Goal: Task Accomplishment & Management: Complete application form

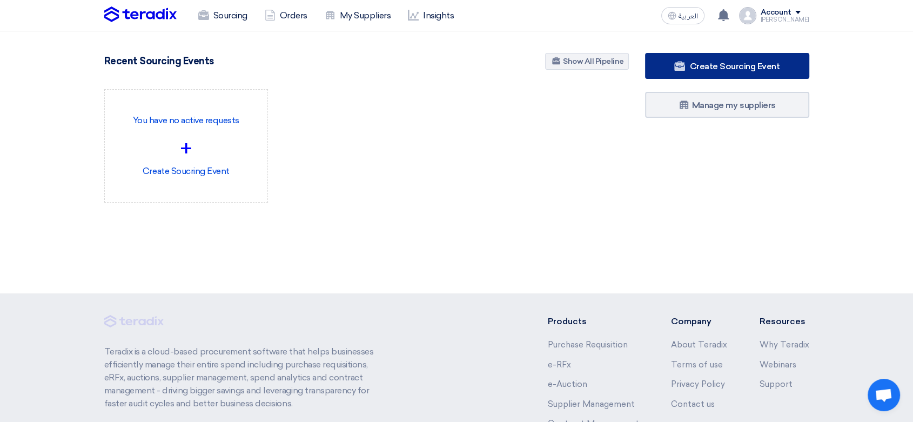
click at [776, 71] on span "Create Sourcing Event" at bounding box center [734, 66] width 90 height 10
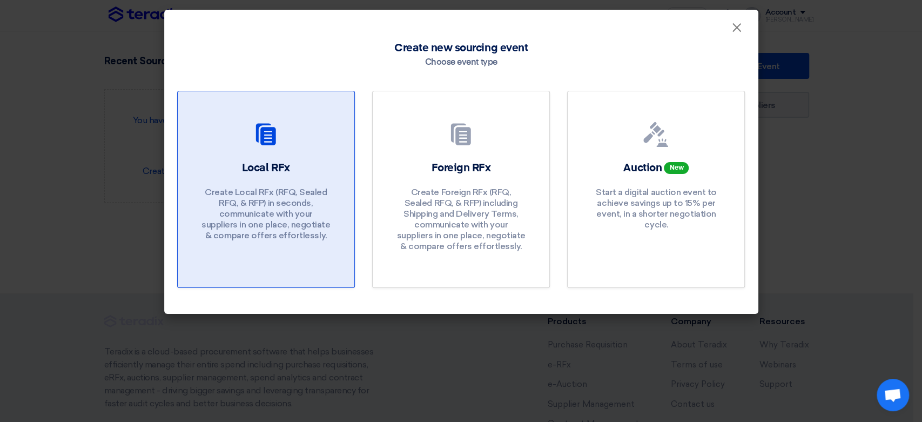
click at [271, 207] on p "Create Local RFx (RFQ, Sealed RFQ, & RFP) in seconds, communicate with your sup…" at bounding box center [266, 214] width 130 height 54
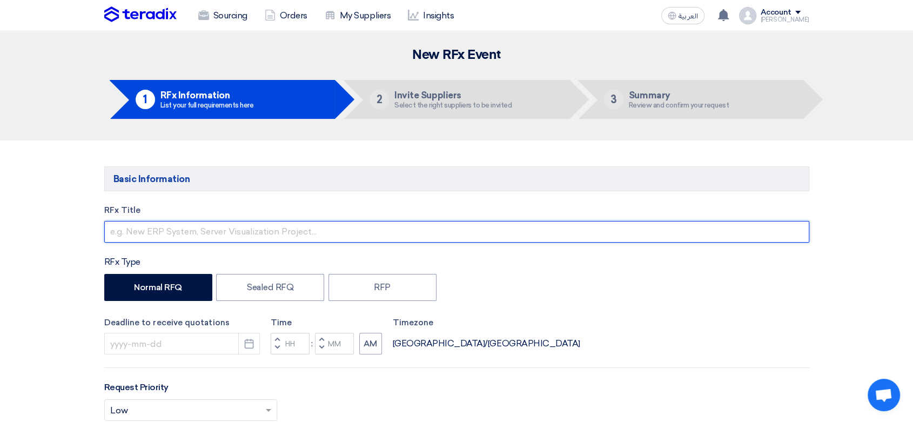
click at [282, 232] on input "text" at bounding box center [456, 232] width 705 height 22
type input "C"
type input "COMPOST PERLITE PEATMOSS 4031-926"
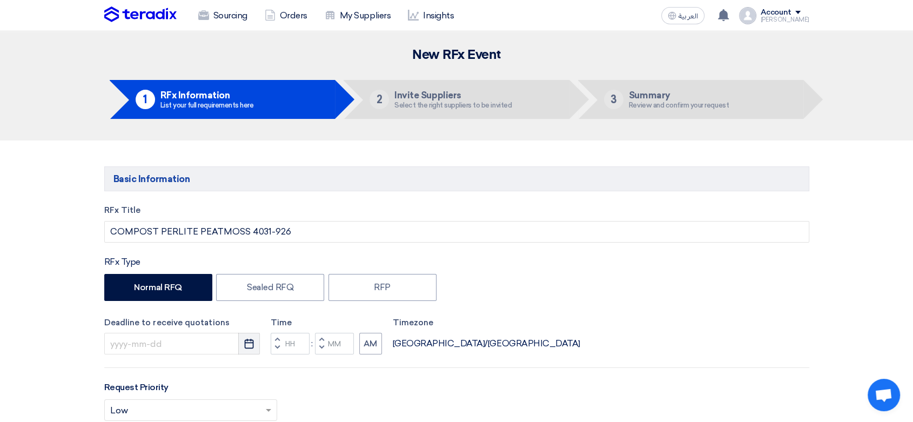
click at [249, 345] on icon "Pick a date" at bounding box center [249, 343] width 11 height 11
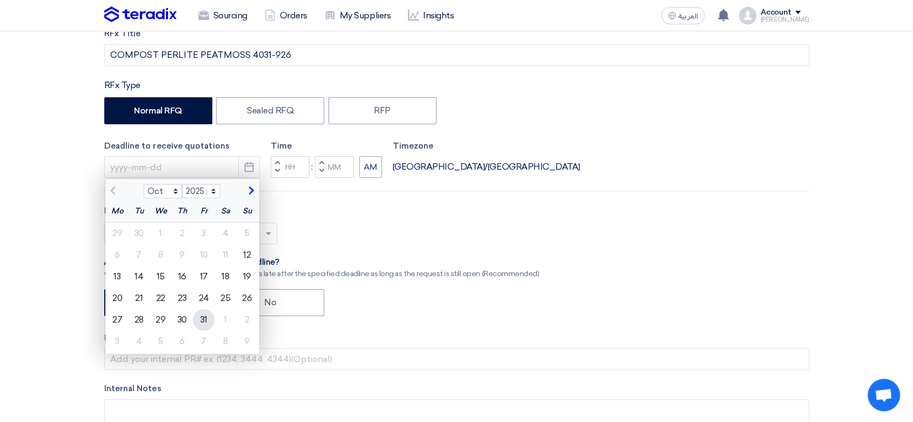
scroll to position [180, 0]
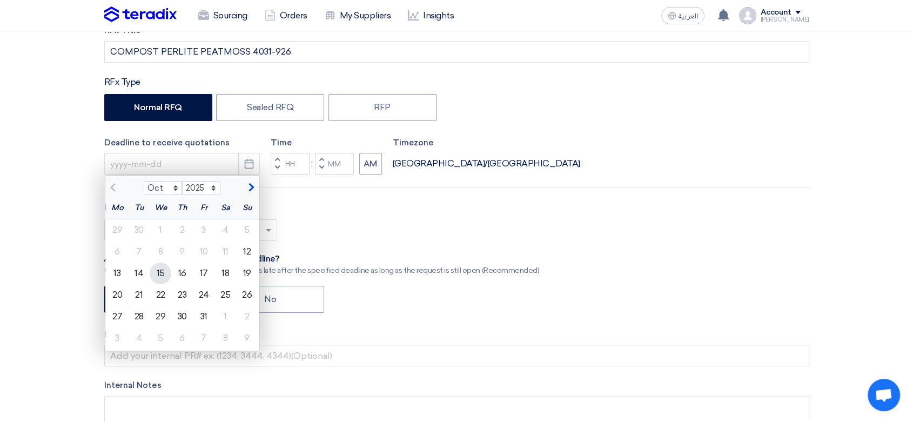
click at [156, 273] on div "15" at bounding box center [161, 274] width 22 height 22
type input "[DATE]"
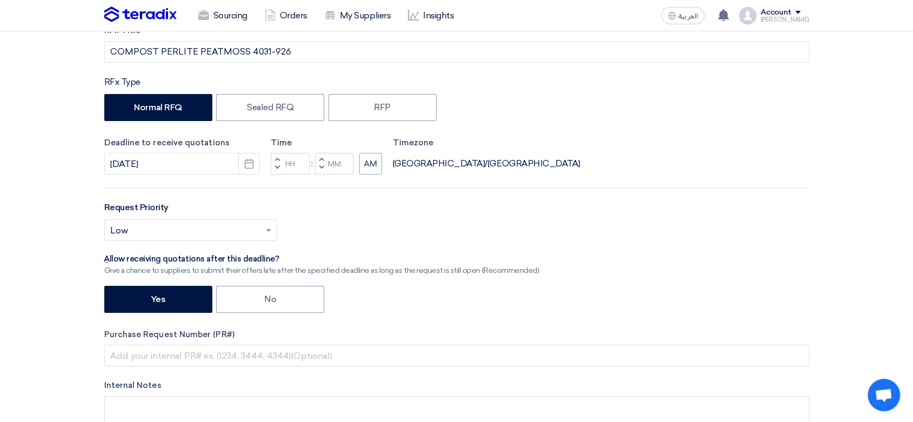
click at [277, 164] on span "button" at bounding box center [277, 167] width 4 height 6
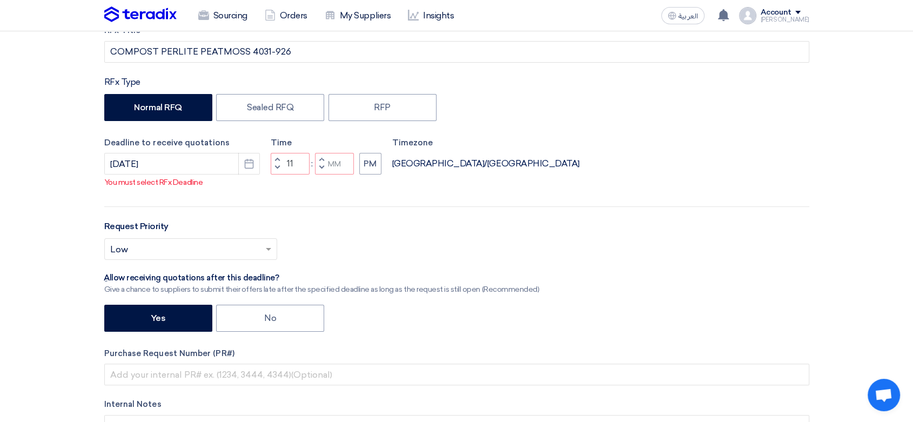
click at [277, 160] on div "Time Increment hours 11 Decrement hours : Increment minutes Decrement minutes PM" at bounding box center [326, 156] width 111 height 38
click at [276, 163] on span "button" at bounding box center [277, 159] width 4 height 6
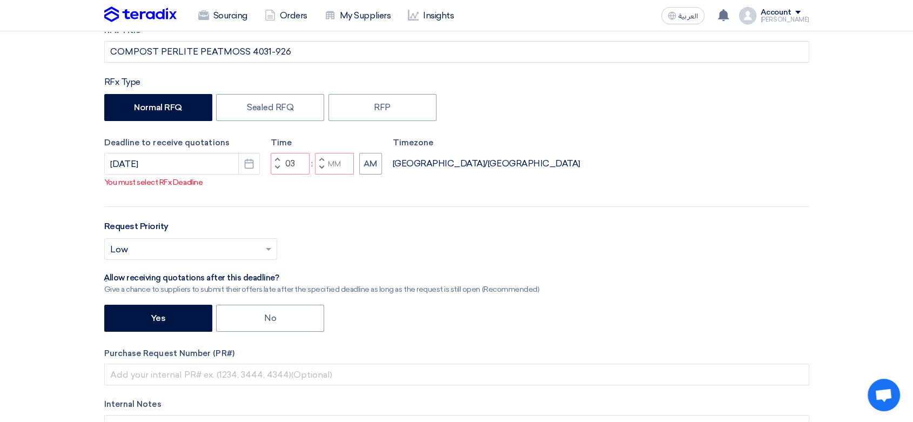
click at [276, 163] on span "button" at bounding box center [277, 159] width 4 height 6
click at [322, 171] on span "button" at bounding box center [321, 167] width 4 height 6
type input "03"
type input "59"
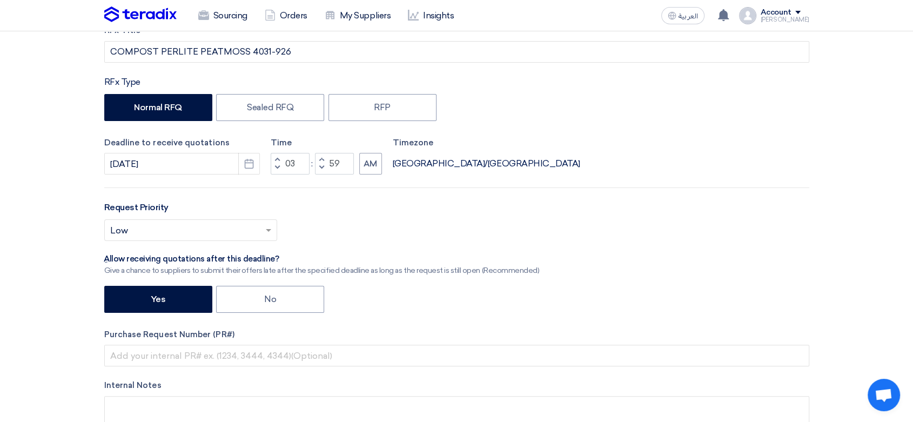
click at [320, 158] on span "button" at bounding box center [321, 159] width 4 height 6
type input "04"
type input "00"
click at [366, 164] on button "AM" at bounding box center [370, 164] width 23 height 22
click at [233, 223] on input "text" at bounding box center [185, 232] width 150 height 18
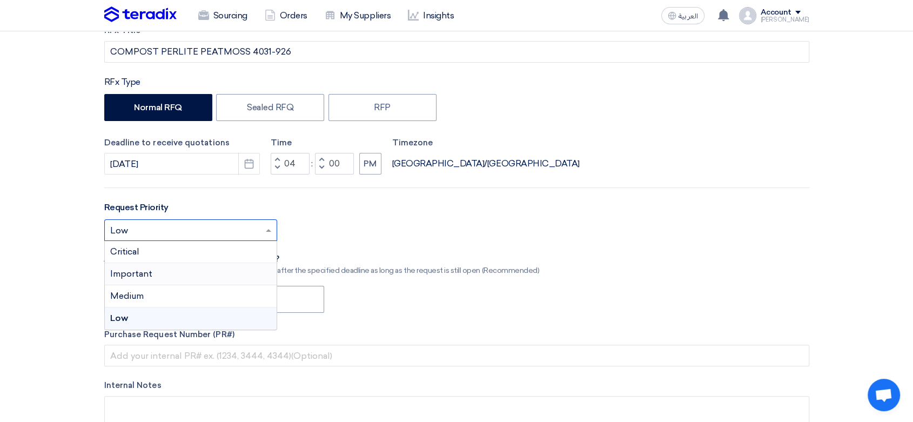
click at [156, 271] on div "Important" at bounding box center [191, 274] width 172 height 22
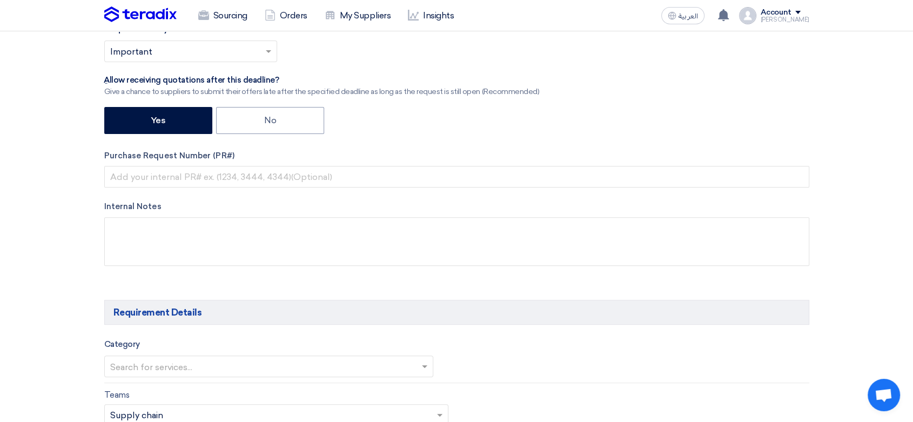
scroll to position [360, 0]
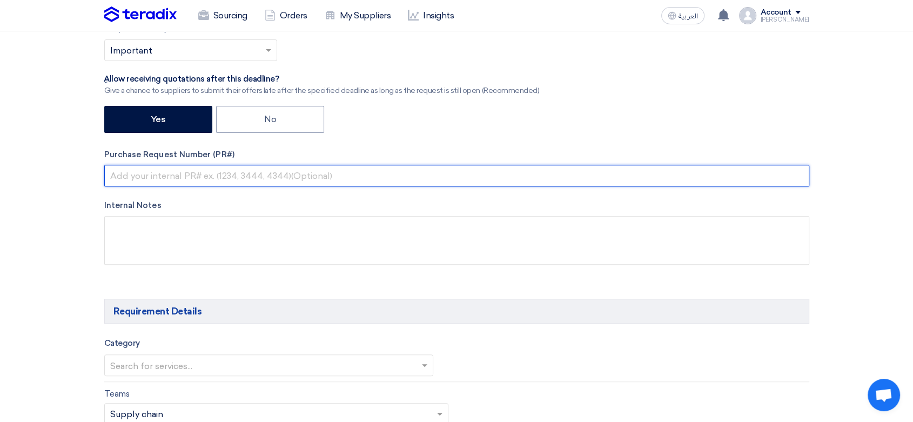
click at [220, 169] on input "text" at bounding box center [456, 176] width 705 height 22
paste input "8100015961"
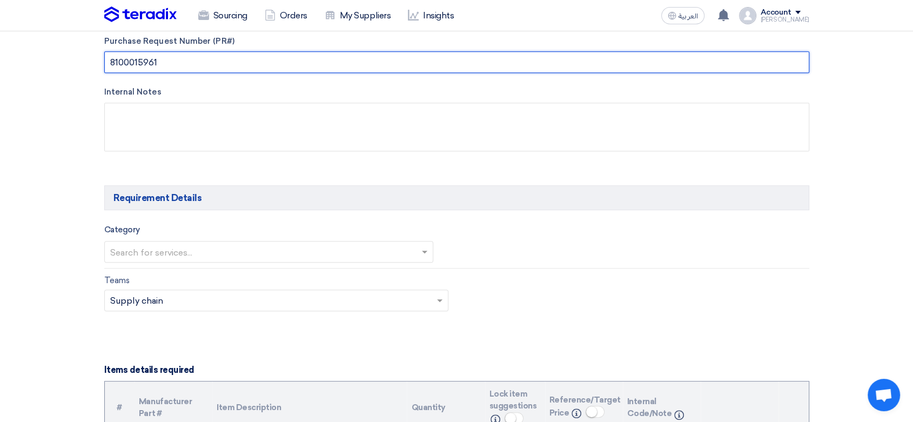
scroll to position [480, 0]
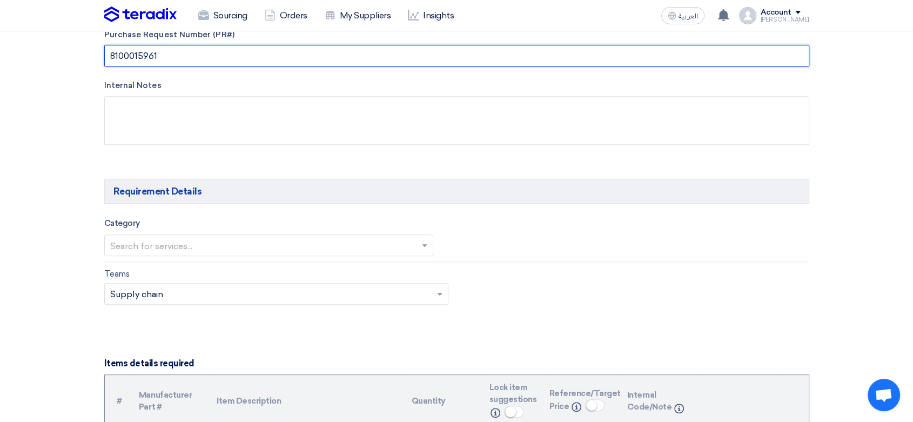
type input "8100015961"
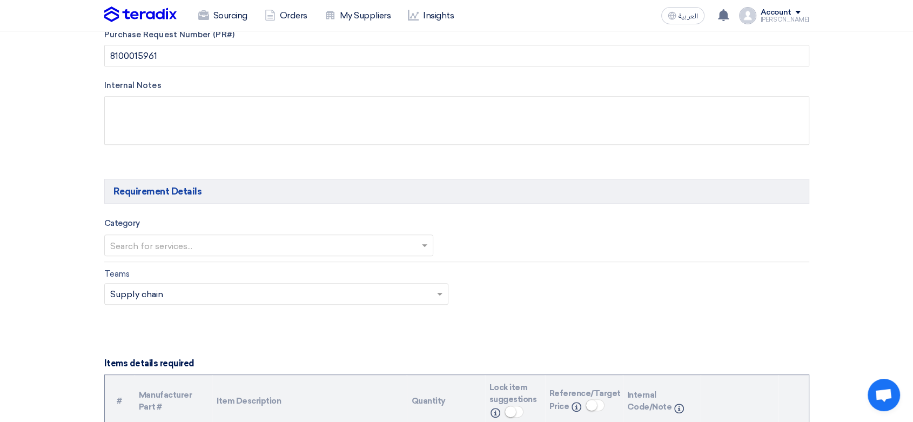
click at [155, 249] on input "text" at bounding box center [263, 247] width 307 height 18
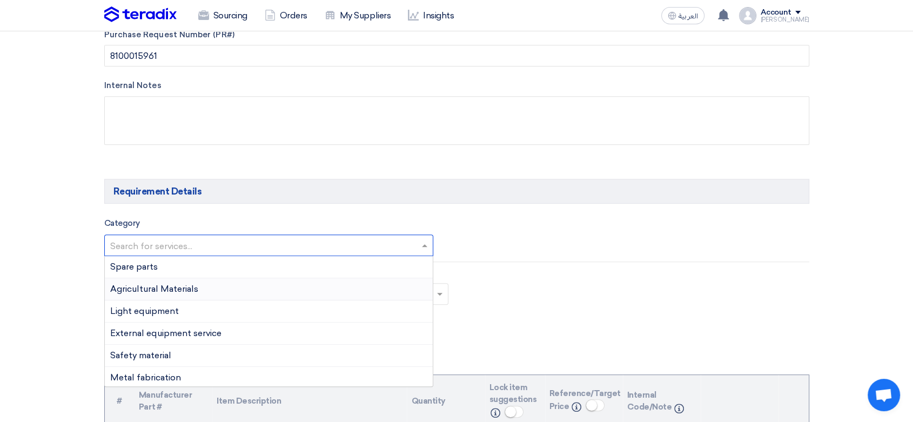
click at [171, 294] on div "Agricultural Materials" at bounding box center [269, 289] width 329 height 22
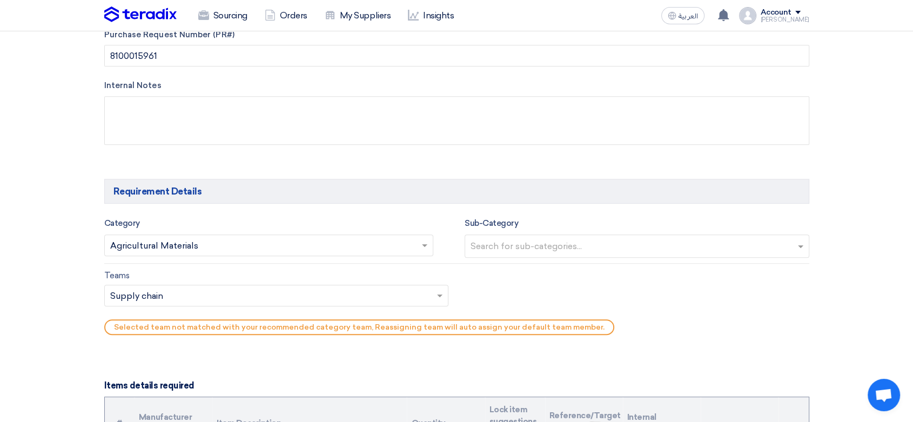
click at [575, 245] on input "text" at bounding box center [639, 247] width 336 height 18
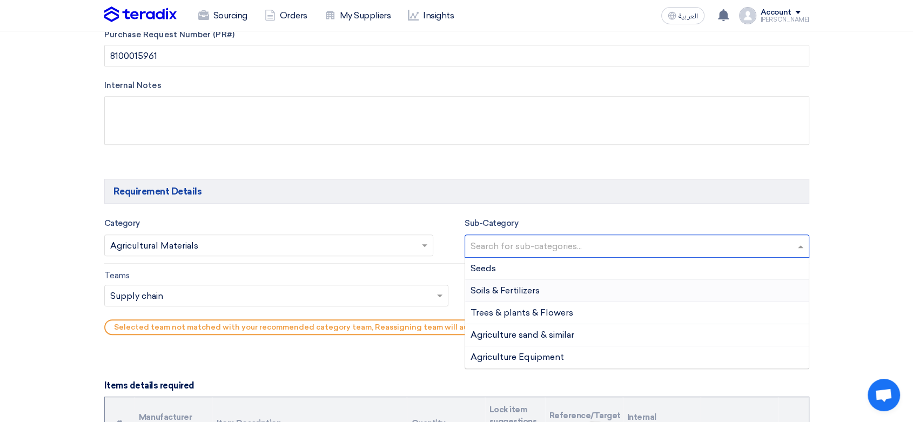
click at [539, 292] on span "Soils & Fertilizers" at bounding box center [505, 290] width 69 height 10
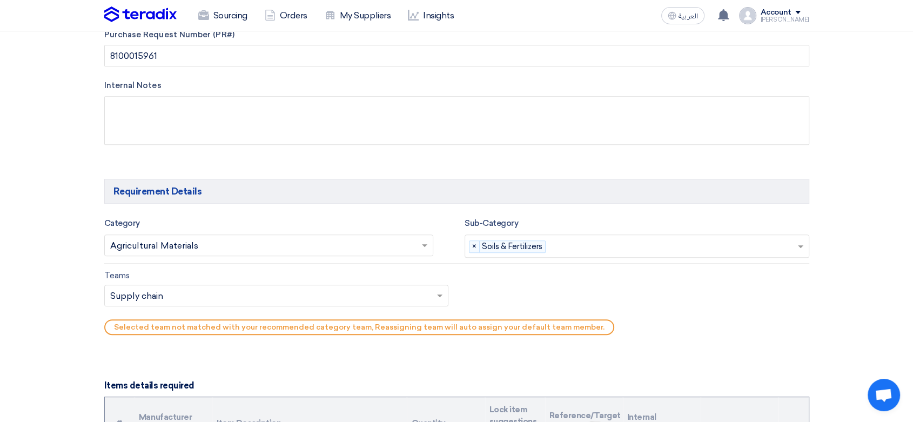
click at [392, 298] on input "text" at bounding box center [271, 296] width 322 height 18
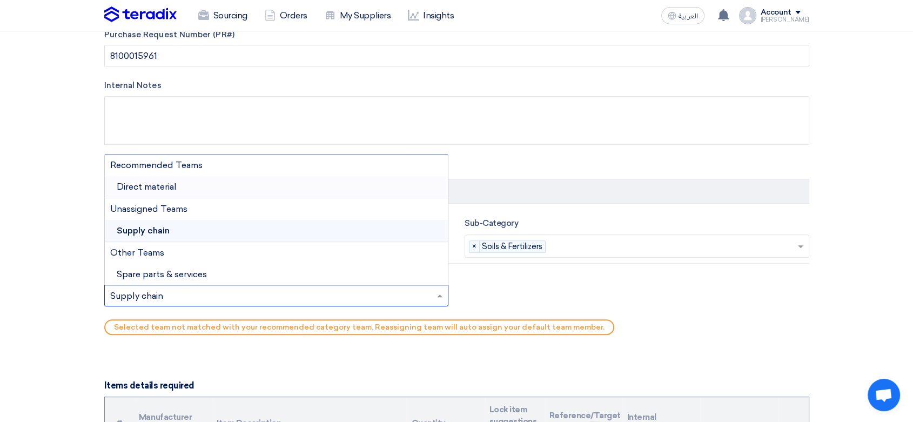
click at [197, 193] on div "Direct material" at bounding box center [277, 187] width 344 height 22
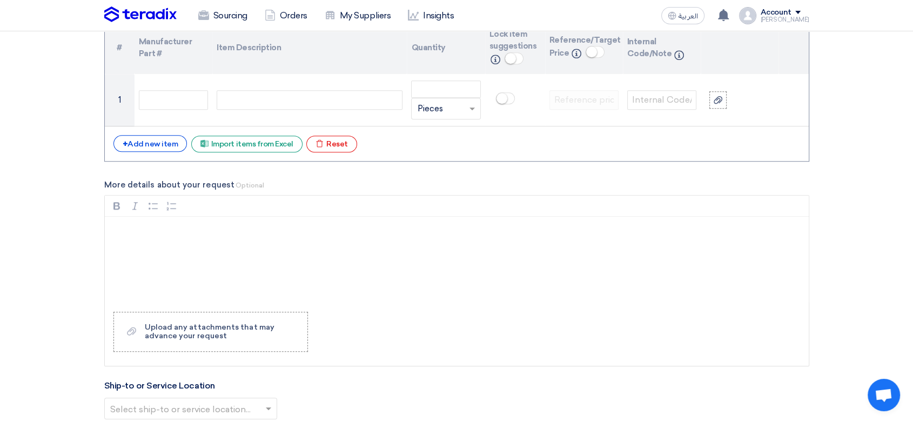
scroll to position [840, 0]
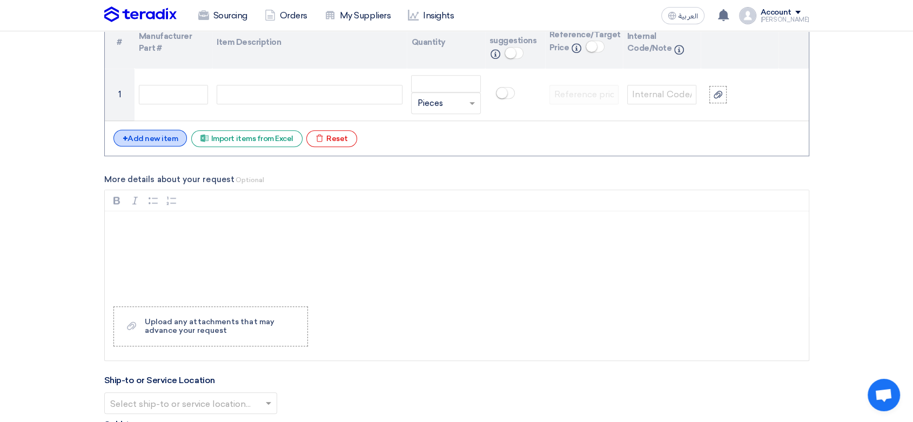
click at [140, 137] on div "+ Add new item" at bounding box center [150, 138] width 74 height 17
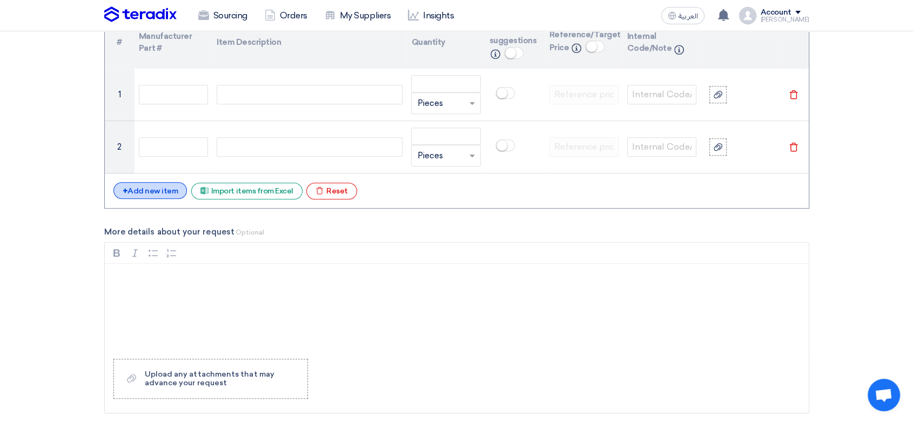
click at [158, 186] on div "+ Add new item" at bounding box center [150, 190] width 74 height 17
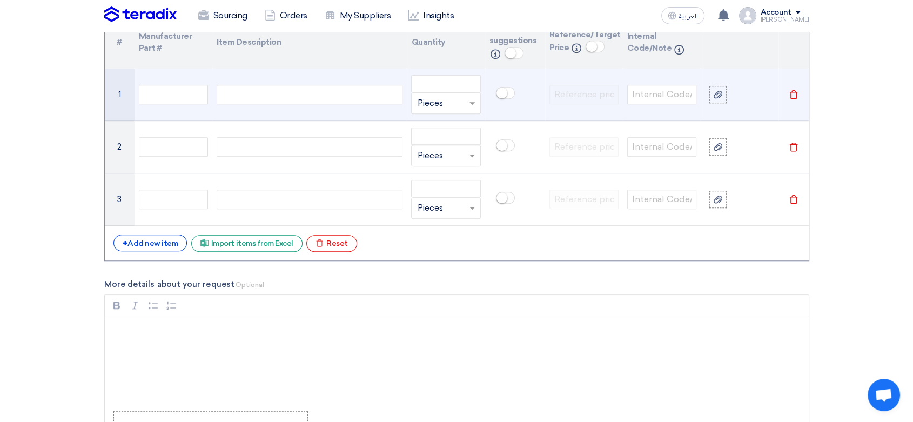
click at [275, 90] on div at bounding box center [310, 94] width 186 height 19
paste div
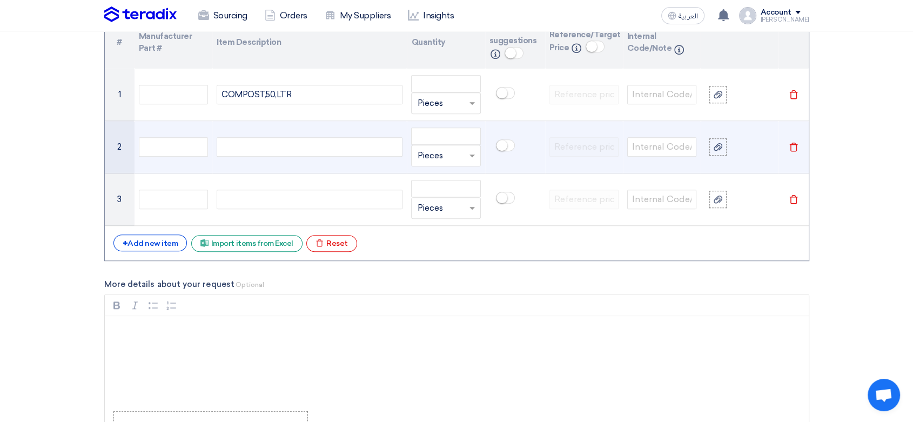
click at [293, 144] on div at bounding box center [310, 146] width 186 height 19
paste div
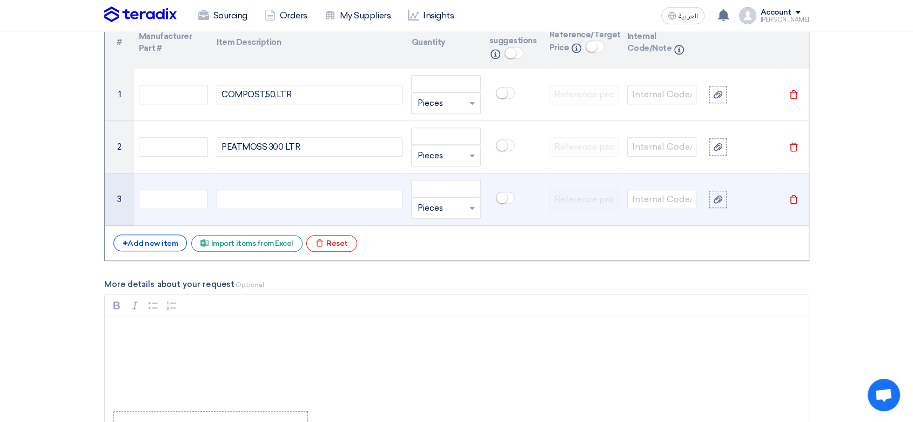
click at [286, 198] on div at bounding box center [310, 199] width 186 height 19
paste div
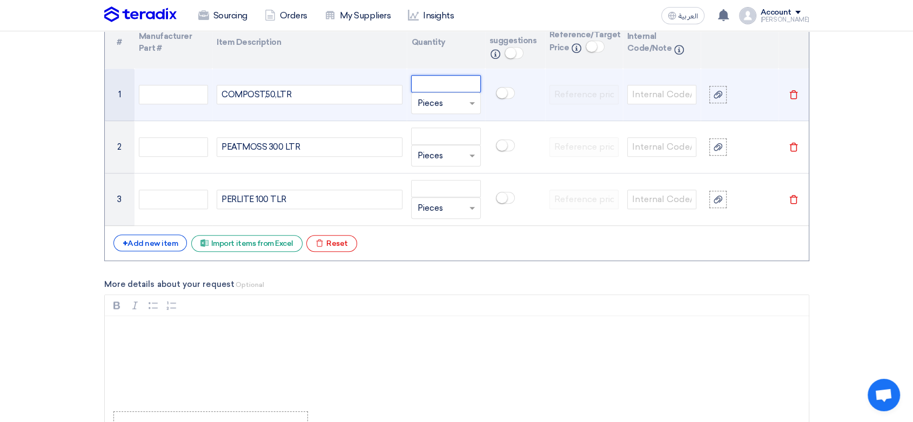
click at [451, 82] on input "number" at bounding box center [445, 83] width 69 height 17
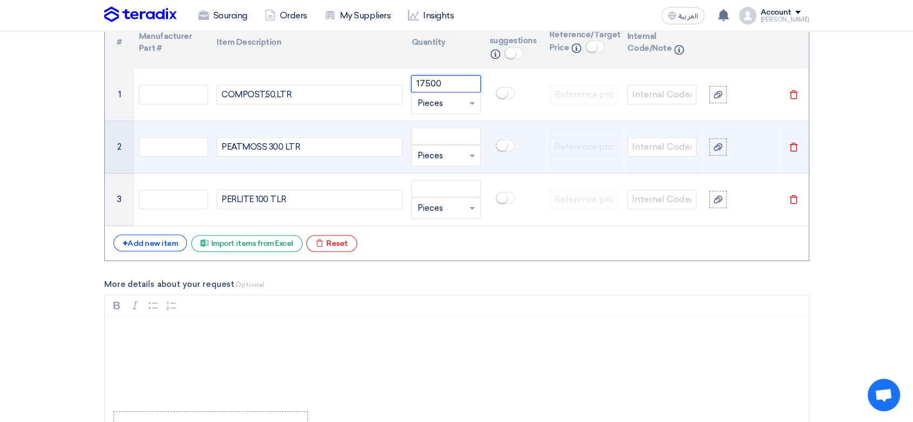
type input "17500"
click at [462, 137] on input "number" at bounding box center [445, 136] width 69 height 17
type input "2"
type input "3500"
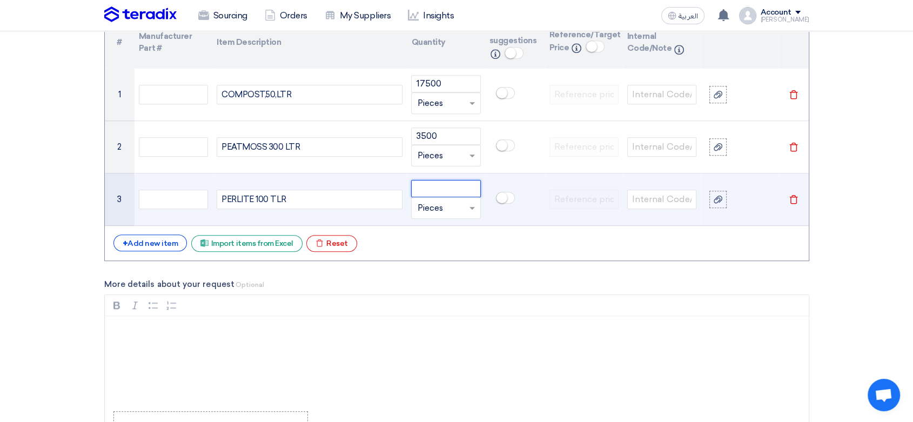
click at [446, 190] on input "number" at bounding box center [445, 188] width 69 height 17
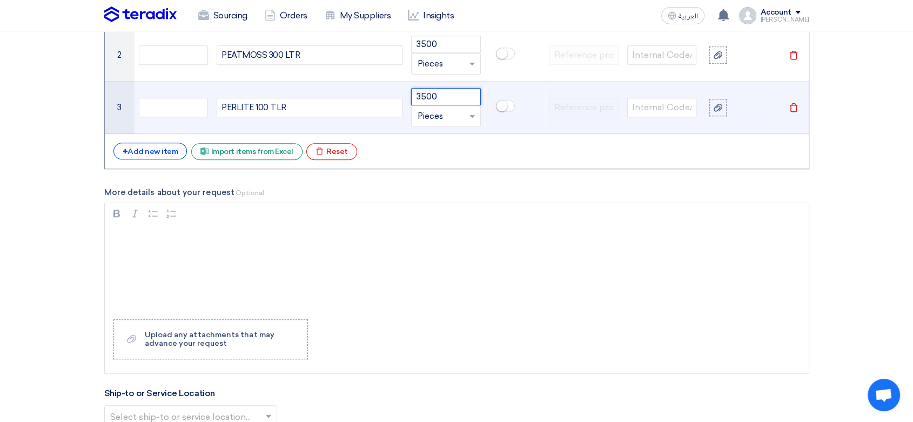
scroll to position [1081, 0]
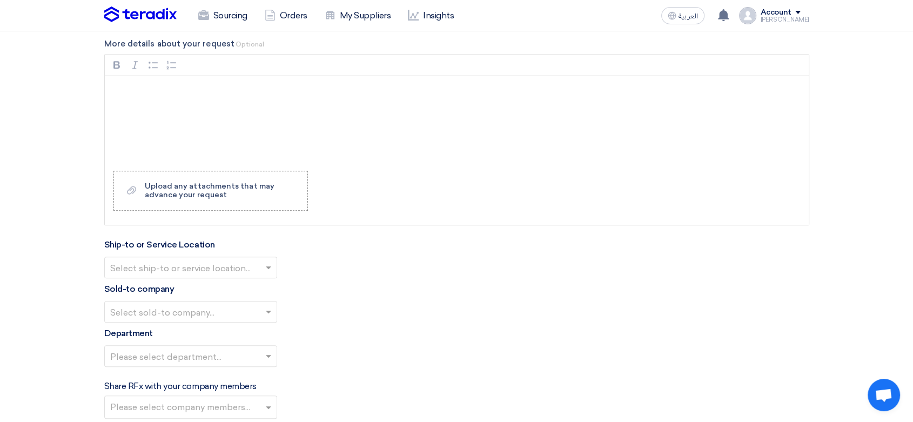
type input "3500"
click at [171, 266] on input "text" at bounding box center [185, 269] width 150 height 18
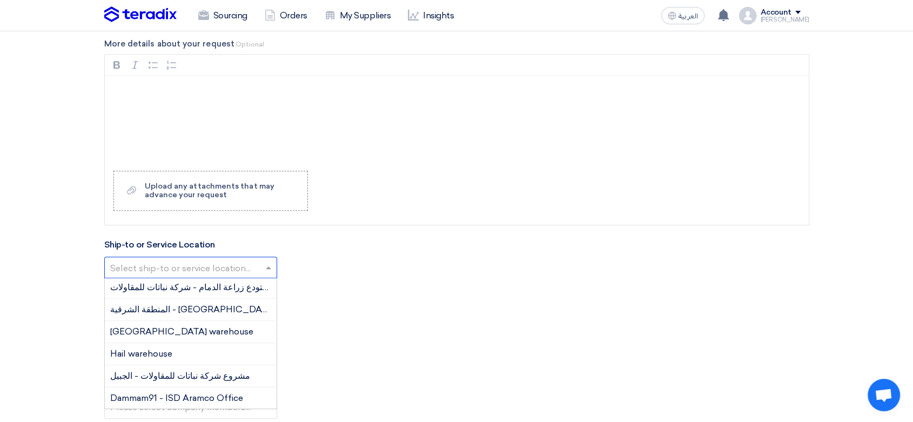
scroll to position [120, 0]
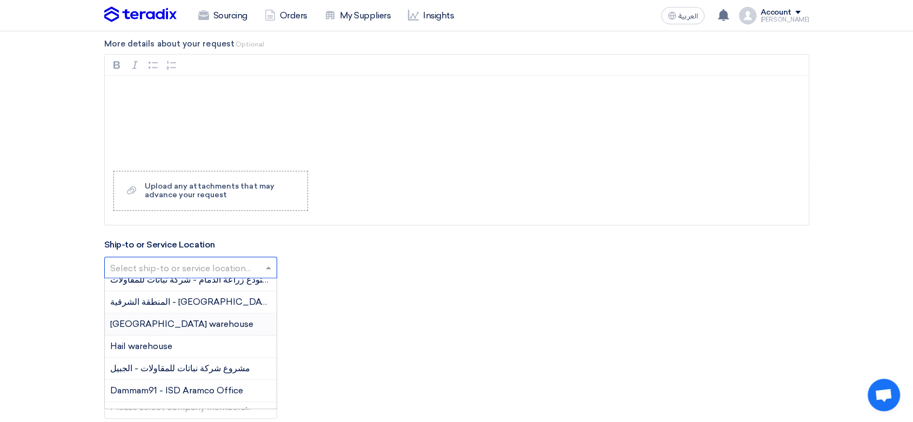
click at [160, 325] on span "[GEOGRAPHIC_DATA] warehouse" at bounding box center [181, 324] width 143 height 10
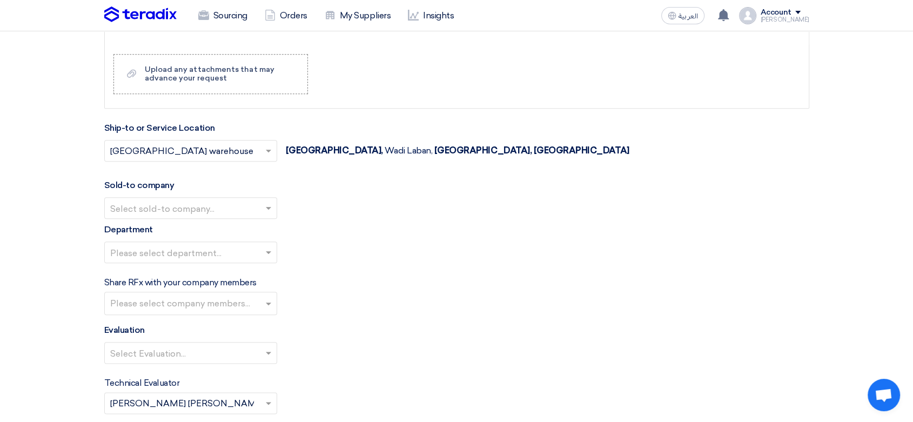
scroll to position [1201, 0]
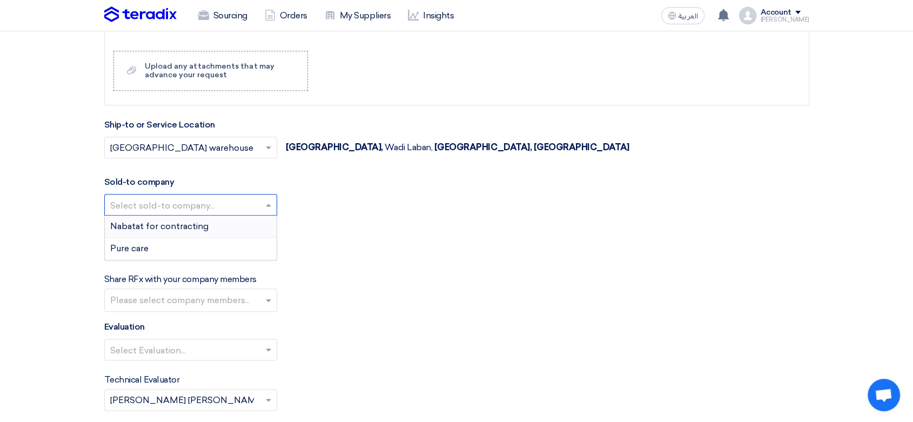
click at [169, 209] on input "text" at bounding box center [185, 206] width 150 height 18
click at [151, 223] on span "Nabatat for contracting" at bounding box center [159, 226] width 98 height 10
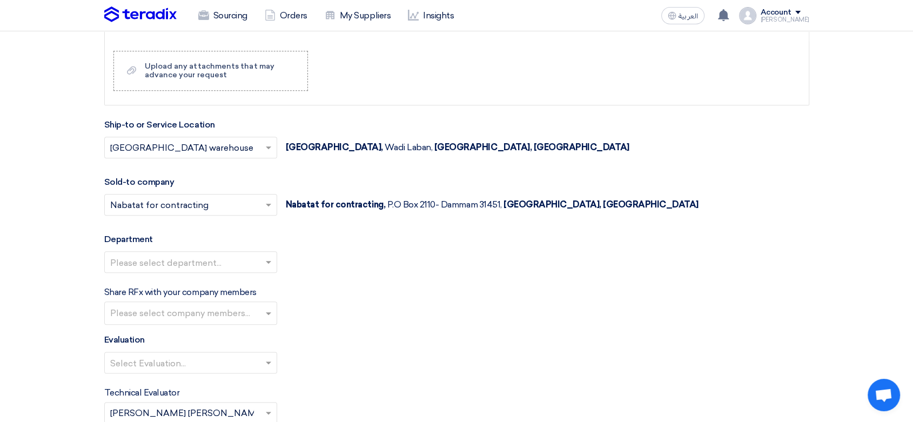
click at [151, 261] on input "text" at bounding box center [185, 264] width 150 height 18
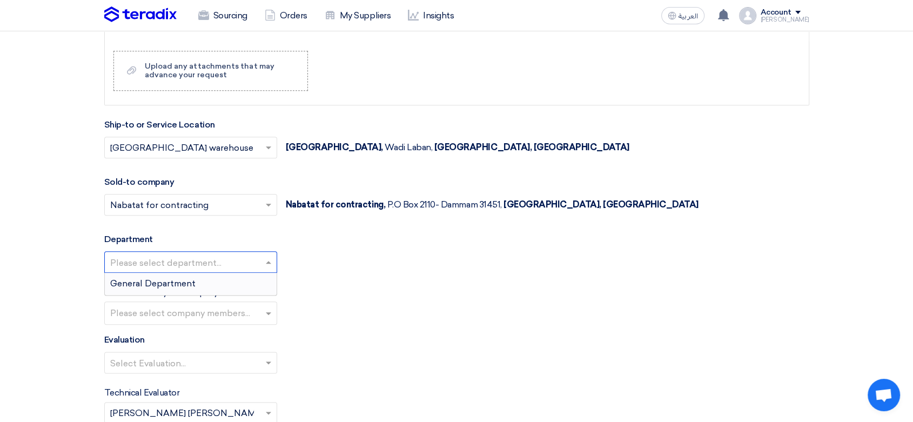
click at [152, 281] on span "General Department" at bounding box center [152, 283] width 85 height 10
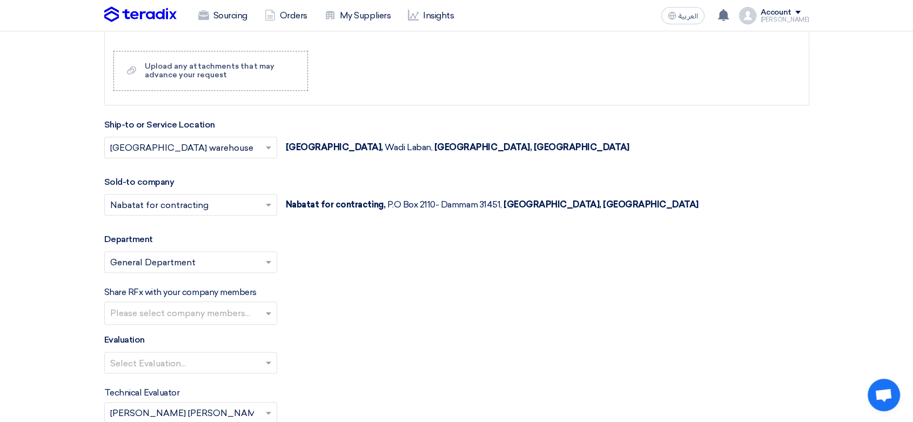
click at [184, 149] on input "text" at bounding box center [185, 149] width 150 height 18
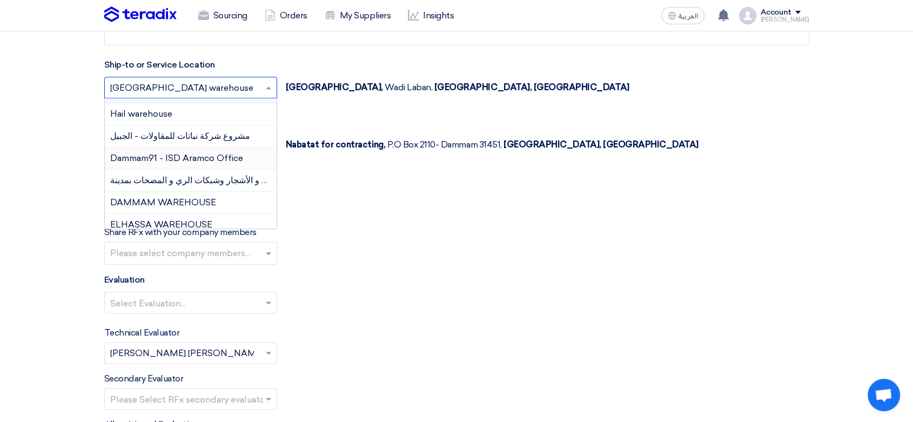
scroll to position [112, 0]
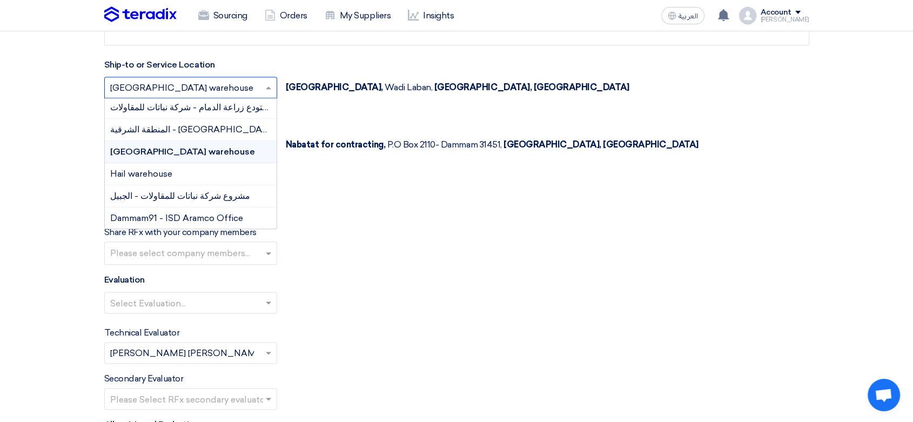
click at [172, 149] on span "[GEOGRAPHIC_DATA] warehouse" at bounding box center [182, 151] width 145 height 10
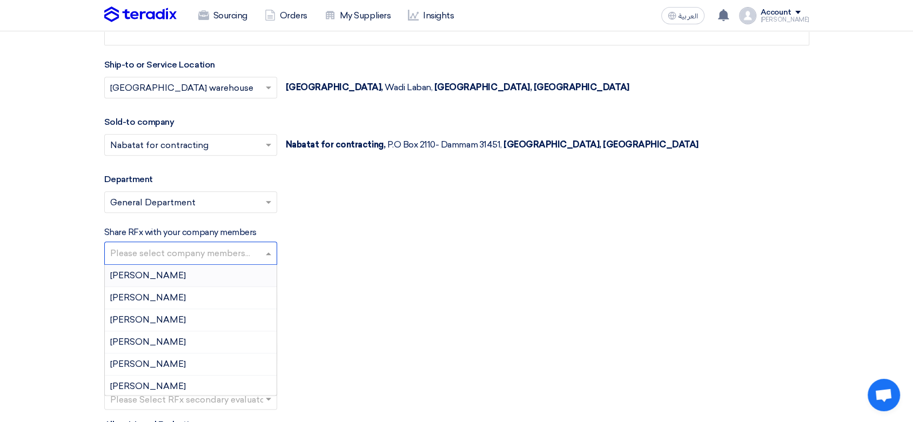
click at [185, 256] on input "text" at bounding box center [192, 254] width 164 height 18
click at [373, 276] on div "Evaluation Select Evaluation..." at bounding box center [456, 297] width 705 height 49
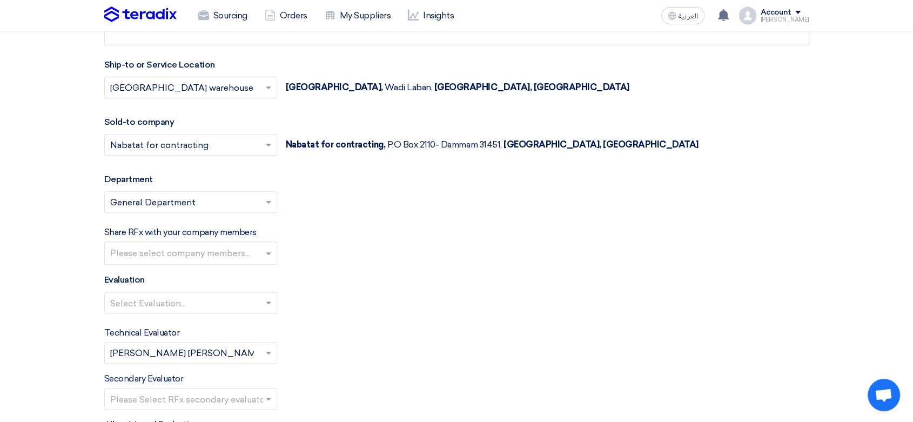
click at [223, 298] on input "text" at bounding box center [185, 304] width 150 height 18
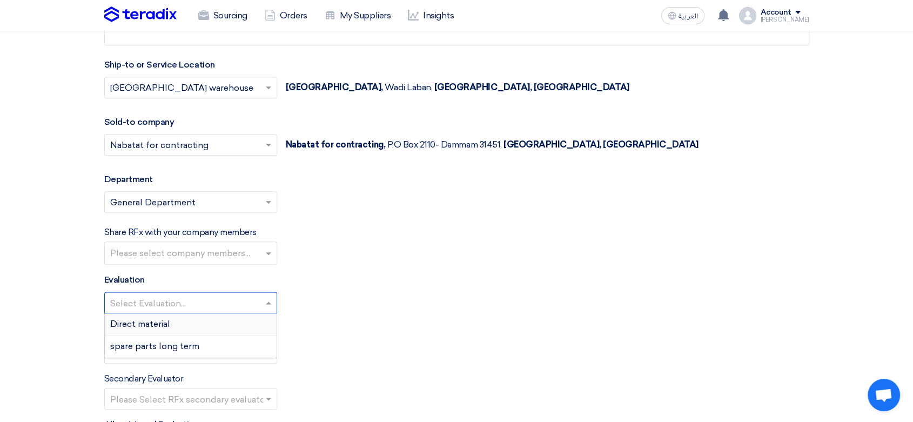
click at [170, 324] on span "Direct material" at bounding box center [140, 324] width 60 height 10
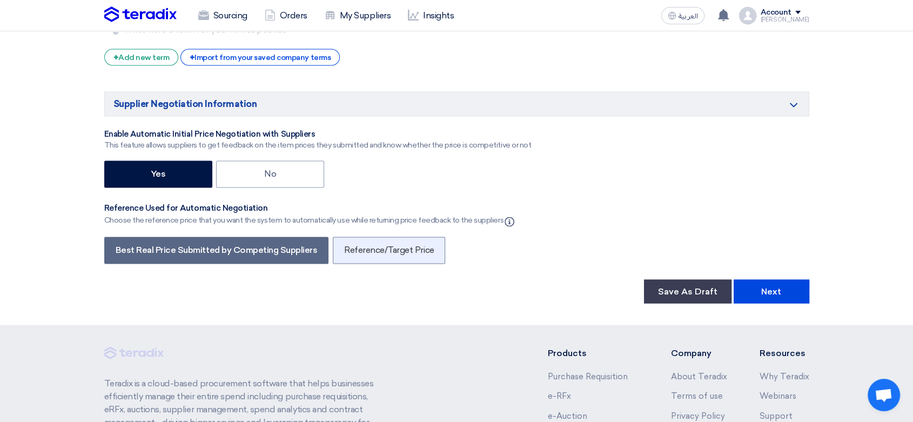
scroll to position [1801, 0]
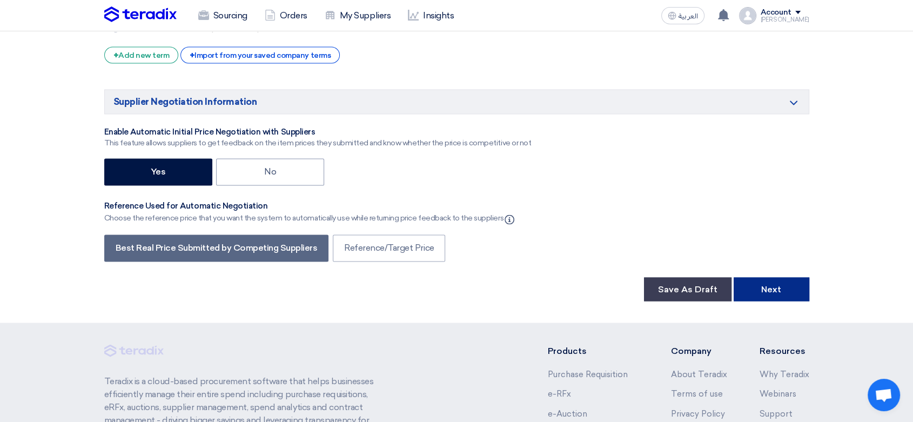
click at [792, 292] on button "Next" at bounding box center [772, 289] width 76 height 24
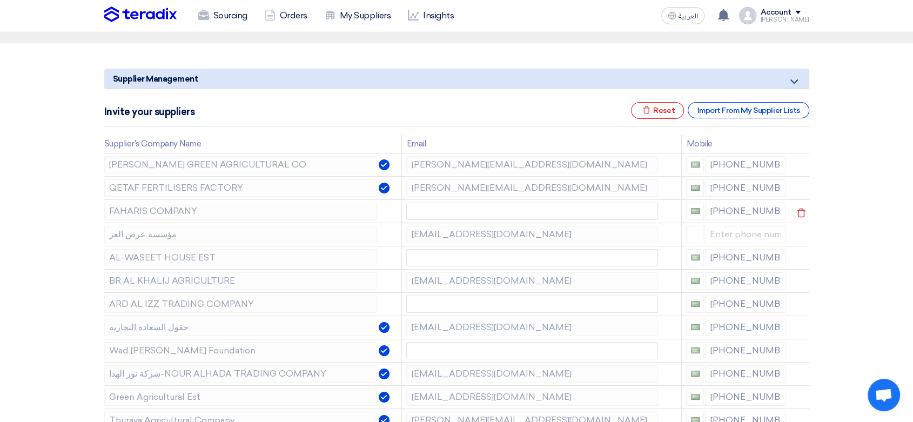
scroll to position [120, 0]
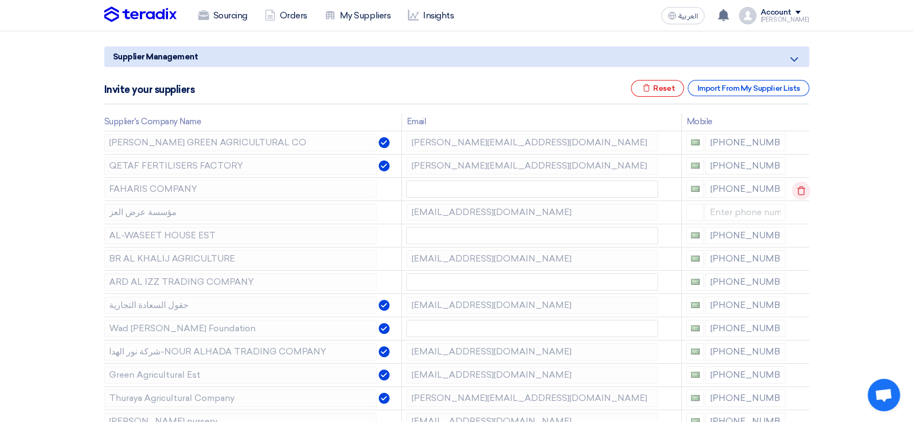
click at [803, 192] on icon at bounding box center [801, 191] width 18 height 18
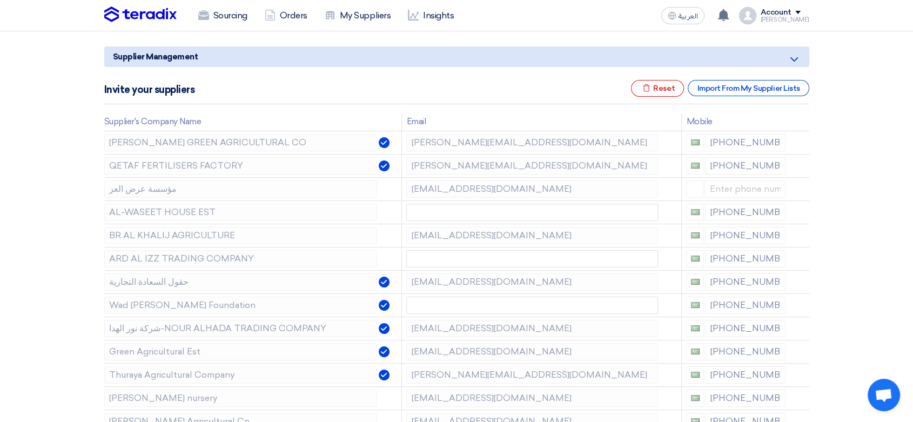
click at [0, 0] on icon at bounding box center [0, 0] width 0 height 0
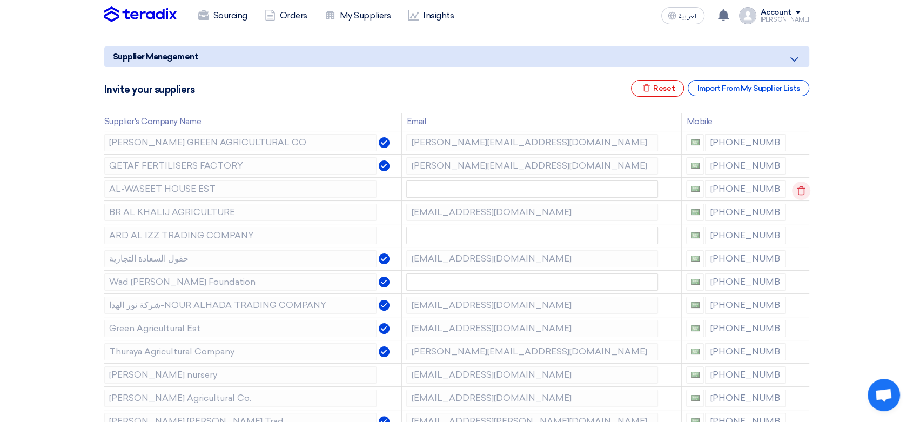
click at [804, 194] on icon at bounding box center [801, 191] width 18 height 18
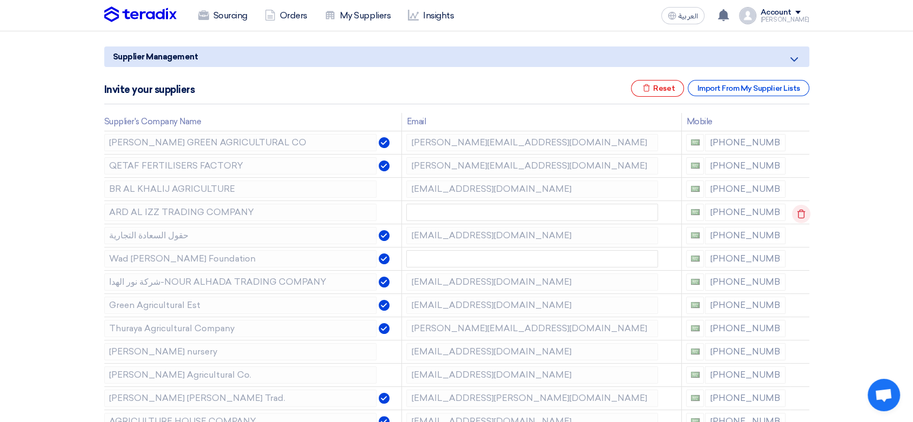
click at [800, 212] on icon at bounding box center [801, 214] width 18 height 18
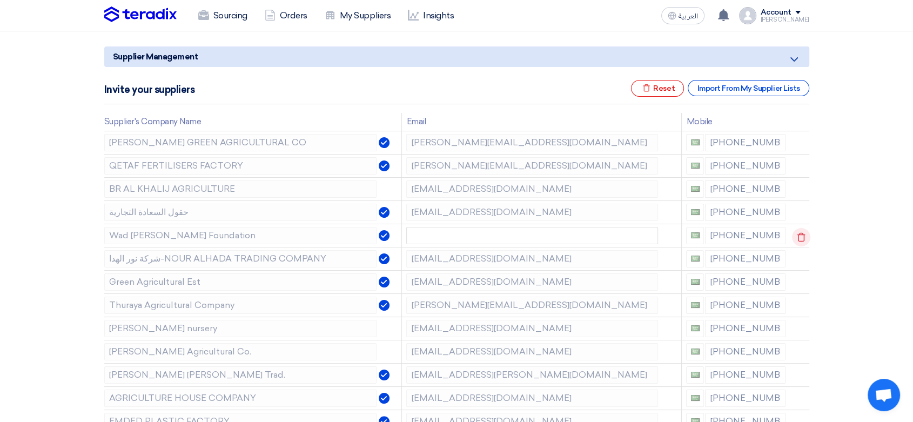
click at [800, 235] on icon at bounding box center [801, 237] width 18 height 18
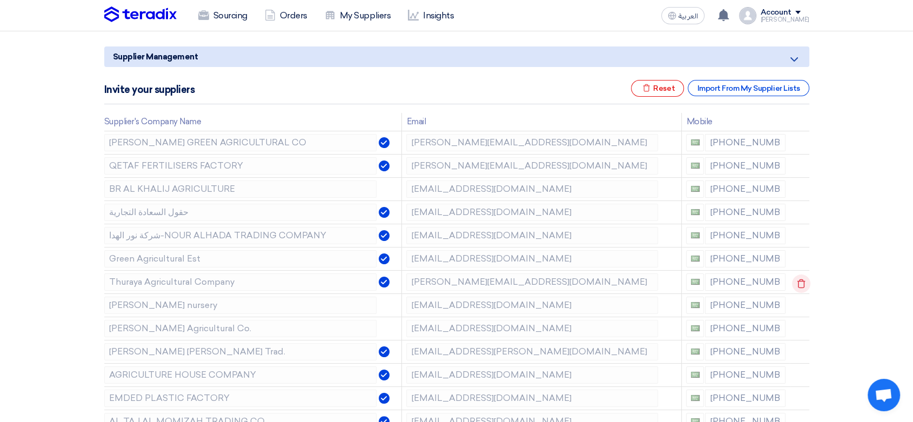
click at [801, 282] on icon at bounding box center [801, 283] width 18 height 18
click at [0, 0] on icon at bounding box center [0, 0] width 0 height 0
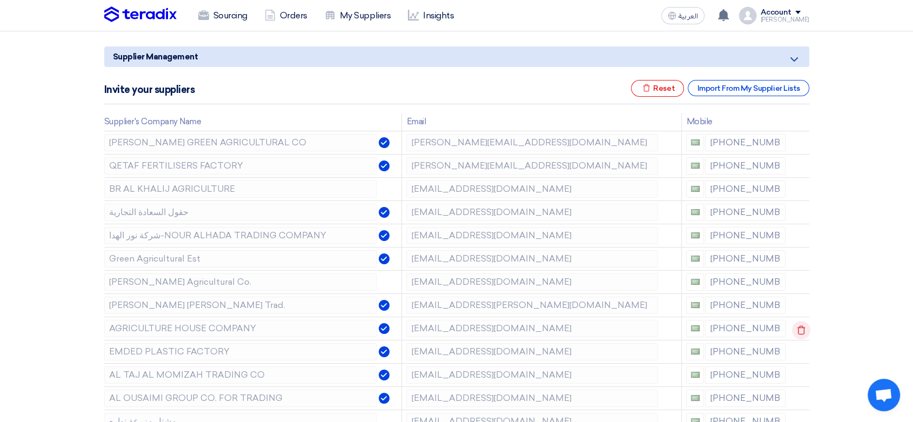
click at [802, 327] on use at bounding box center [801, 329] width 8 height 9
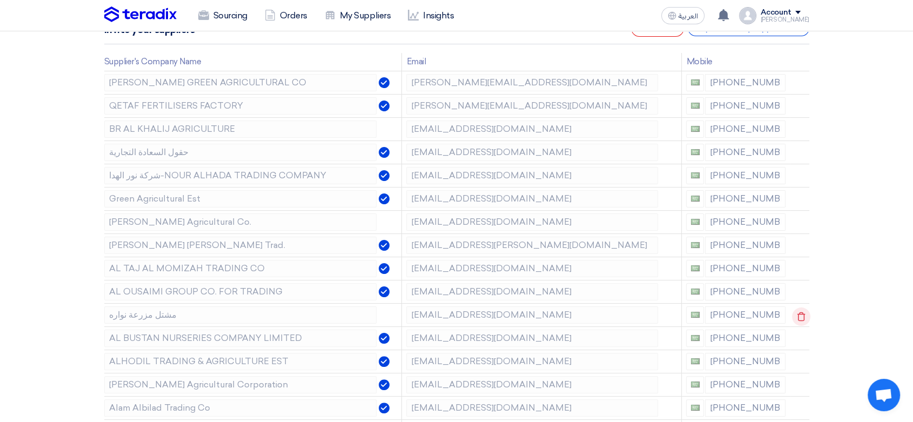
click at [801, 320] on icon at bounding box center [801, 316] width 18 height 18
click at [0, 0] on icon at bounding box center [0, 0] width 0 height 0
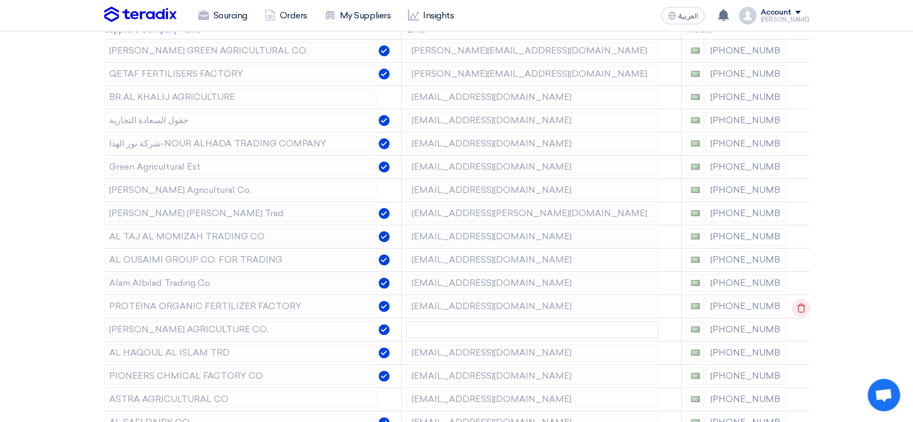
scroll to position [240, 0]
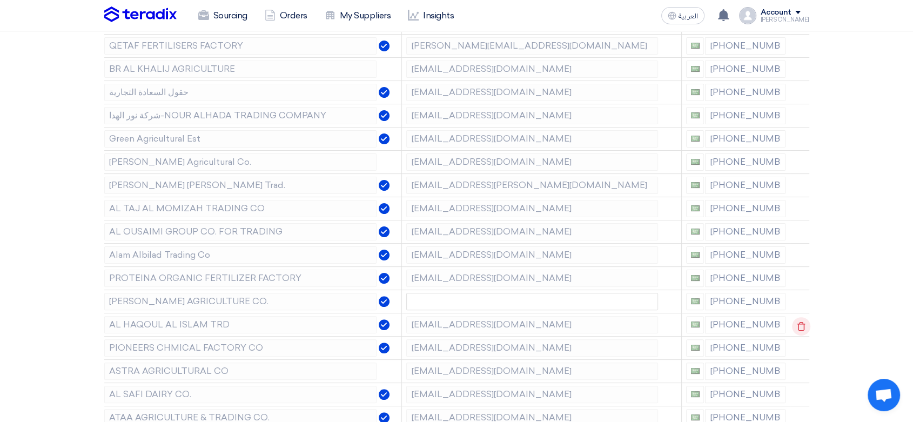
click at [802, 330] on icon at bounding box center [801, 326] width 18 height 18
click at [803, 344] on icon at bounding box center [801, 349] width 18 height 18
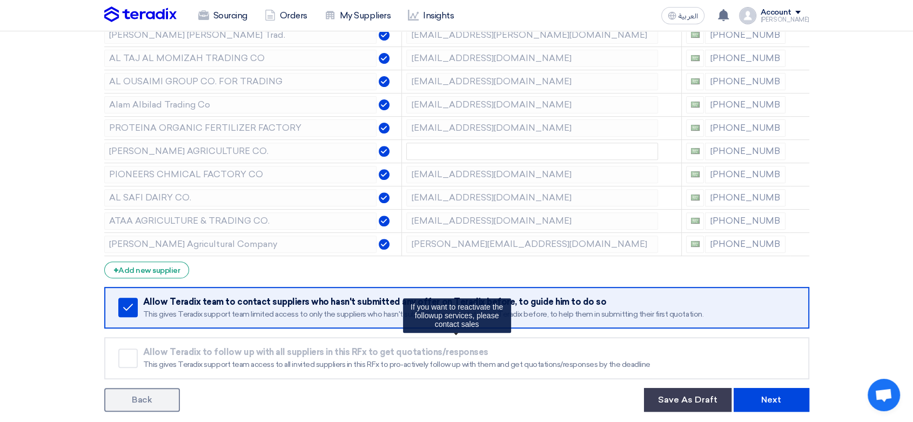
scroll to position [420, 0]
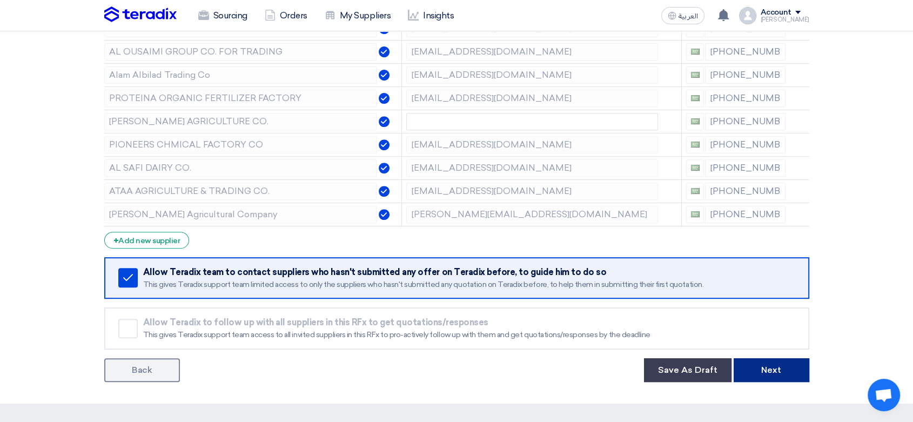
click at [791, 366] on button "Next" at bounding box center [772, 370] width 76 height 24
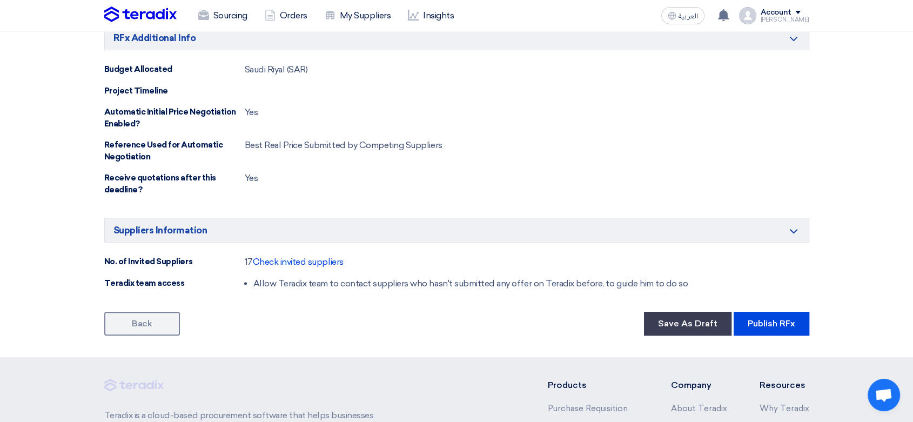
scroll to position [720, 0]
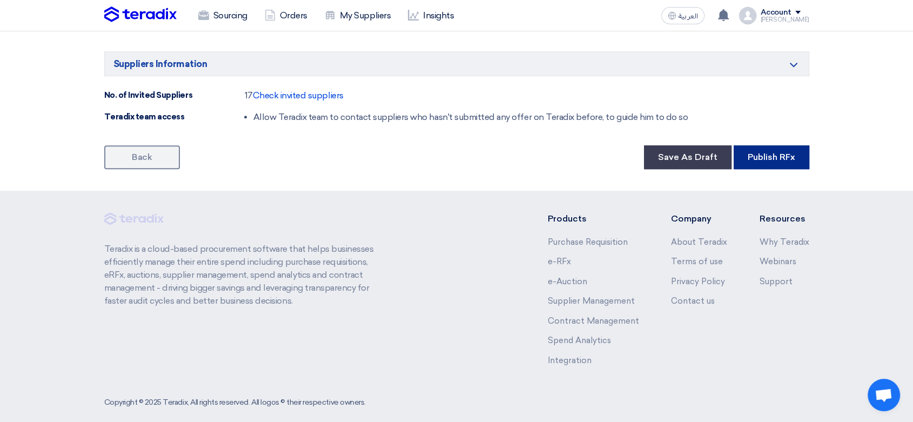
click at [780, 161] on button "Publish RFx" at bounding box center [772, 157] width 76 height 24
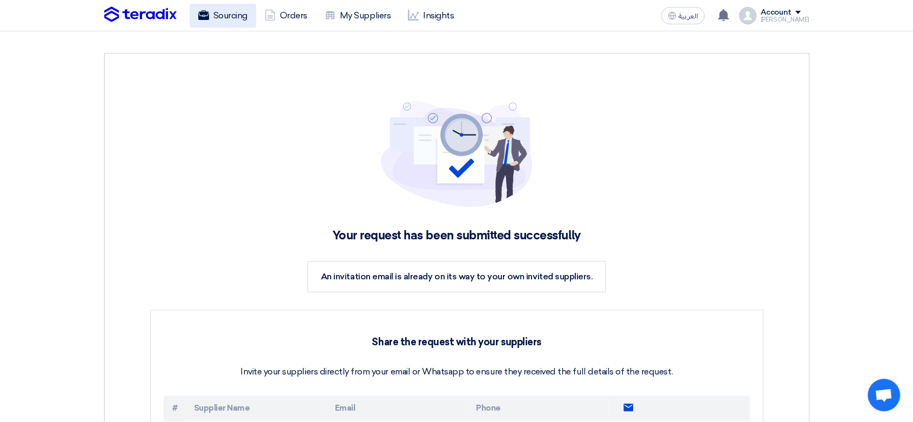
click at [227, 18] on link "Sourcing" at bounding box center [223, 16] width 66 height 24
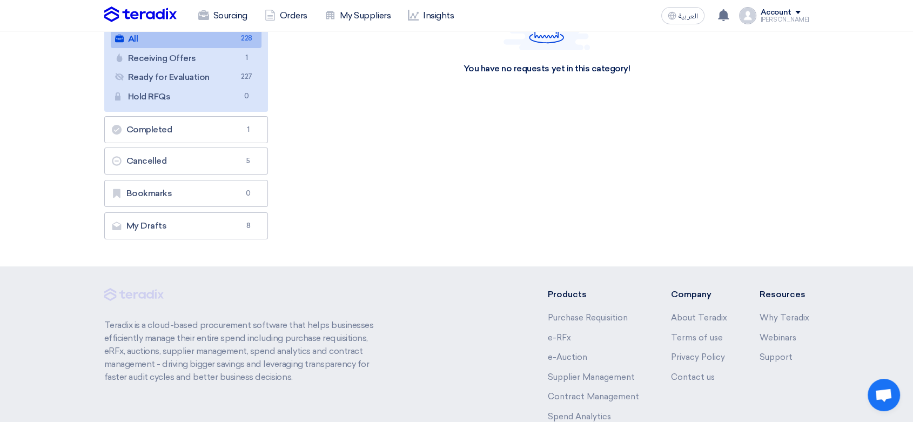
scroll to position [60, 0]
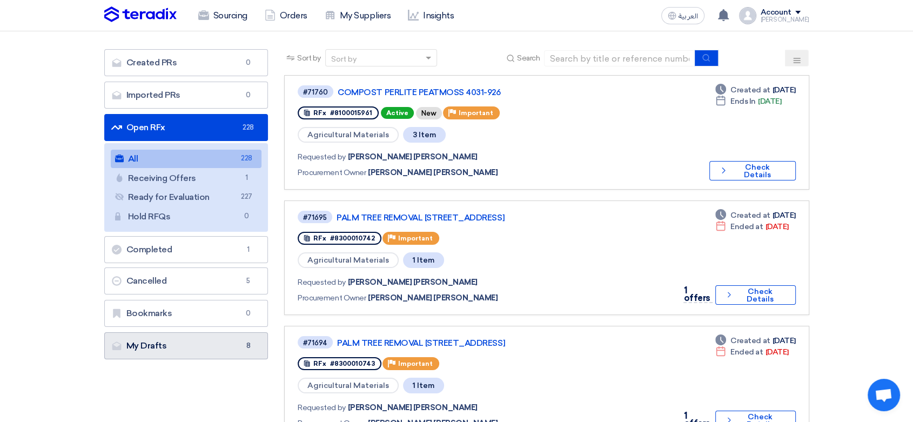
click at [155, 346] on link "My Drafts My Drafts 8" at bounding box center [186, 345] width 164 height 27
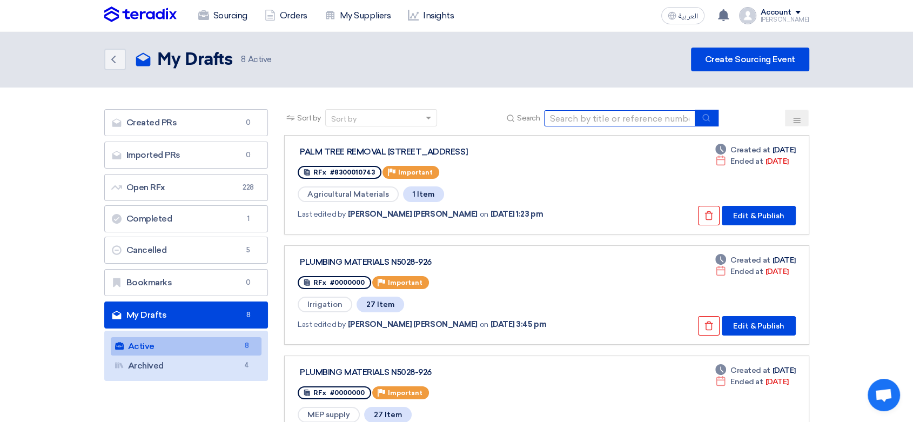
click at [630, 114] on input at bounding box center [619, 118] width 151 height 16
paste input "8100015770"
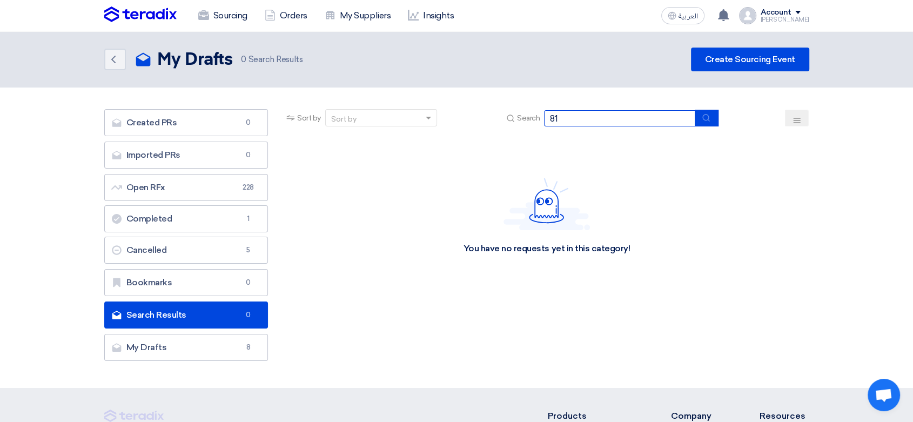
type input "8"
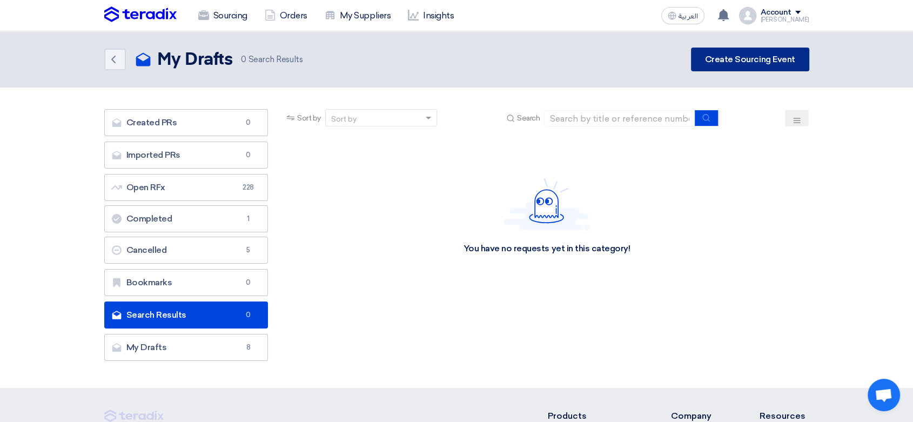
click at [760, 57] on link "Create Sourcing Event" at bounding box center [750, 60] width 118 height 24
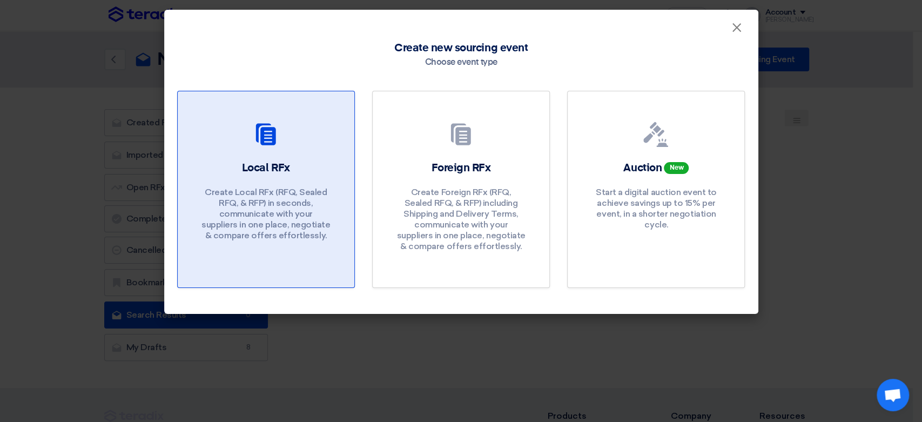
click at [318, 154] on link "Local RFx Create Local RFx (RFQ, Sealed RFQ, & RFP) in seconds, communicate wit…" at bounding box center [266, 189] width 178 height 197
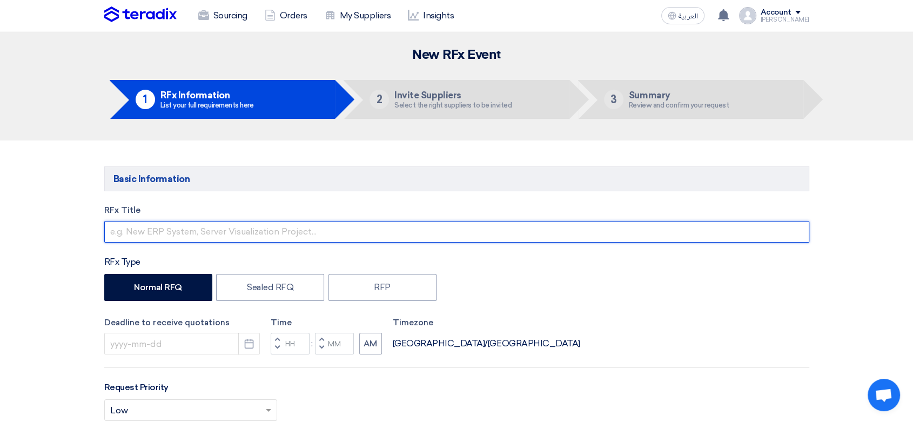
click at [234, 234] on input "text" at bounding box center [456, 232] width 705 height 22
type input "s"
type input "SEEDS 4037-926"
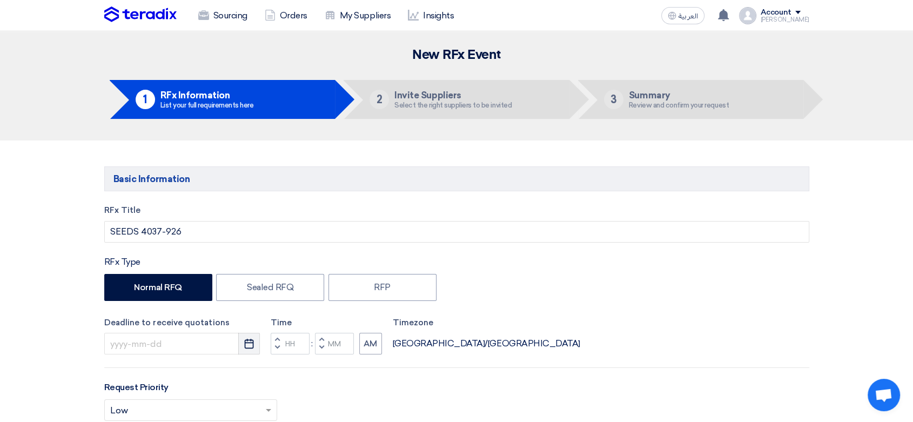
click at [255, 341] on button "Pick a date" at bounding box center [249, 344] width 22 height 22
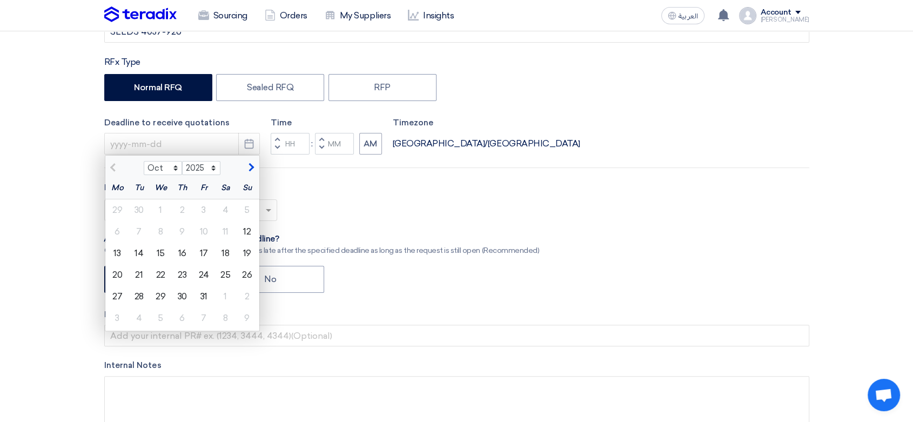
scroll to position [240, 0]
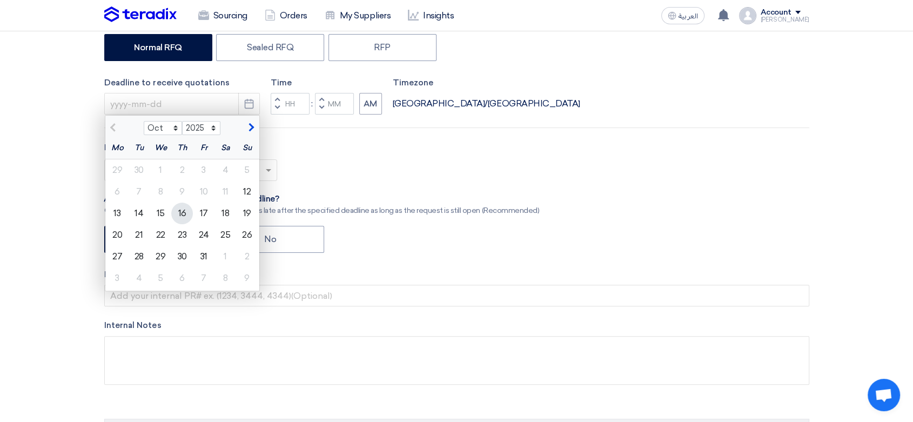
click at [185, 214] on div "16" at bounding box center [182, 214] width 22 height 22
type input "[DATE]"
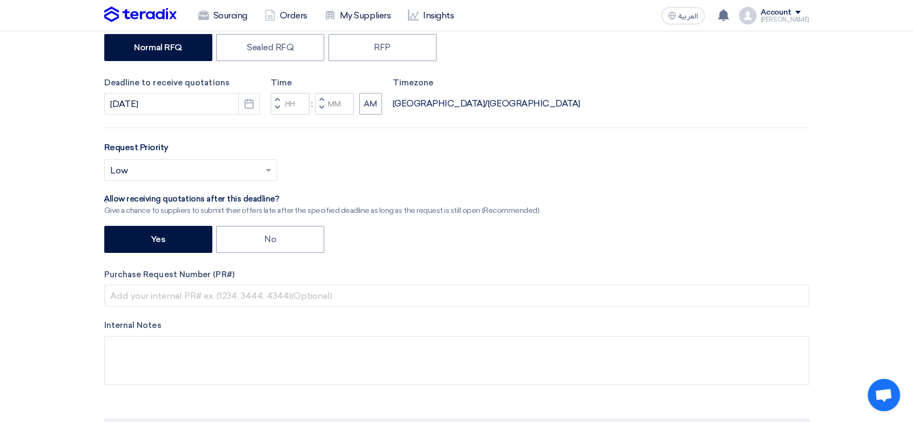
click at [278, 105] on span "button" at bounding box center [277, 107] width 4 height 6
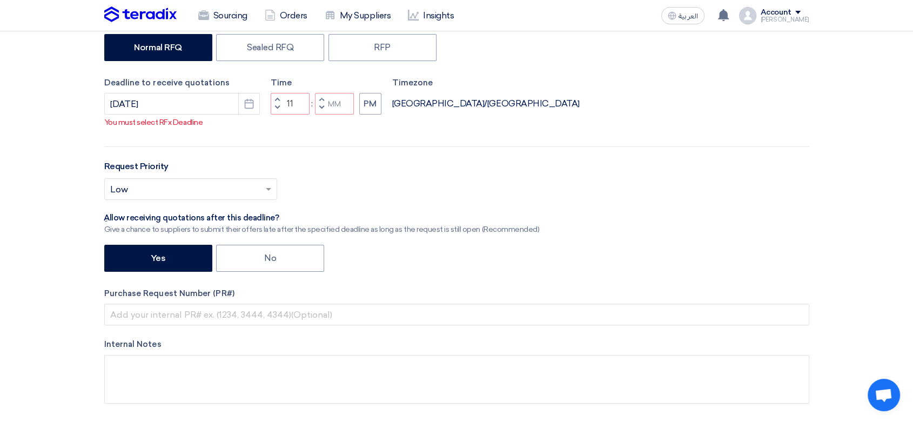
click at [278, 100] on div "Time Increment hours 11 Decrement hours : Increment minutes Decrement minutes PM" at bounding box center [326, 96] width 111 height 38
click at [276, 103] on span "button" at bounding box center [277, 99] width 4 height 6
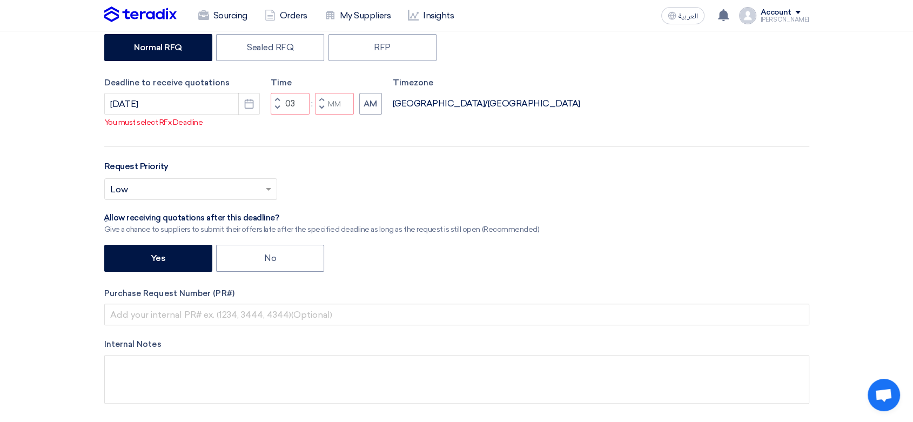
click at [276, 103] on span "button" at bounding box center [277, 99] width 4 height 6
click at [323, 111] on span "button" at bounding box center [321, 107] width 4 height 6
type input "03"
type input "59"
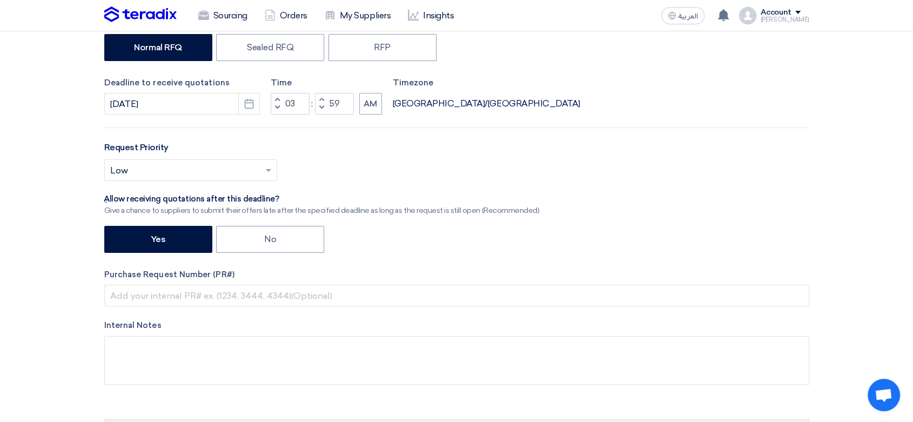
click at [319, 98] on button "Increment minutes" at bounding box center [321, 100] width 13 height 14
type input "04"
type input "00"
click at [367, 104] on button "AM" at bounding box center [370, 104] width 23 height 22
click at [209, 168] on input "text" at bounding box center [185, 172] width 150 height 18
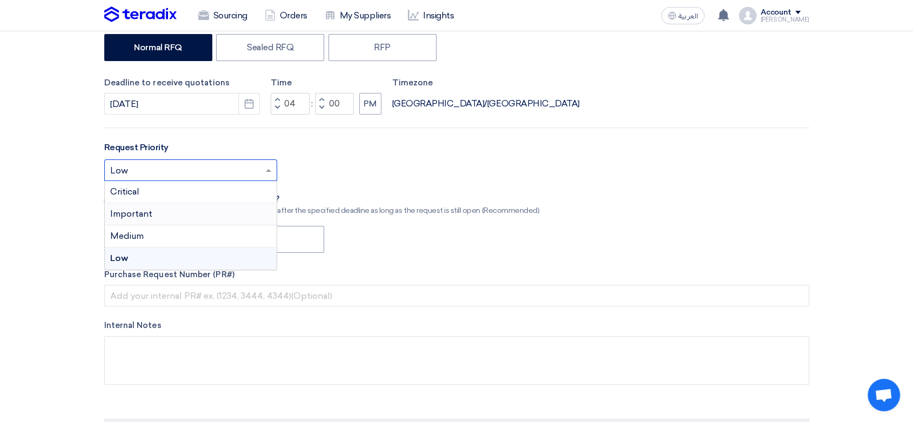
click at [145, 216] on span "Important" at bounding box center [131, 214] width 42 height 10
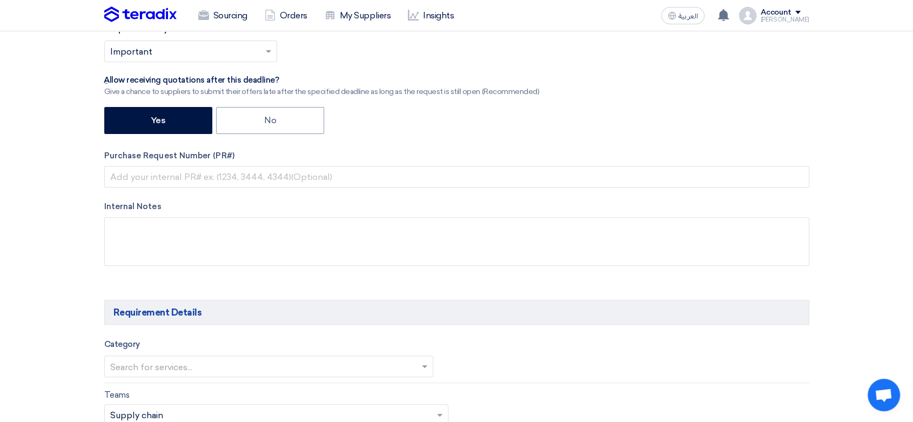
scroll to position [360, 0]
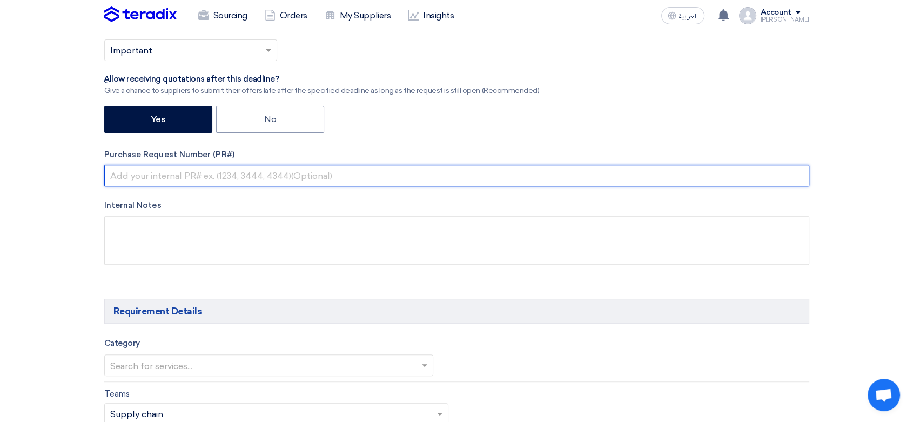
click at [182, 173] on input "text" at bounding box center [456, 176] width 705 height 22
paste input "8100015770"
type input "8100015770"
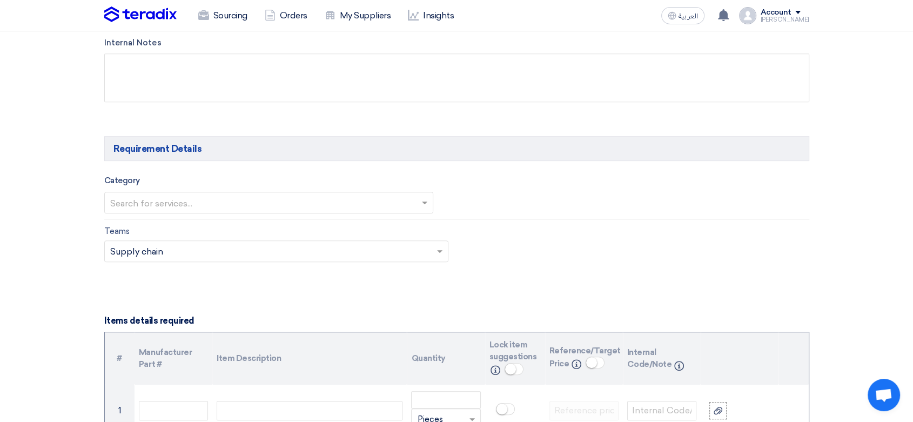
scroll to position [540, 0]
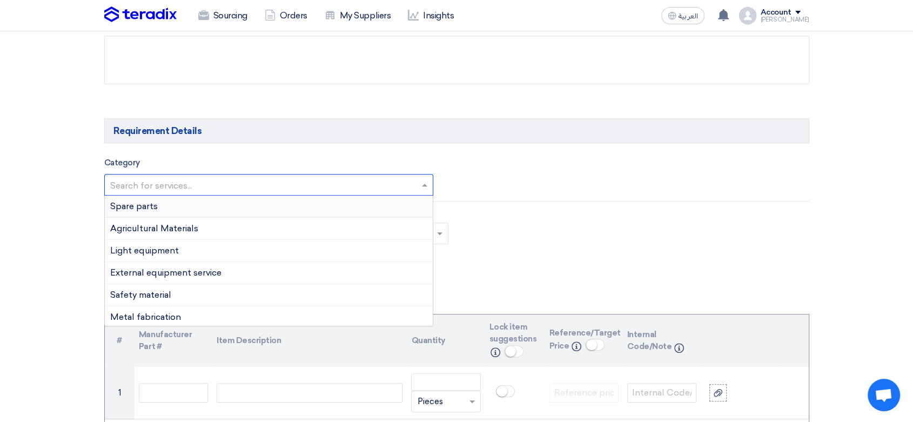
click at [178, 176] on div at bounding box center [269, 185] width 329 height 18
click at [145, 232] on span "Agricultural Materials" at bounding box center [154, 228] width 88 height 10
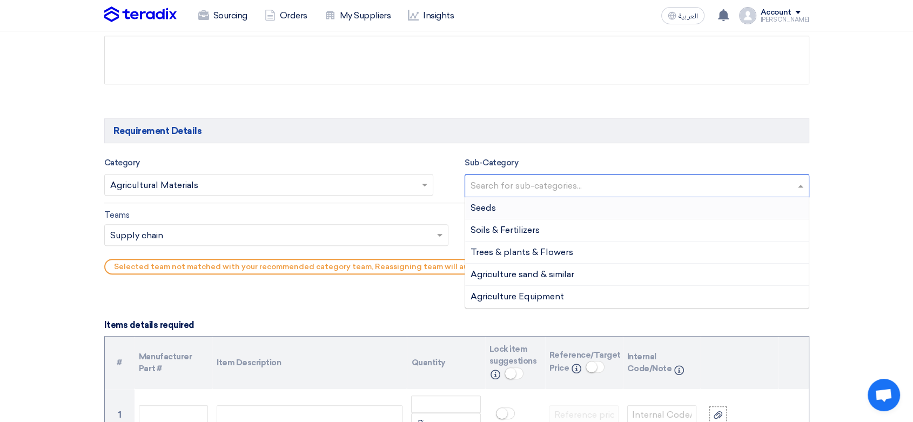
click at [548, 187] on input "text" at bounding box center [639, 187] width 336 height 18
click at [528, 204] on div "Seeds" at bounding box center [637, 208] width 344 height 22
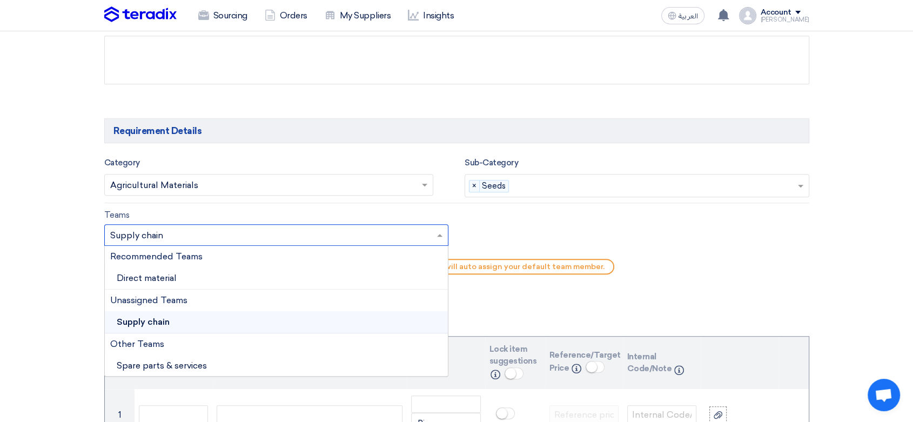
click at [148, 232] on input "text" at bounding box center [271, 236] width 322 height 18
click at [141, 276] on span "Direct material" at bounding box center [147, 278] width 60 height 10
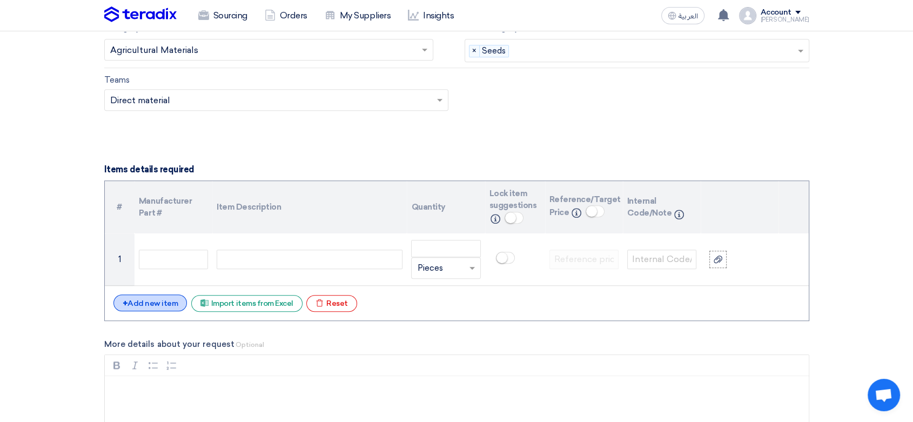
scroll to position [720, 0]
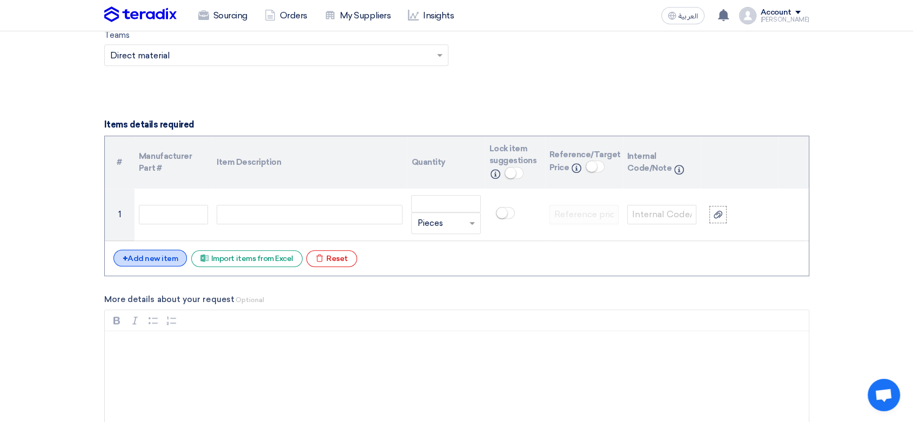
click at [140, 258] on div "+ Add new item" at bounding box center [150, 258] width 74 height 17
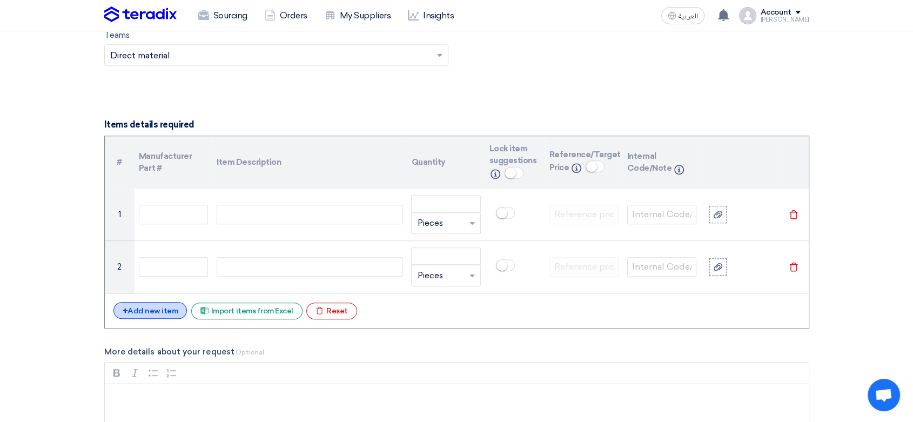
click at [151, 305] on div "+ Add new item" at bounding box center [150, 310] width 74 height 17
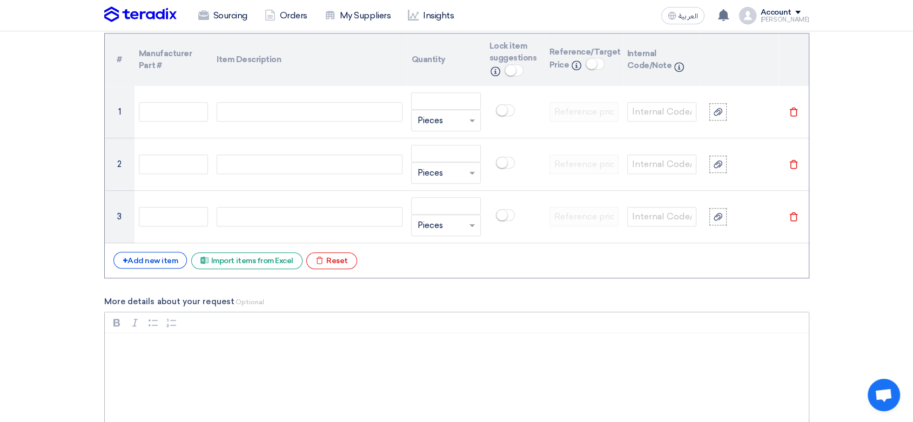
scroll to position [960, 0]
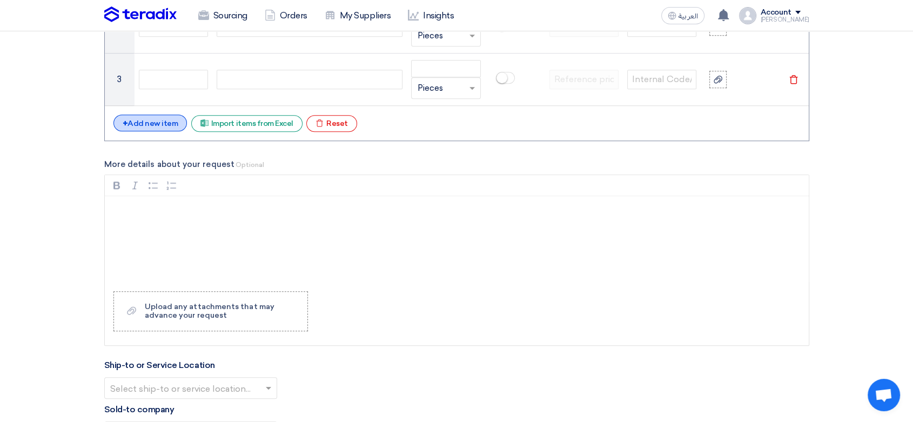
click at [157, 126] on div "+ Add new item" at bounding box center [150, 123] width 74 height 17
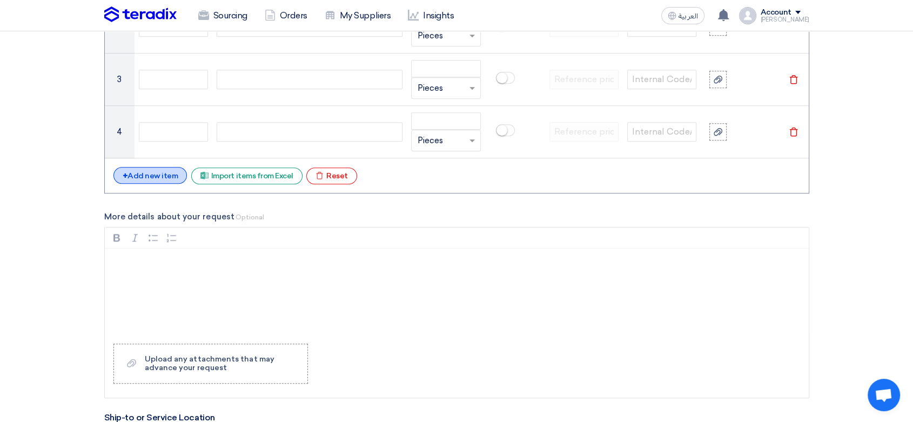
click at [165, 181] on div "+ Add new item" at bounding box center [150, 175] width 74 height 17
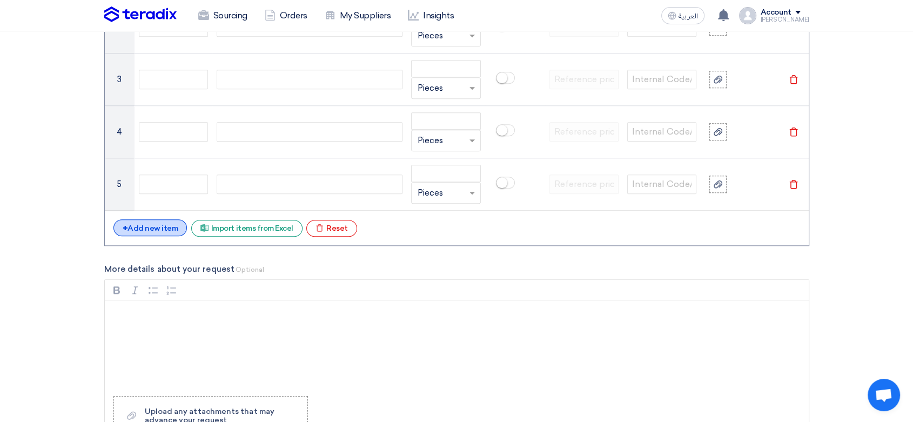
click at [158, 228] on div "+ Add new item" at bounding box center [150, 227] width 74 height 17
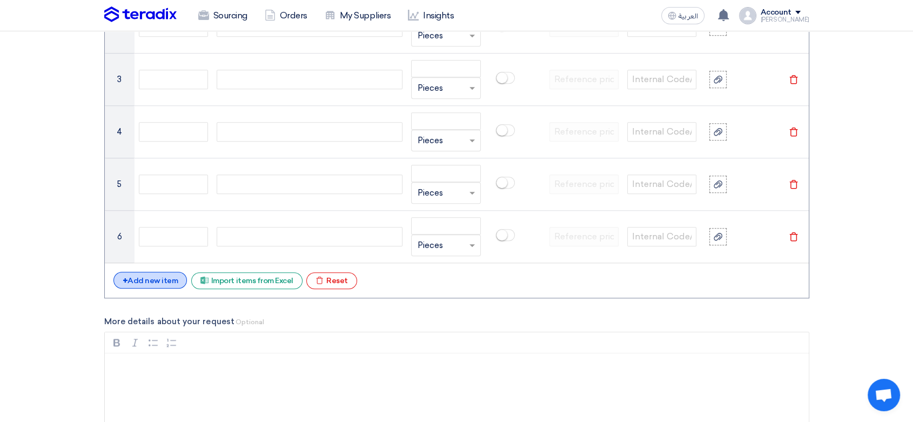
click at [151, 284] on div "+ Add new item" at bounding box center [150, 280] width 74 height 17
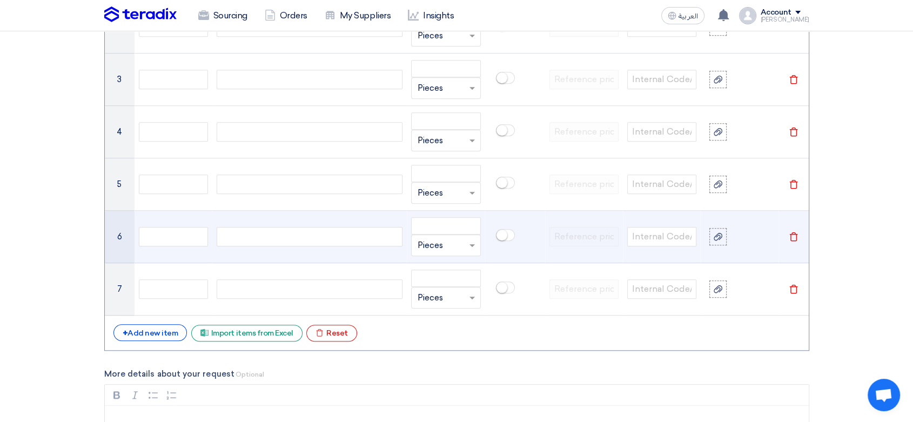
scroll to position [1141, 0]
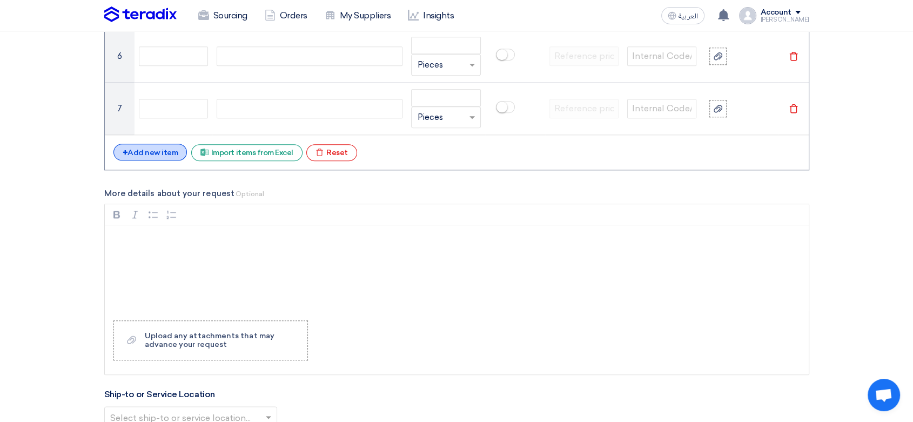
click at [157, 148] on div "+ Add new item" at bounding box center [150, 152] width 74 height 17
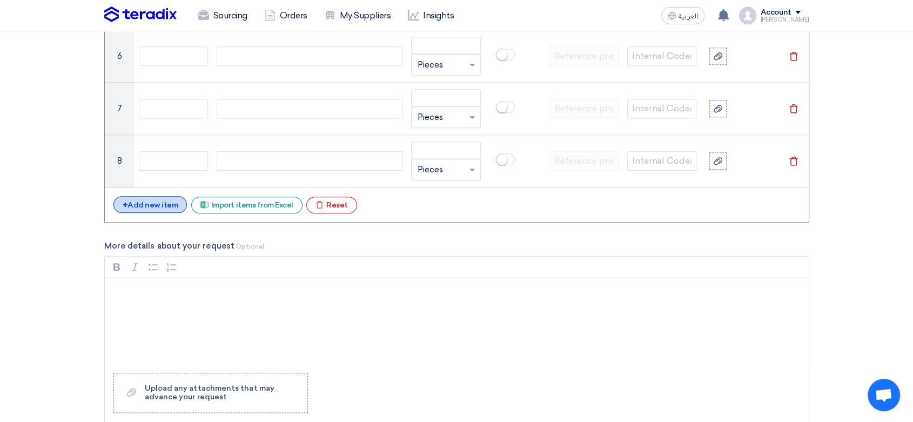
click at [151, 202] on div "+ Add new item" at bounding box center [150, 204] width 74 height 17
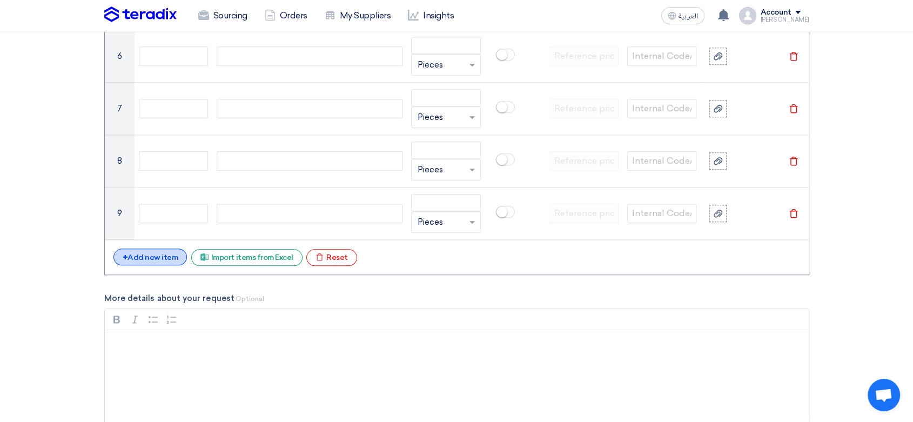
click at [144, 256] on div "+ Add new item" at bounding box center [150, 257] width 74 height 17
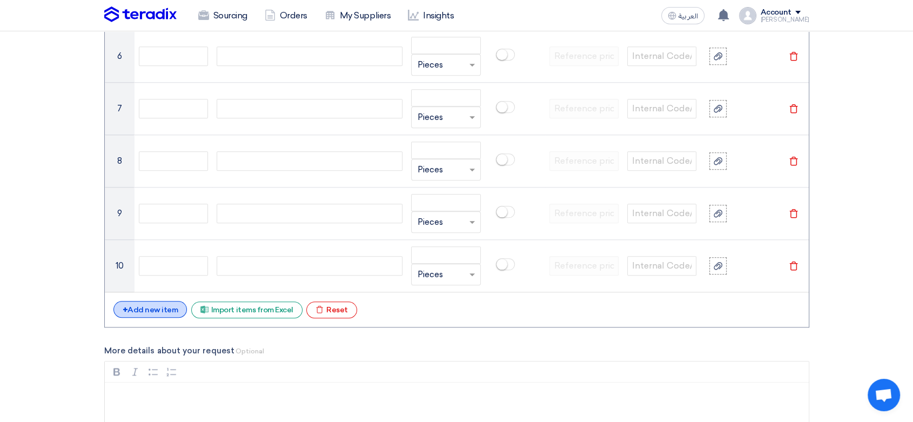
click at [150, 310] on div "+ Add new item" at bounding box center [150, 309] width 74 height 17
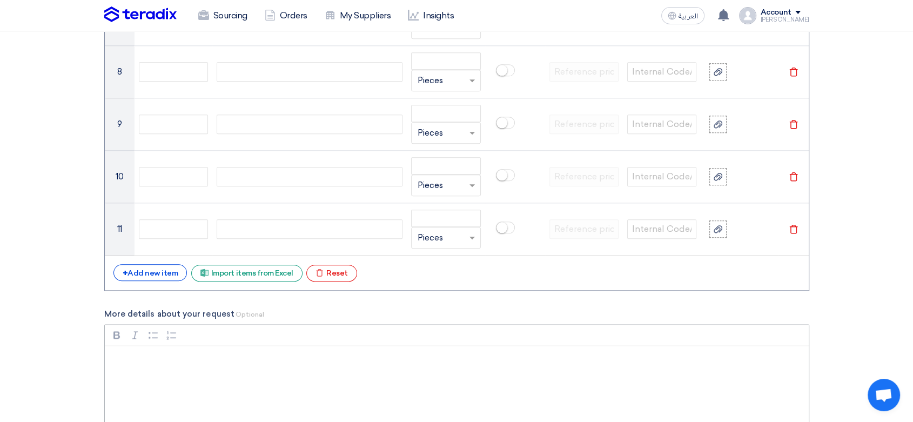
scroll to position [1261, 0]
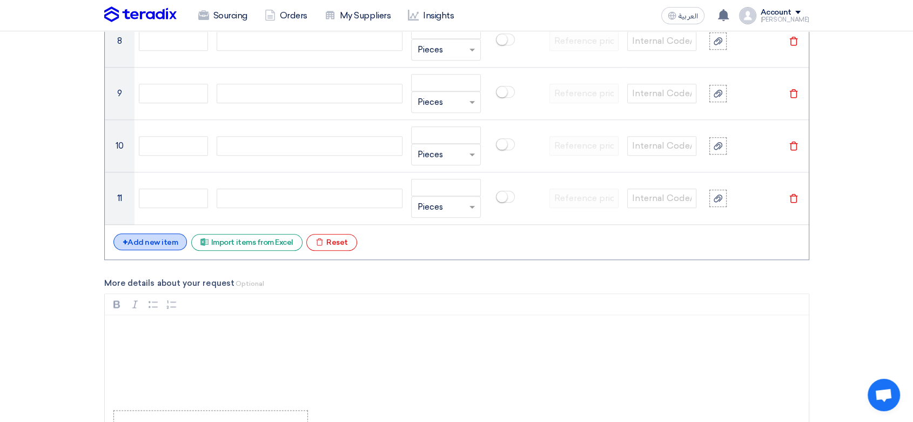
click at [159, 237] on div "+ Add new item" at bounding box center [150, 241] width 74 height 17
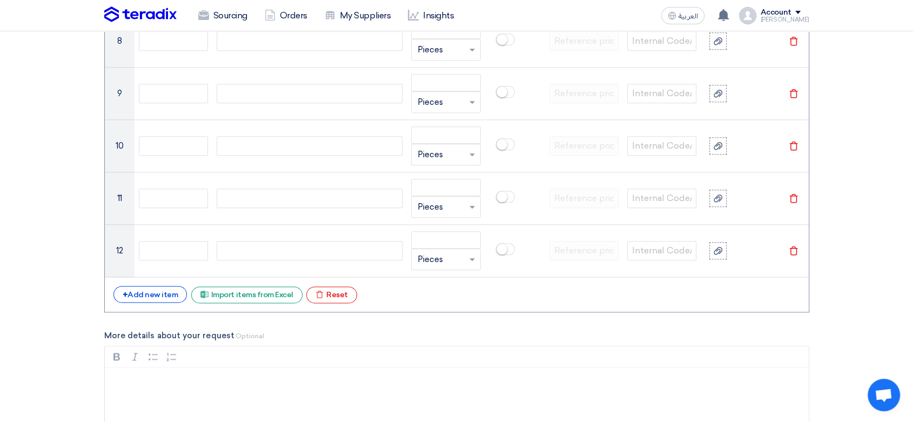
click at [153, 301] on div "+ Add new item Excel file Import items from Excel Excel file Reset" at bounding box center [456, 294] width 687 height 17
click at [157, 290] on div "+ Add new item" at bounding box center [150, 294] width 74 height 17
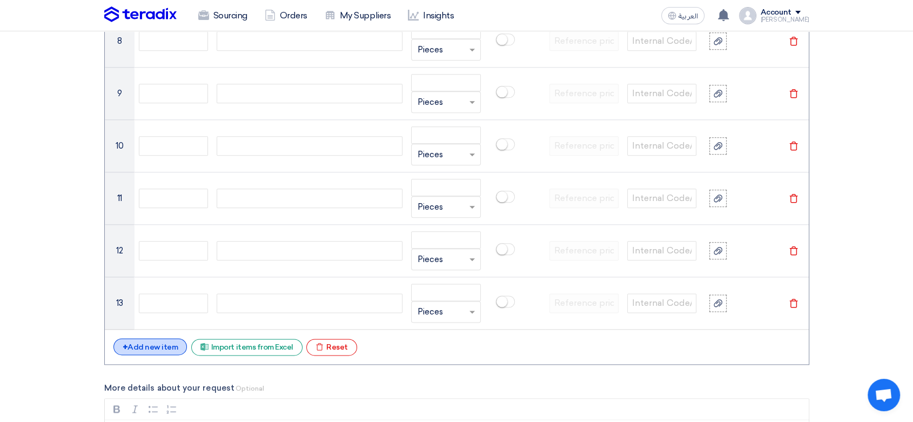
click at [151, 340] on div "+ Add new item" at bounding box center [150, 346] width 74 height 17
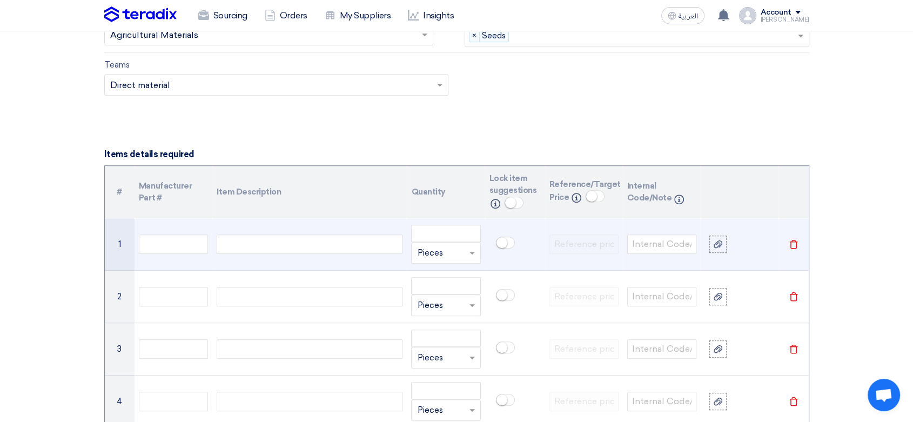
scroll to position [780, 0]
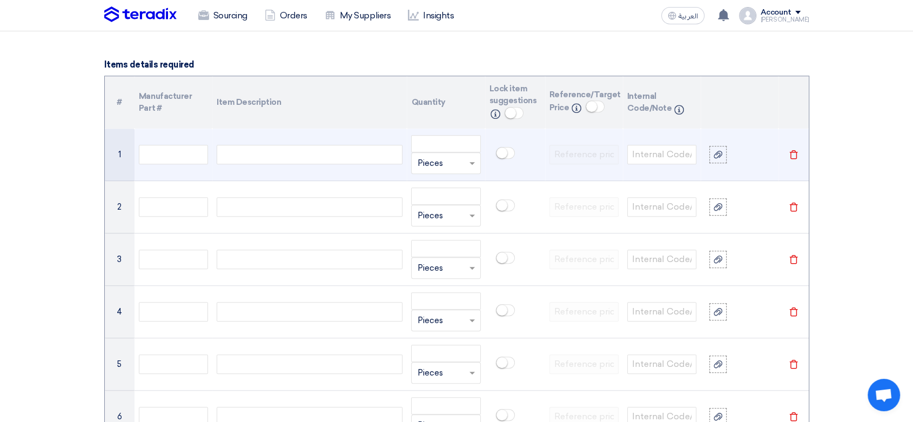
click at [251, 156] on div at bounding box center [310, 154] width 186 height 19
paste div
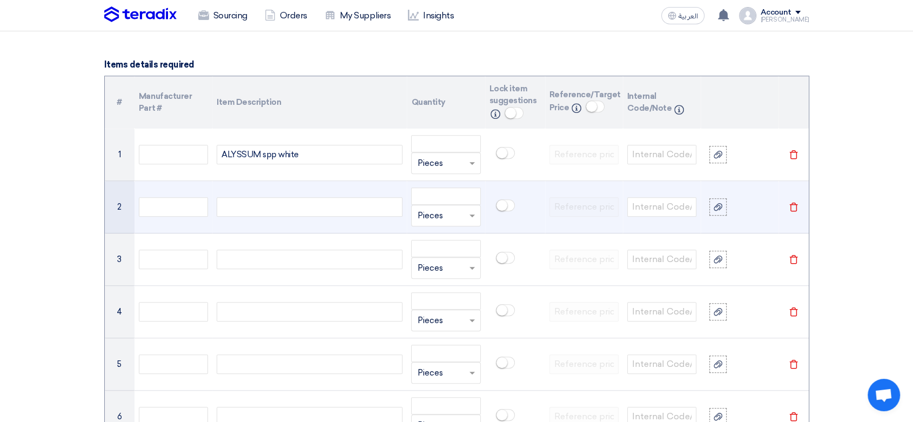
click at [257, 208] on div at bounding box center [310, 206] width 186 height 19
paste div
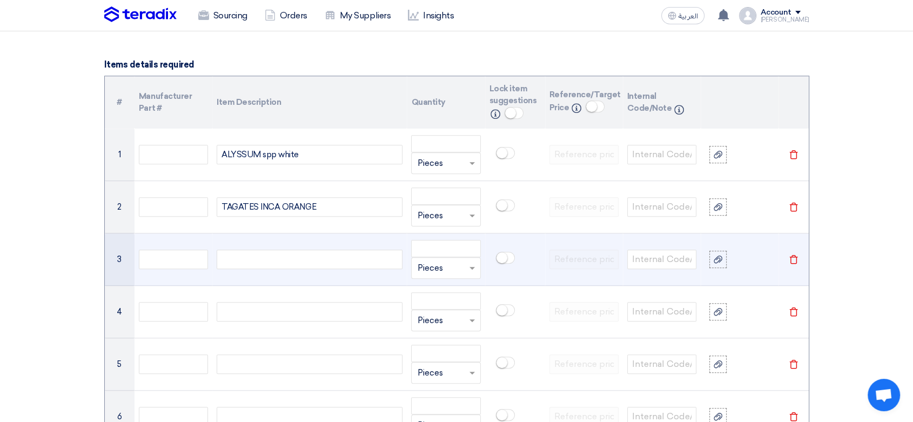
click at [271, 263] on div at bounding box center [310, 259] width 186 height 19
paste div
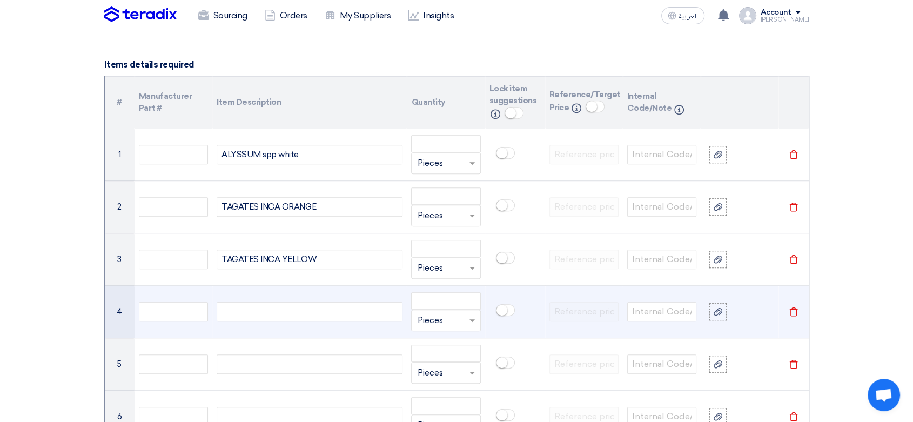
click at [249, 314] on div at bounding box center [310, 311] width 186 height 19
paste div
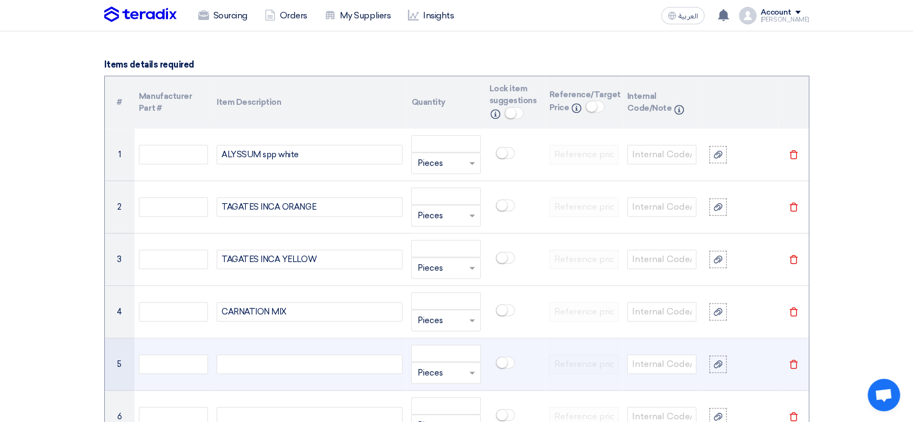
click at [284, 360] on div at bounding box center [310, 363] width 186 height 19
paste div
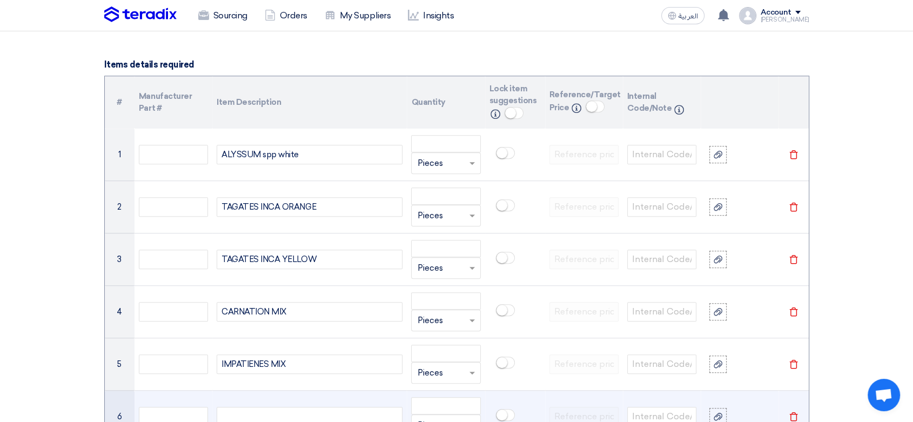
click at [269, 402] on td at bounding box center [309, 417] width 195 height 52
click at [269, 411] on div at bounding box center [310, 416] width 186 height 19
paste div
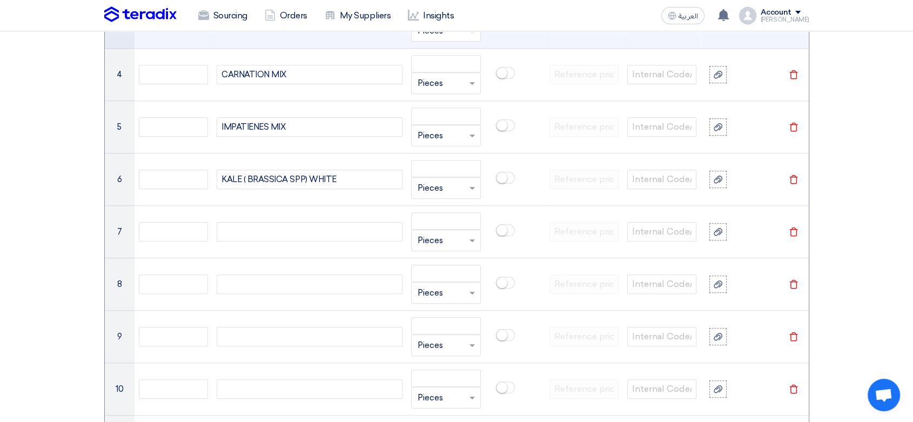
scroll to position [1020, 0]
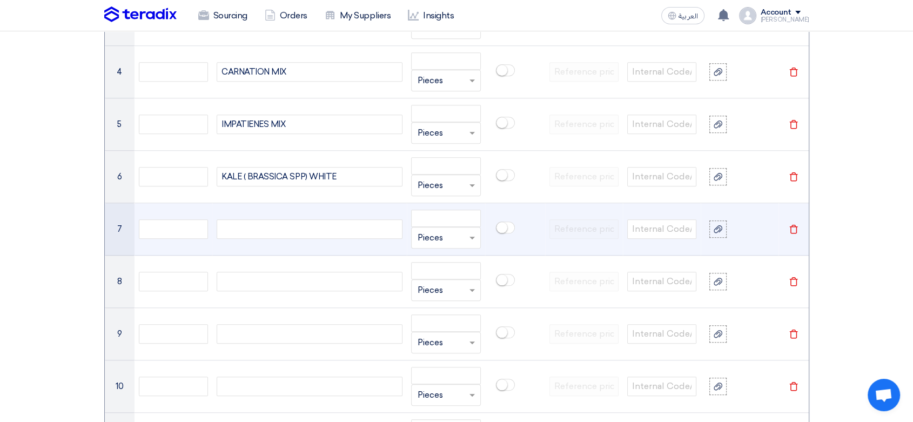
click at [270, 219] on div at bounding box center [310, 228] width 186 height 19
paste div
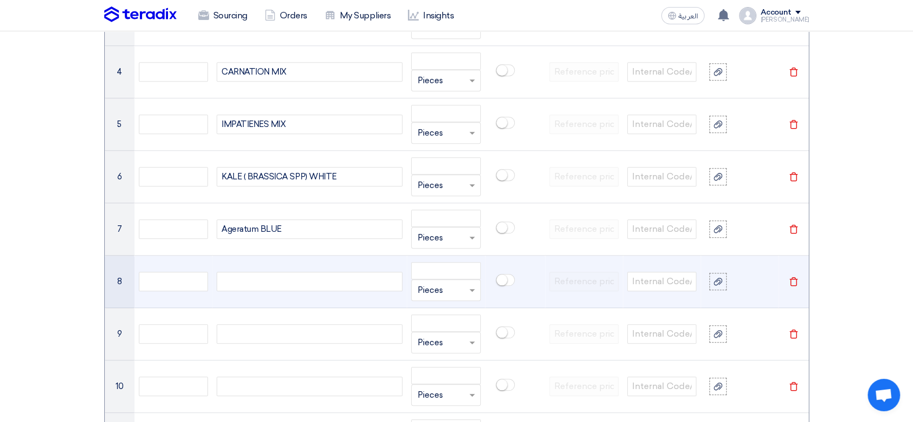
click at [257, 282] on div at bounding box center [310, 281] width 186 height 19
paste div
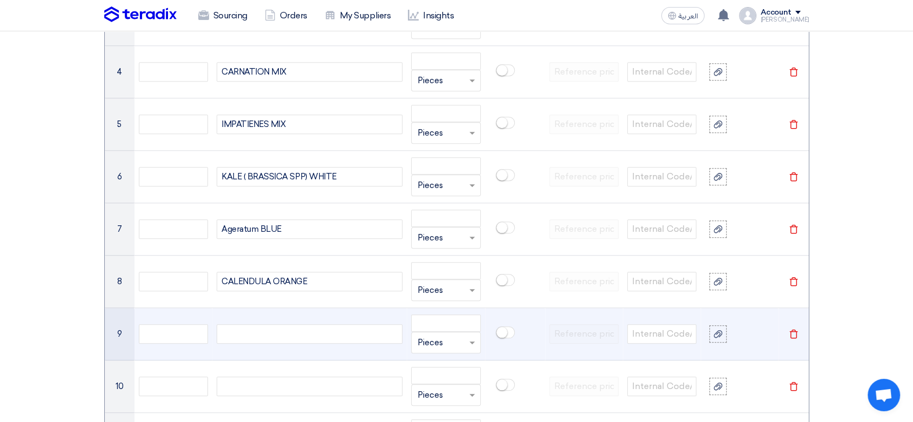
click at [257, 344] on td at bounding box center [309, 334] width 195 height 52
click at [260, 334] on div at bounding box center [310, 333] width 186 height 19
paste div
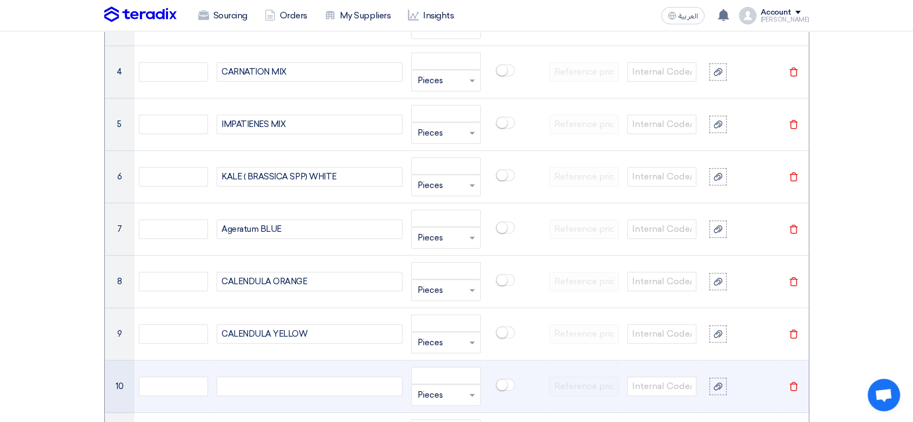
click at [266, 388] on div at bounding box center [310, 386] width 186 height 19
paste div
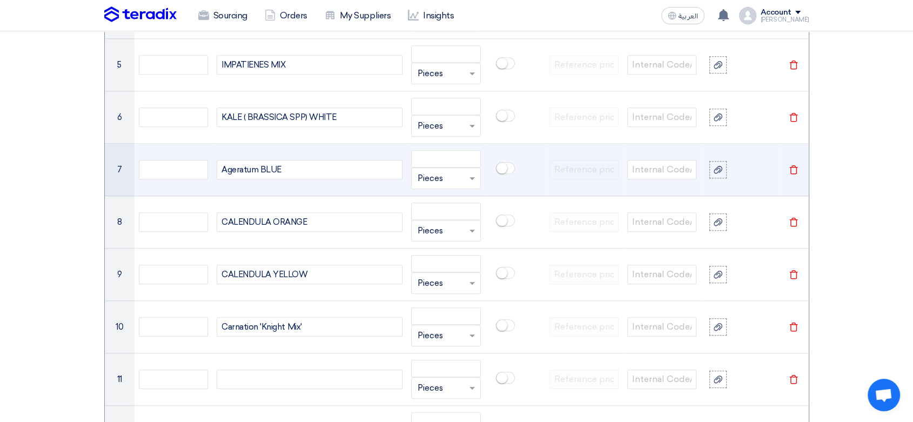
scroll to position [1141, 0]
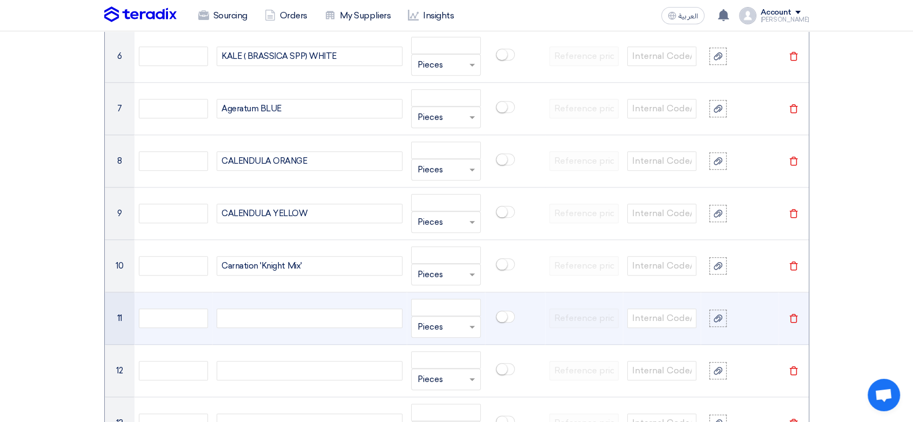
click at [274, 320] on div at bounding box center [310, 318] width 186 height 19
paste div
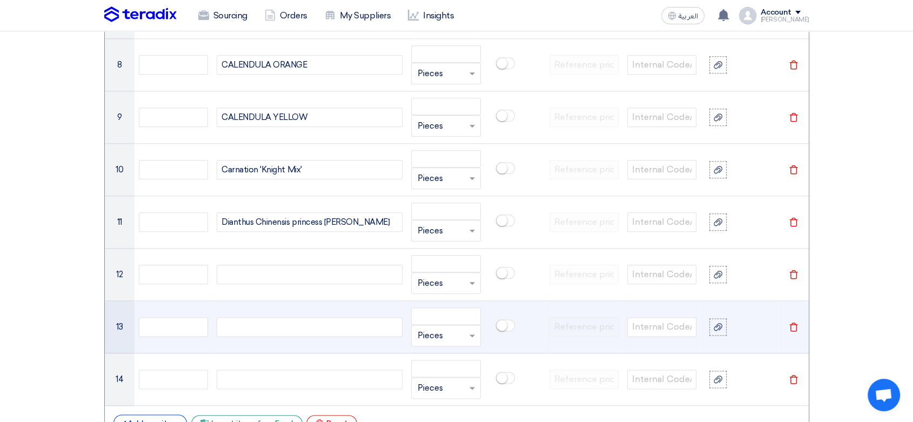
scroll to position [1261, 0]
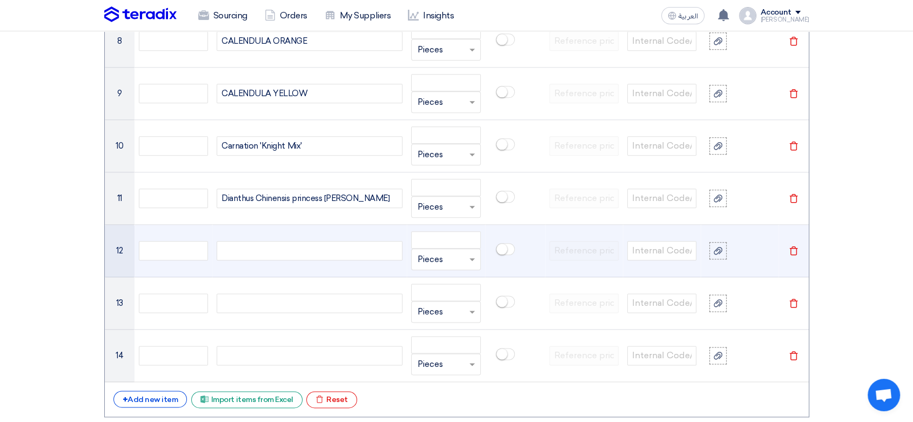
click at [262, 248] on div at bounding box center [310, 250] width 186 height 19
paste div
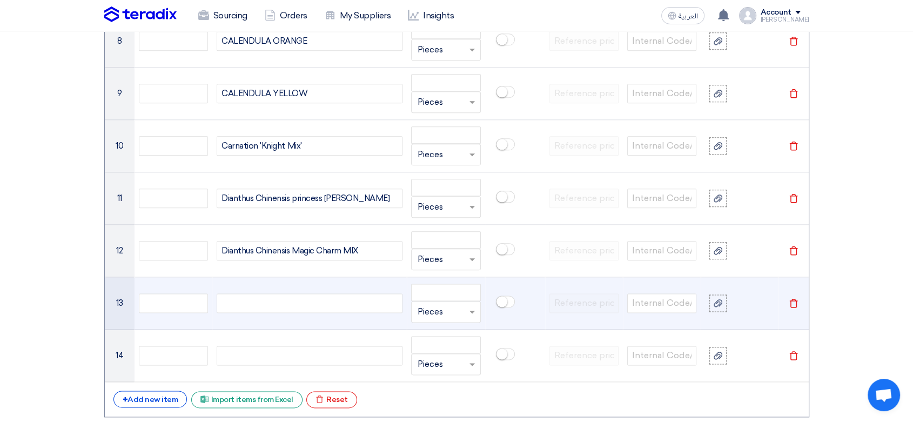
click at [268, 301] on div at bounding box center [310, 302] width 186 height 19
paste div
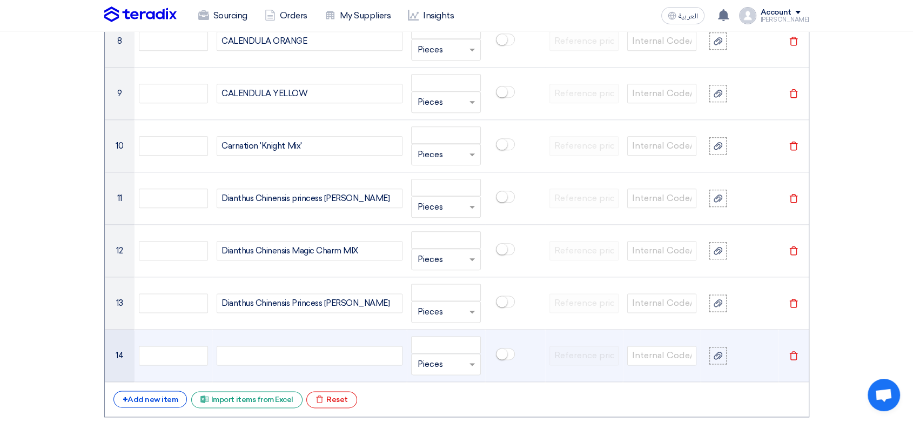
click at [281, 349] on div at bounding box center [310, 355] width 186 height 19
paste div
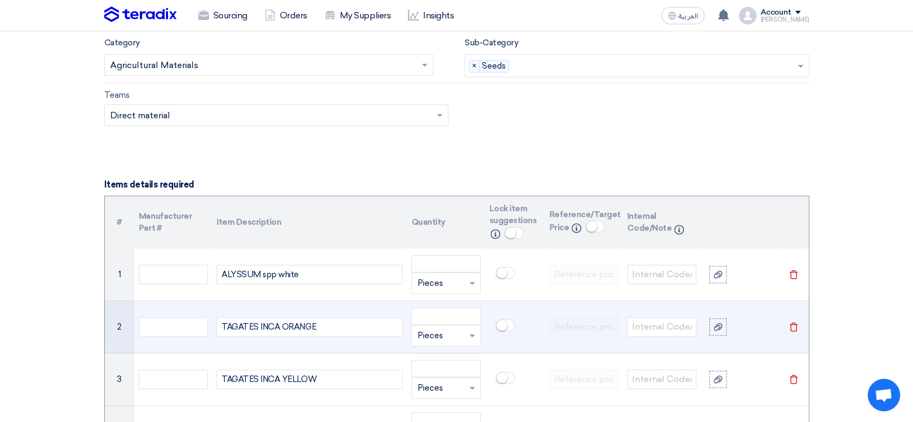
scroll to position [720, 0]
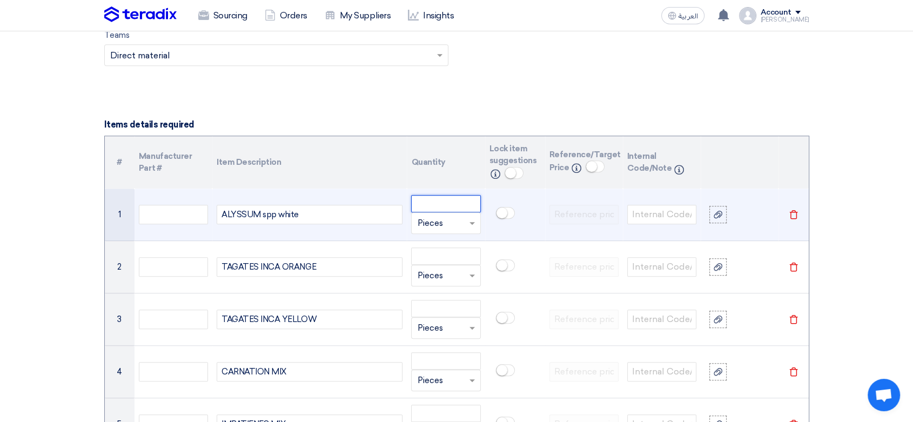
click at [437, 205] on input "number" at bounding box center [445, 203] width 69 height 17
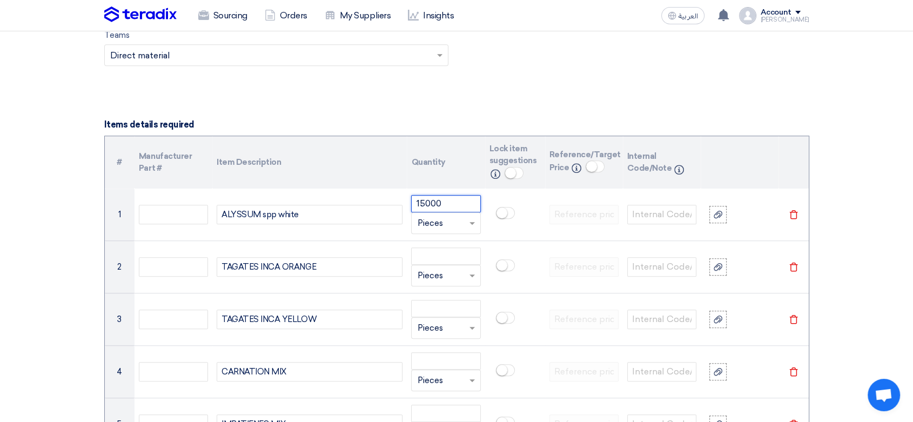
type input "15000"
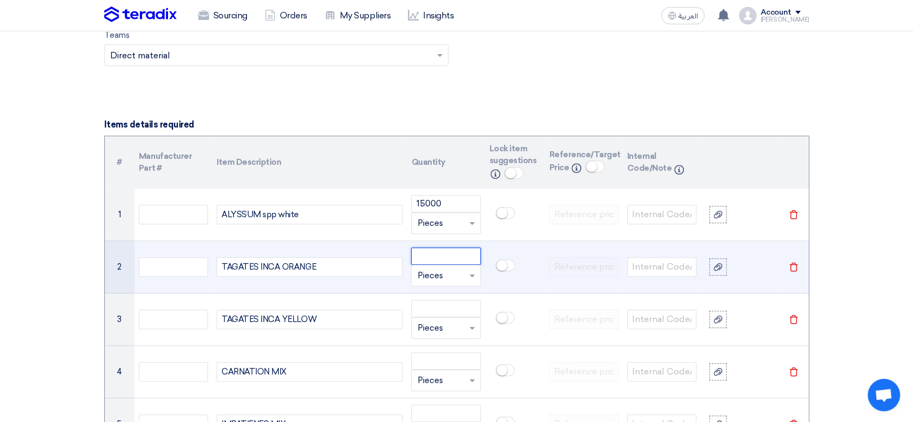
click at [449, 254] on input "number" at bounding box center [445, 255] width 69 height 17
type input "33000"
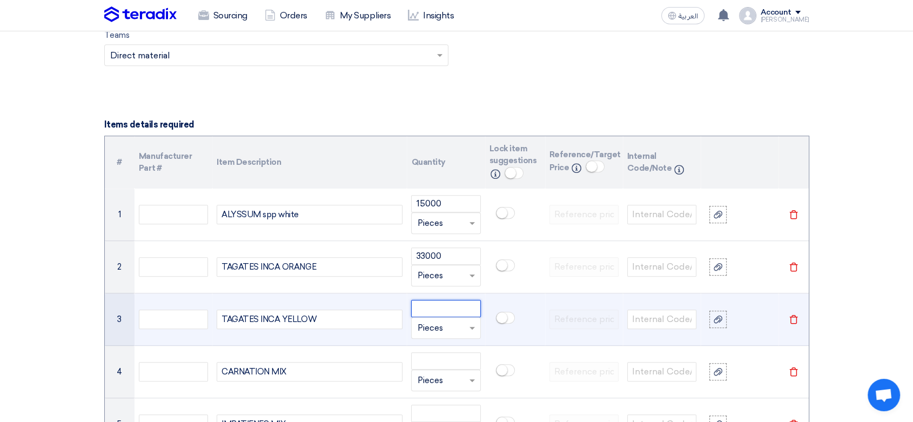
click at [448, 306] on input "number" at bounding box center [445, 308] width 69 height 17
type input "33000"
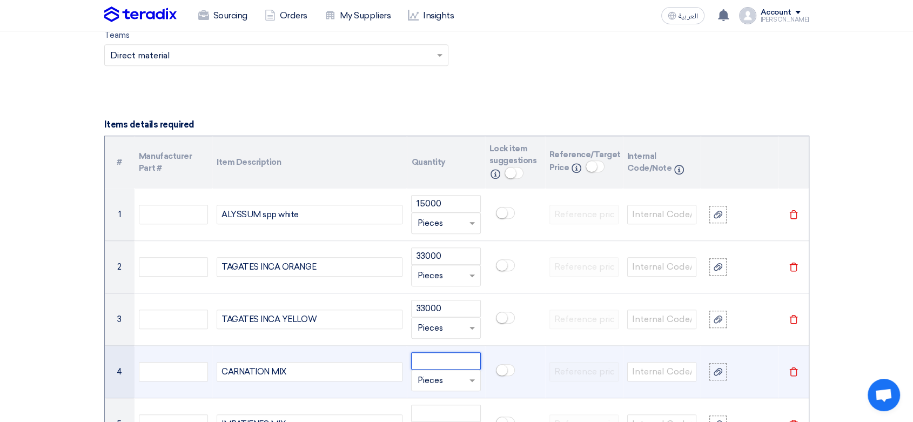
click at [454, 353] on input "number" at bounding box center [445, 360] width 69 height 17
type input "5500"
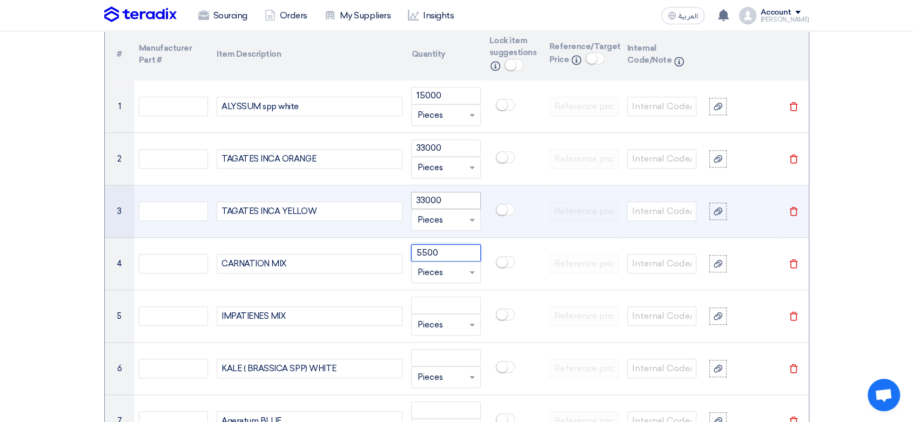
scroll to position [900, 0]
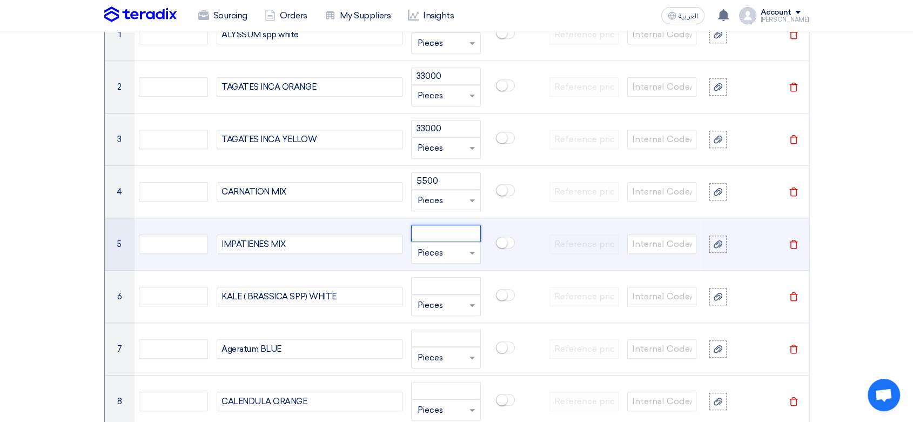
click at [437, 232] on input "number" at bounding box center [445, 233] width 69 height 17
type input "3"
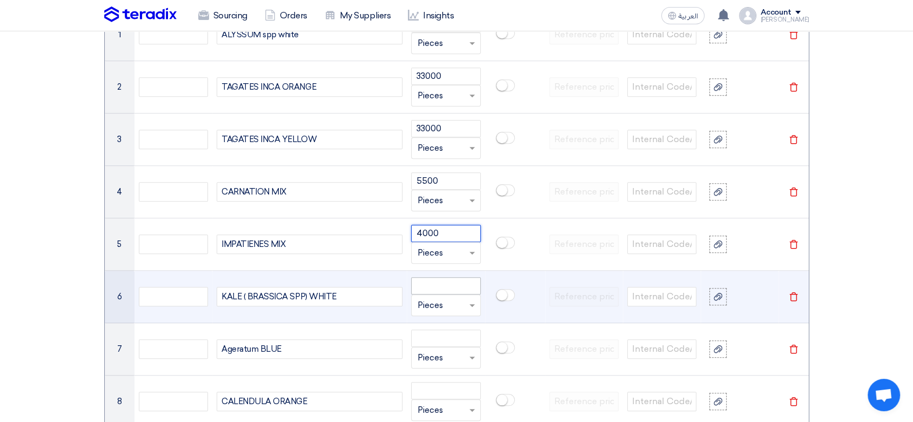
type input "4000"
click at [426, 282] on input "number" at bounding box center [445, 285] width 69 height 17
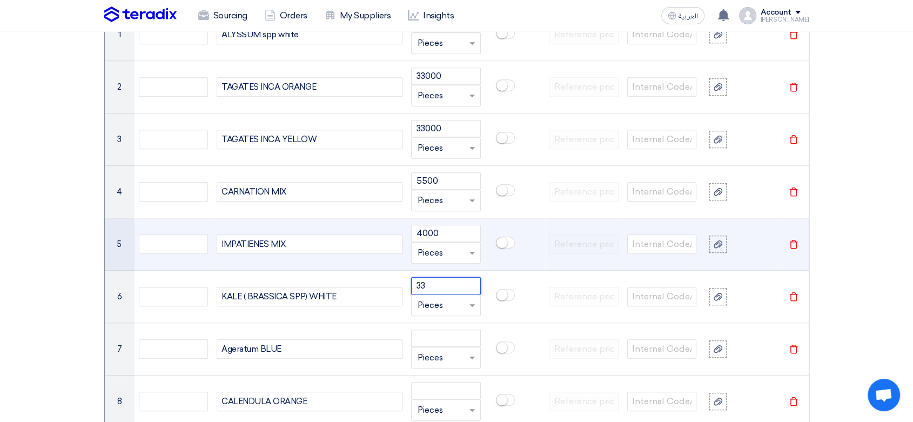
type input "3"
type input "5500"
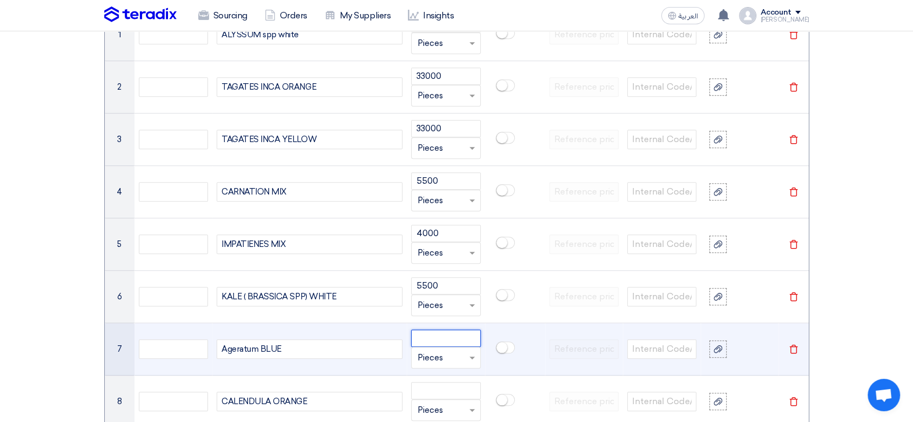
click at [455, 336] on input "number" at bounding box center [445, 338] width 69 height 17
type input "3800"
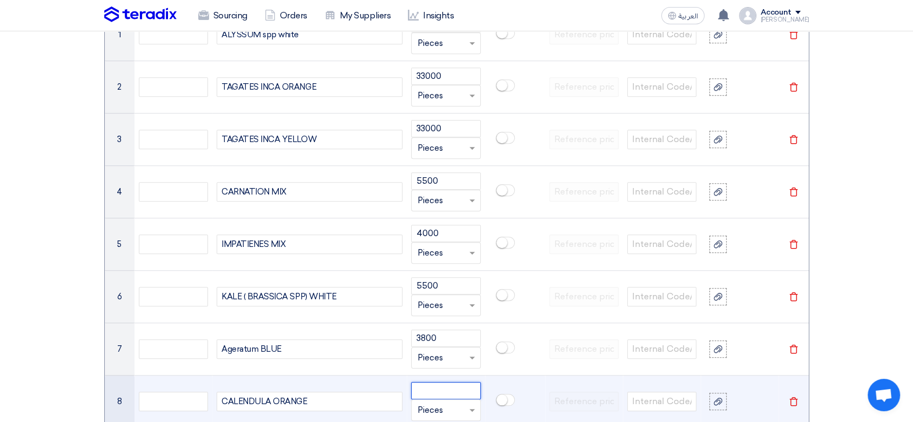
click at [432, 393] on input "number" at bounding box center [445, 390] width 69 height 17
type input "5500"
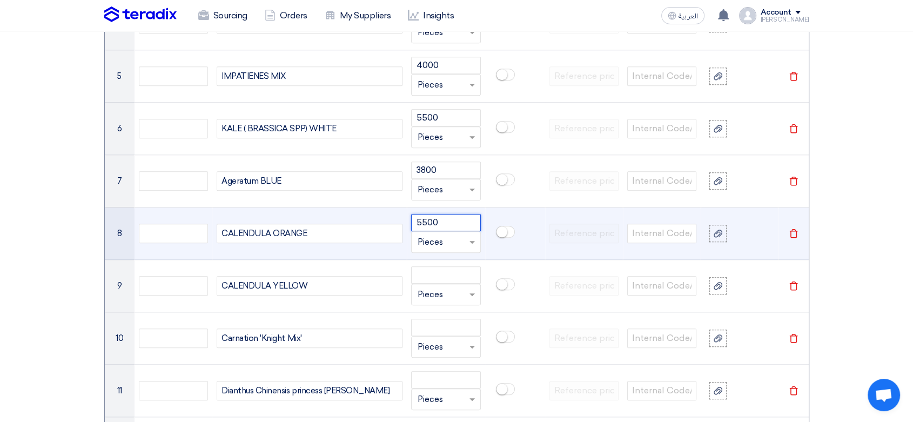
scroll to position [1081, 0]
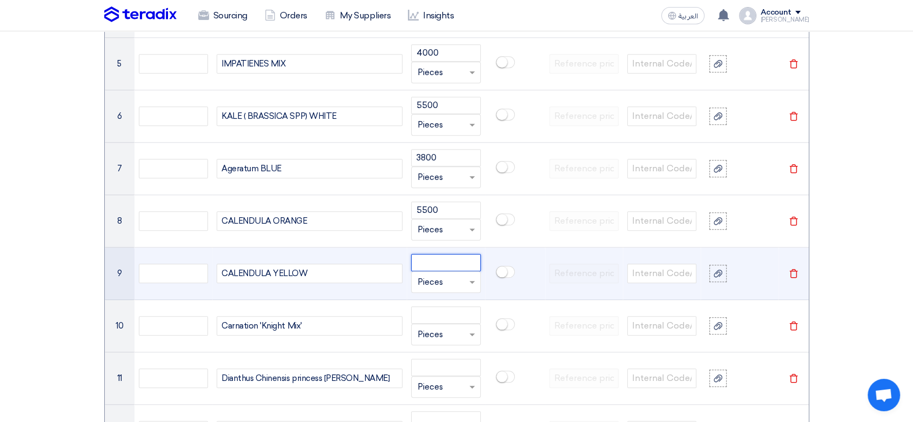
click at [452, 265] on input "number" at bounding box center [445, 262] width 69 height 17
type input "5500"
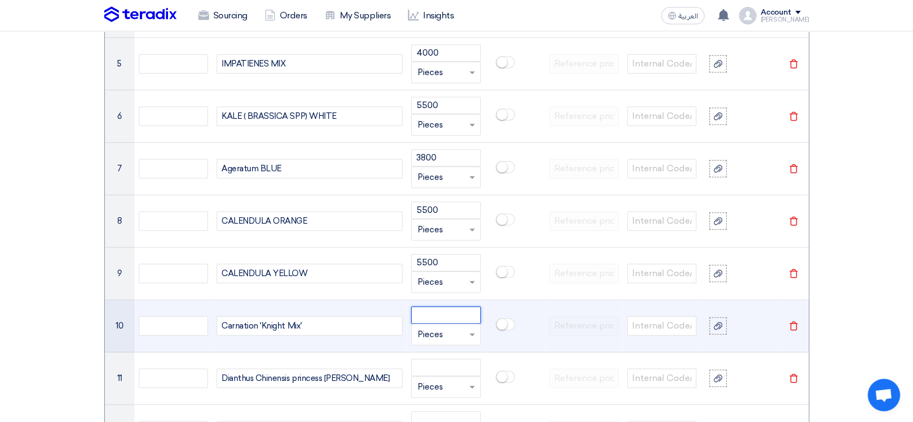
click at [438, 313] on input "number" at bounding box center [445, 314] width 69 height 17
type input "5500"
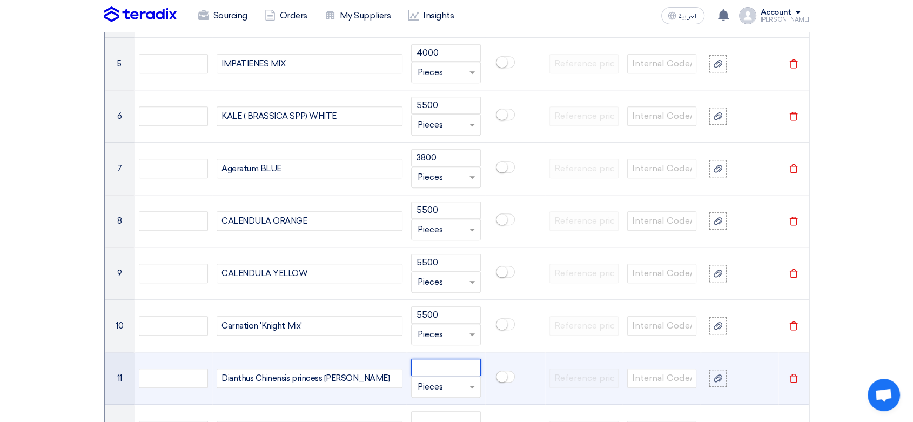
click at [461, 359] on input "number" at bounding box center [445, 367] width 69 height 17
type input "3500"
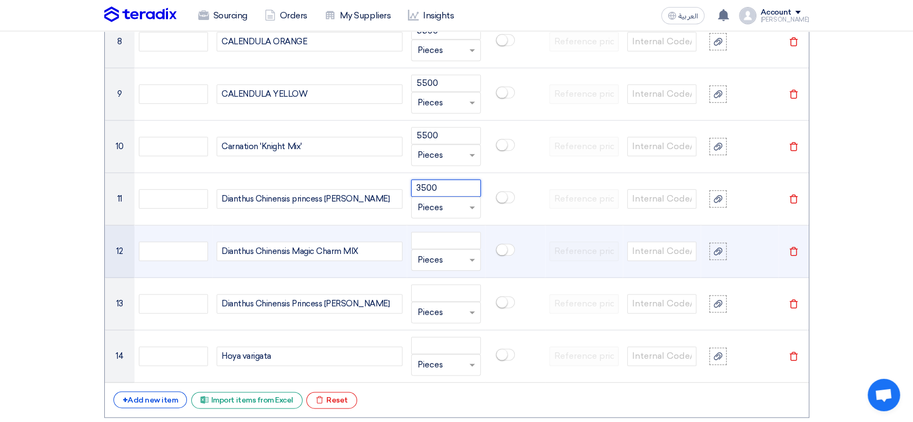
scroll to position [1261, 0]
click at [430, 236] on input "number" at bounding box center [445, 239] width 69 height 17
type input "4000"
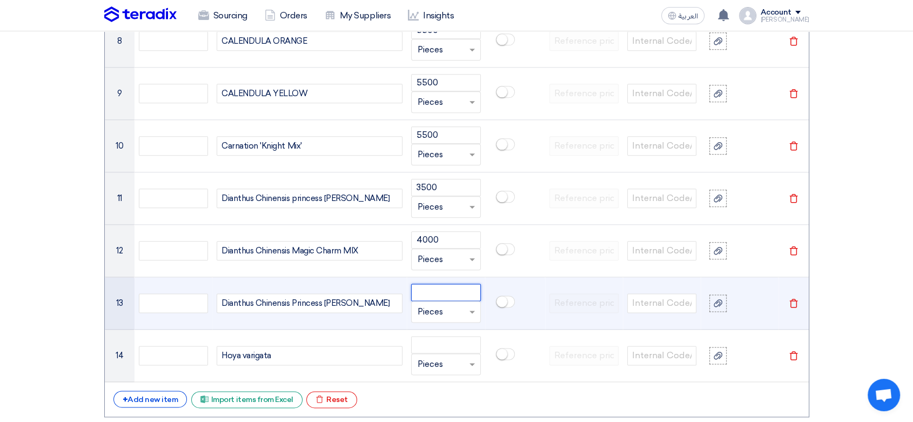
click at [437, 292] on input "number" at bounding box center [445, 292] width 69 height 17
type input "1"
type input "2000"
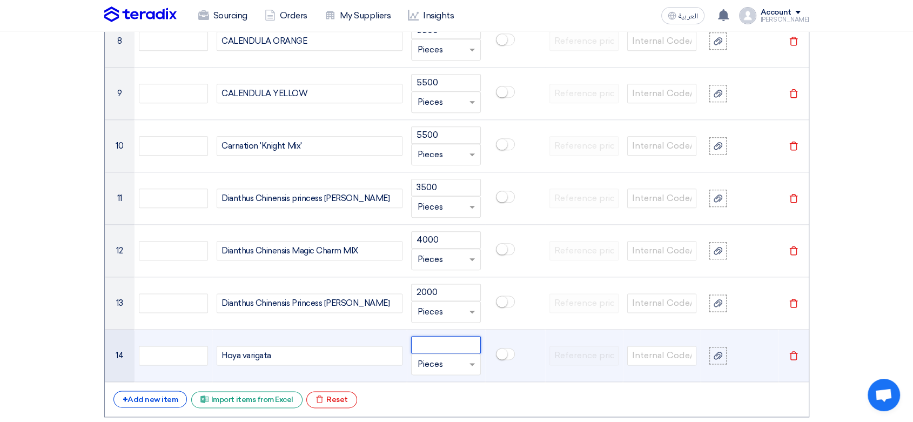
click at [441, 343] on input "number" at bounding box center [445, 344] width 69 height 17
type input "2000"
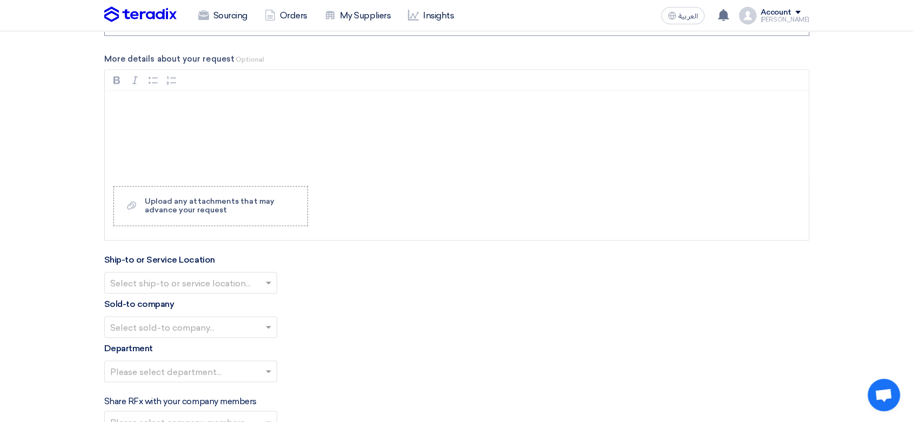
scroll to position [1681, 0]
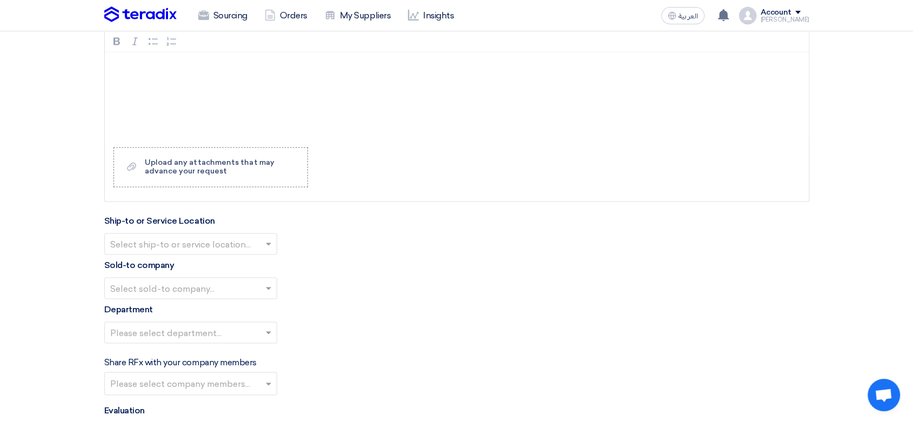
click at [197, 238] on input "text" at bounding box center [185, 245] width 150 height 18
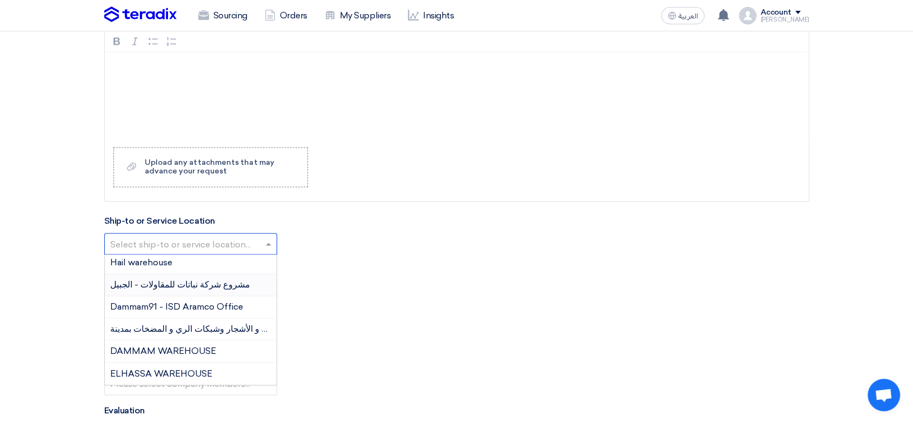
scroll to position [60, 0]
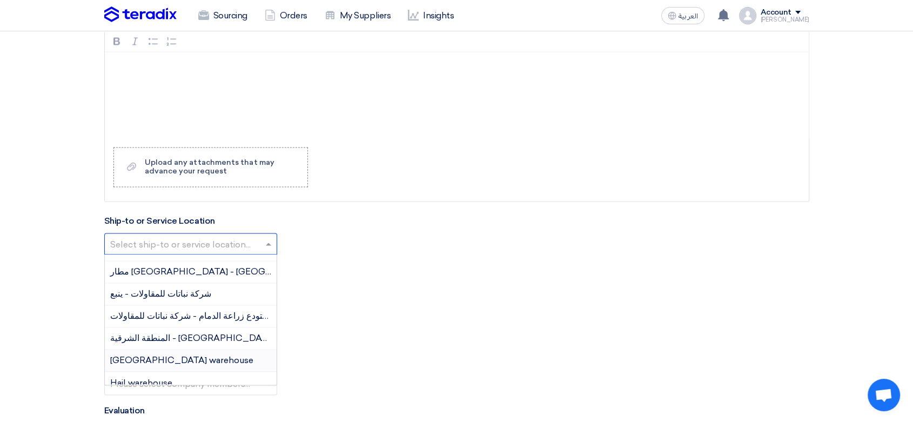
click at [144, 358] on span "[GEOGRAPHIC_DATA] warehouse" at bounding box center [181, 360] width 143 height 10
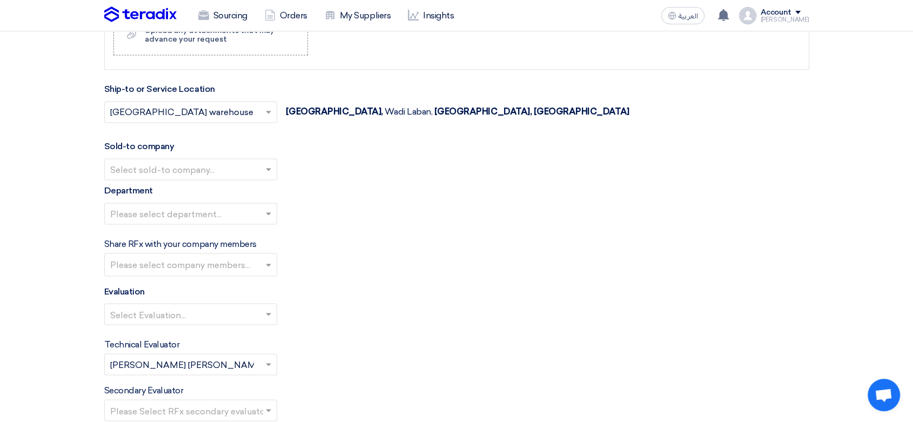
scroll to position [1861, 0]
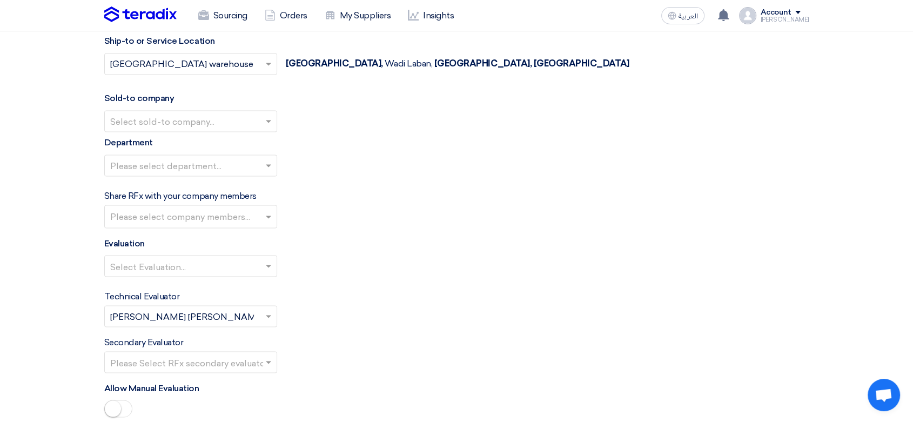
click at [157, 115] on input "text" at bounding box center [185, 122] width 150 height 18
click at [147, 137] on span "Nabatat for contracting" at bounding box center [159, 142] width 98 height 10
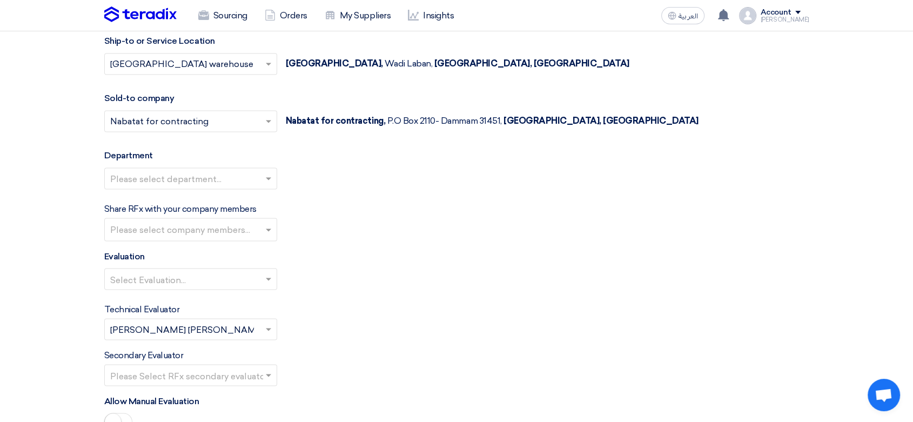
click at [151, 182] on input "text" at bounding box center [185, 180] width 150 height 18
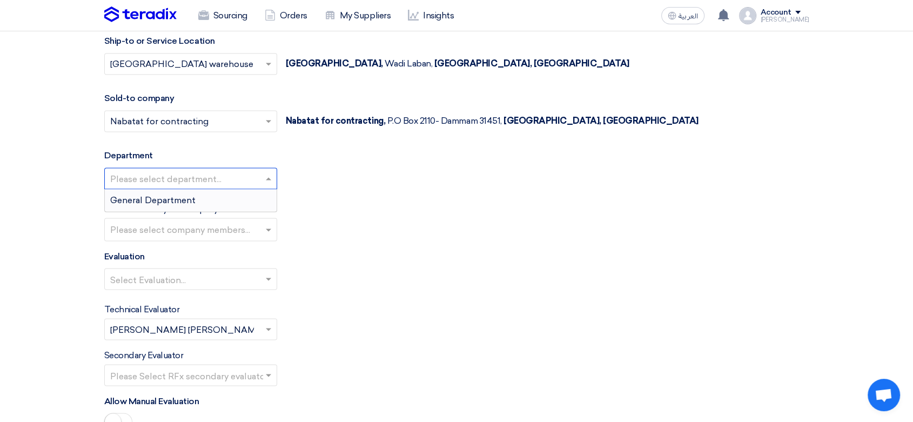
click at [142, 197] on span "General Department" at bounding box center [152, 200] width 85 height 10
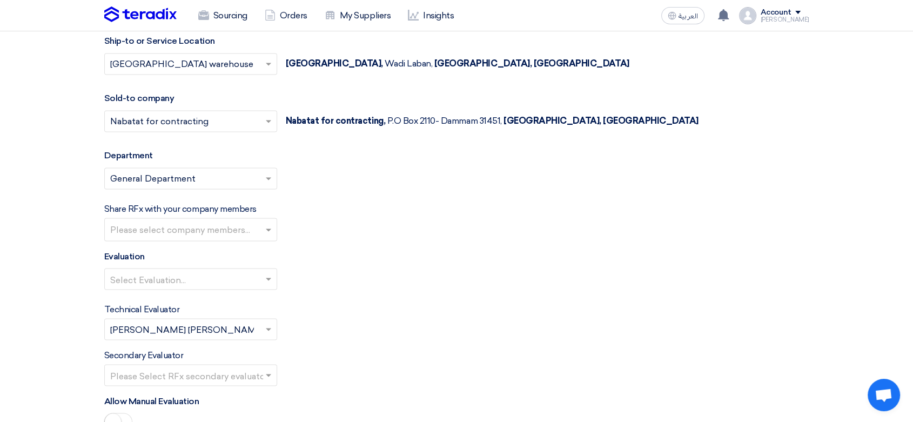
click at [144, 224] on input "text" at bounding box center [192, 231] width 164 height 18
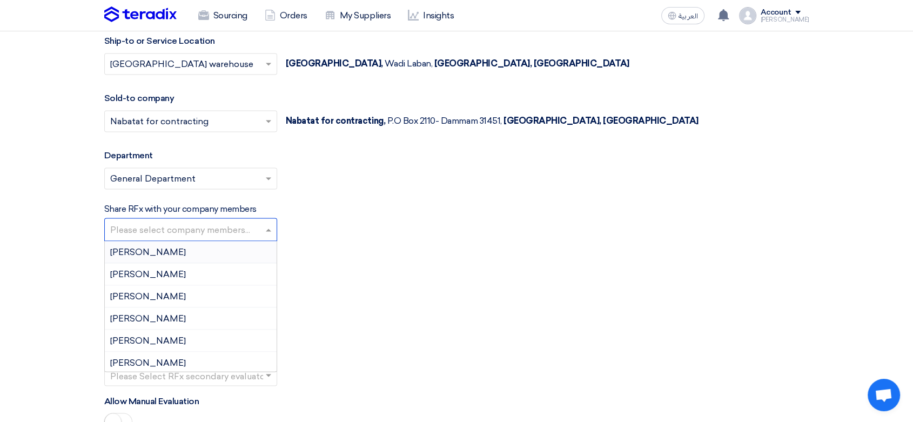
click at [143, 255] on div "[PERSON_NAME]" at bounding box center [191, 252] width 172 height 22
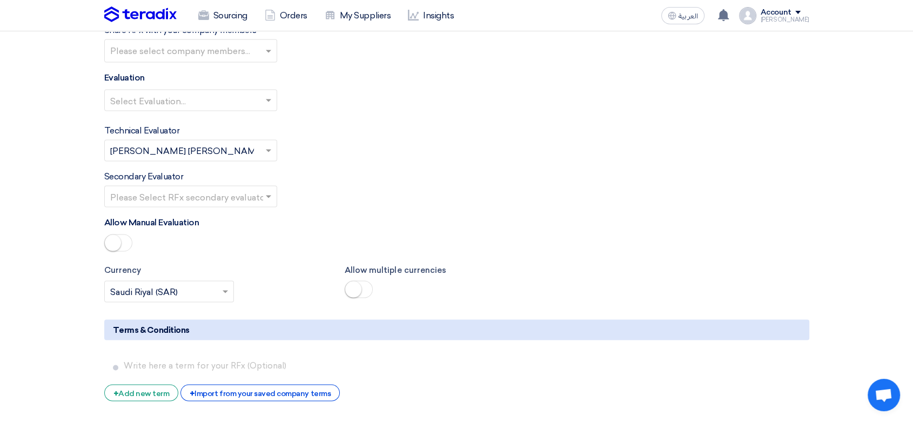
scroll to position [2041, 0]
click at [180, 91] on input "text" at bounding box center [185, 100] width 150 height 18
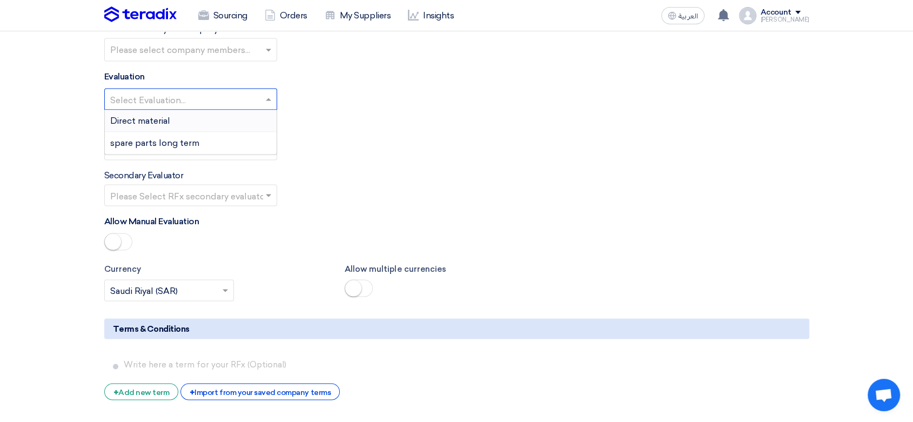
click at [165, 115] on span "Direct material" at bounding box center [140, 120] width 60 height 10
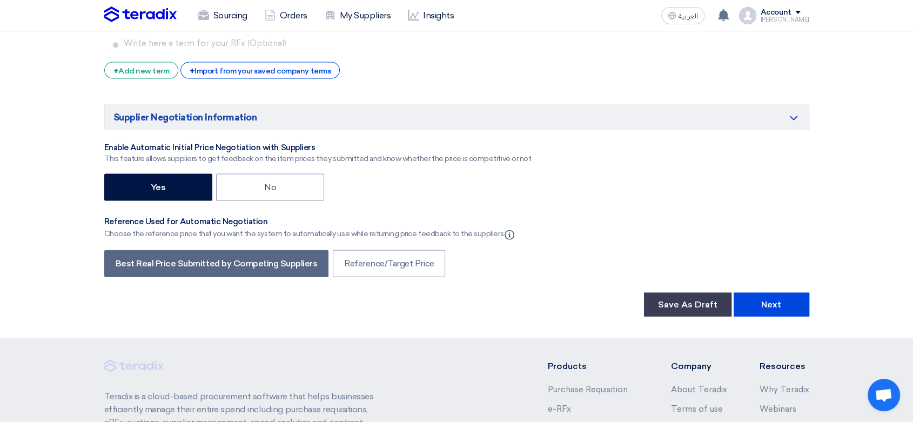
scroll to position [2341, 0]
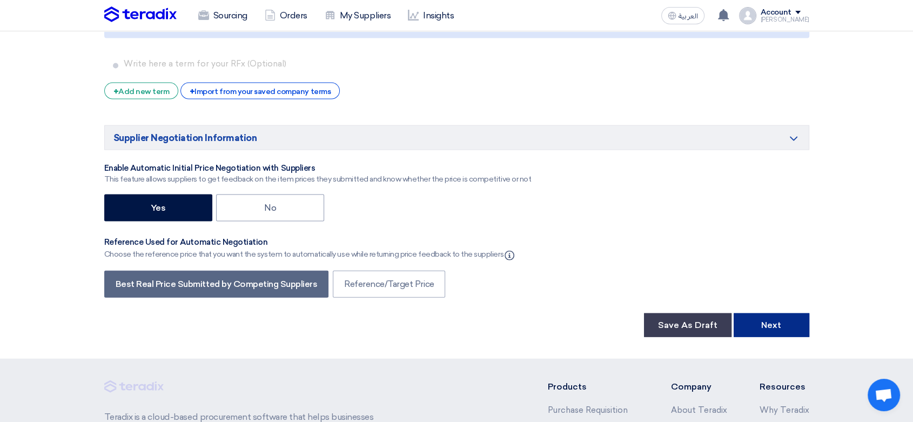
click at [769, 320] on button "Next" at bounding box center [772, 325] width 76 height 24
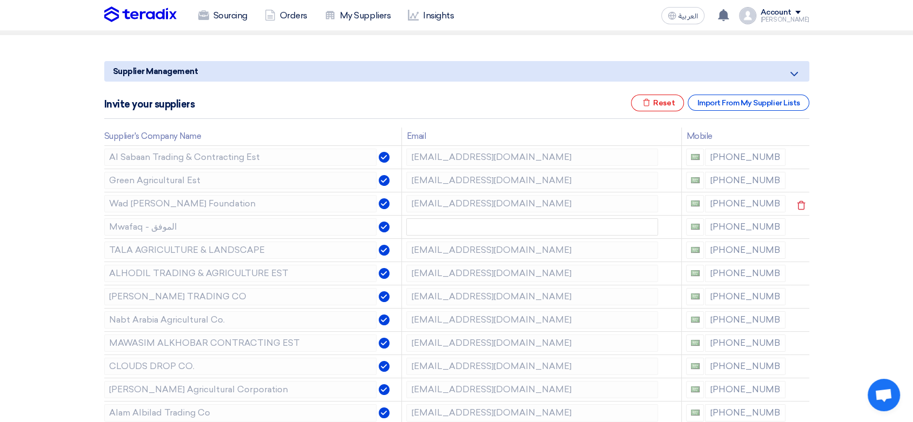
scroll to position [120, 0]
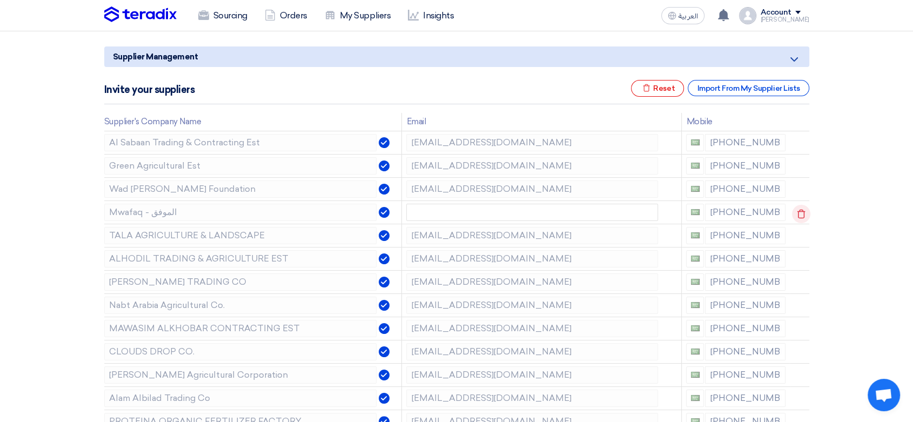
click at [795, 213] on icon at bounding box center [801, 214] width 18 height 18
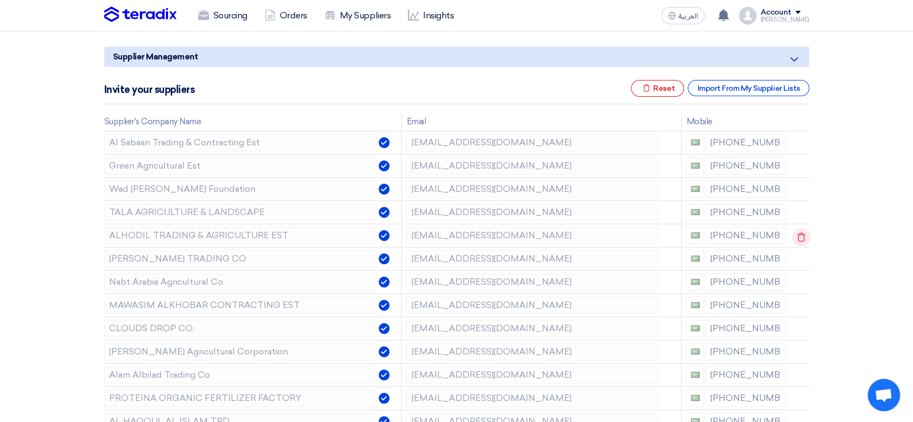
click at [794, 235] on icon at bounding box center [801, 237] width 18 height 18
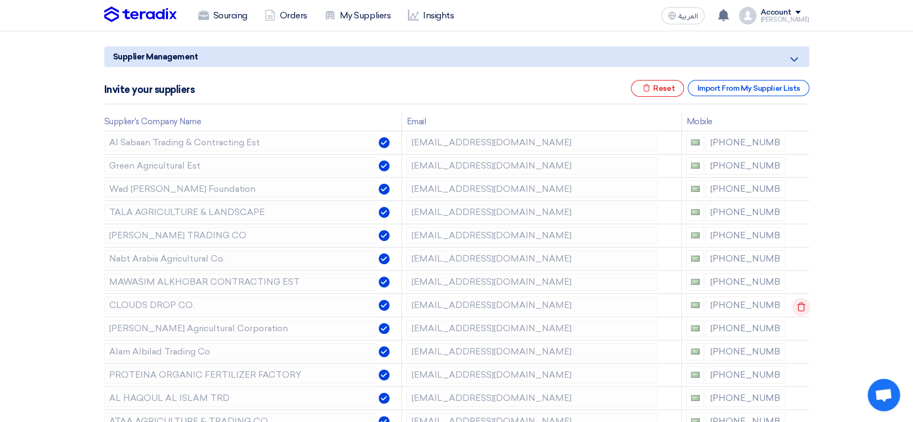
click at [800, 305] on icon at bounding box center [801, 307] width 18 height 18
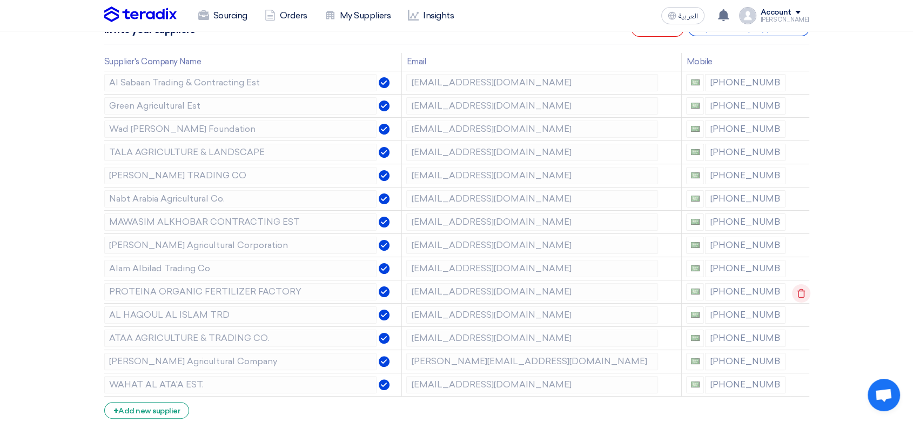
click at [807, 297] on icon at bounding box center [801, 293] width 18 height 18
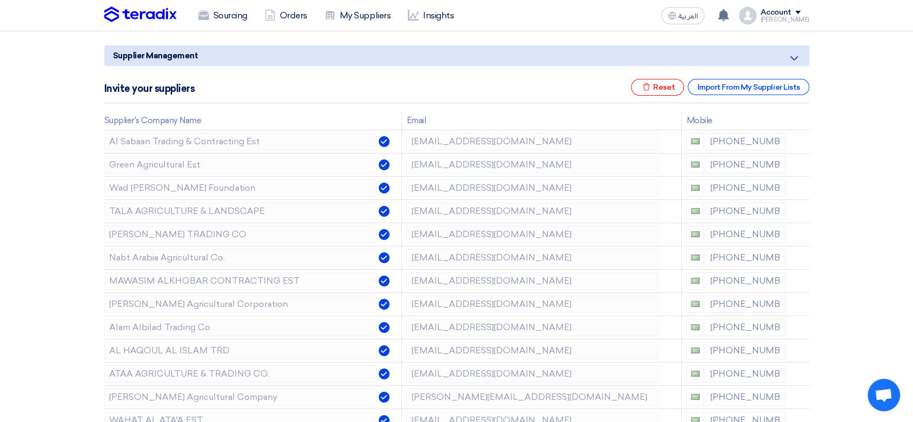
scroll to position [120, 0]
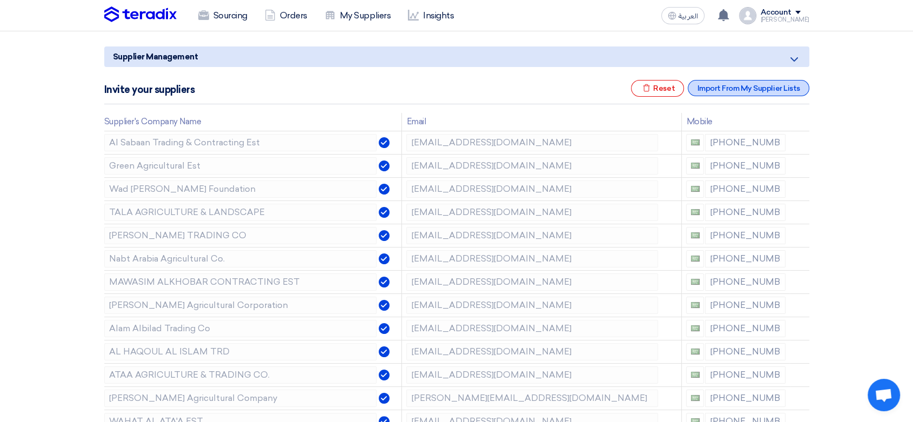
click at [753, 86] on div "Import From My Supplier Lists" at bounding box center [748, 88] width 121 height 16
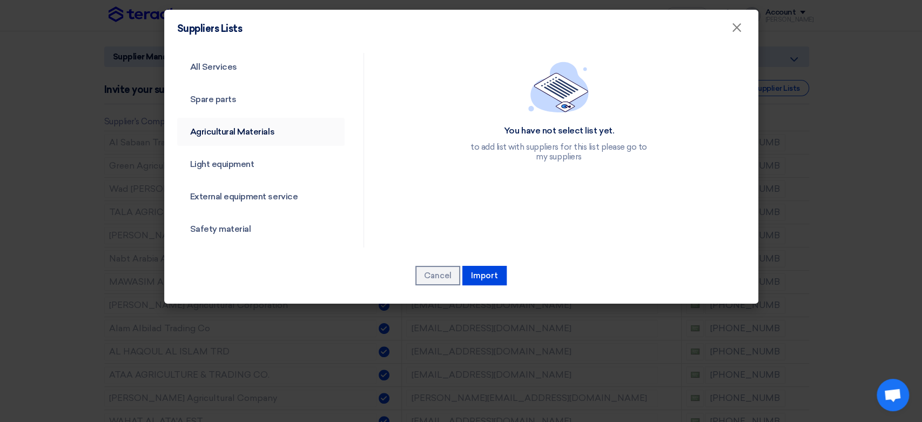
click at [222, 126] on link "Agricultural Materials" at bounding box center [261, 132] width 168 height 28
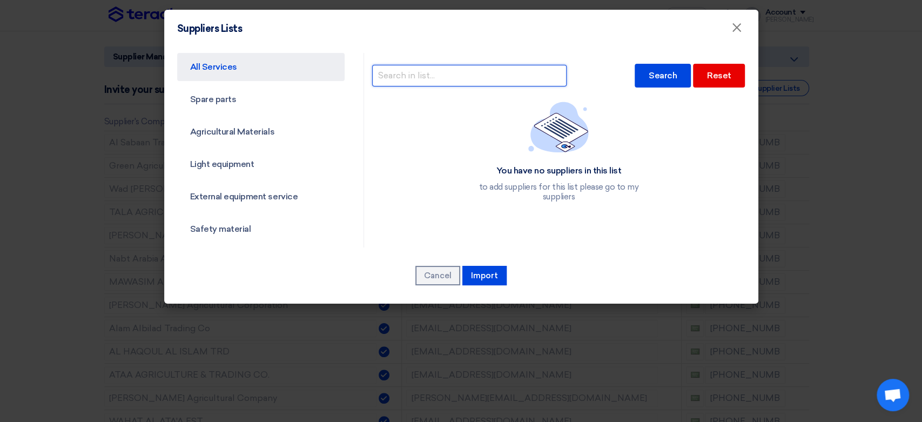
click at [447, 75] on input "text" at bounding box center [469, 76] width 195 height 22
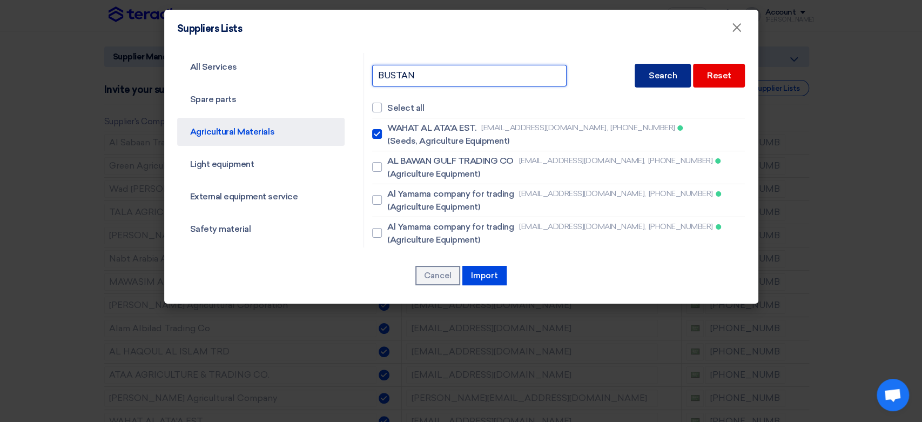
type input "BUSTAN"
click at [637, 81] on div "Search" at bounding box center [663, 76] width 56 height 24
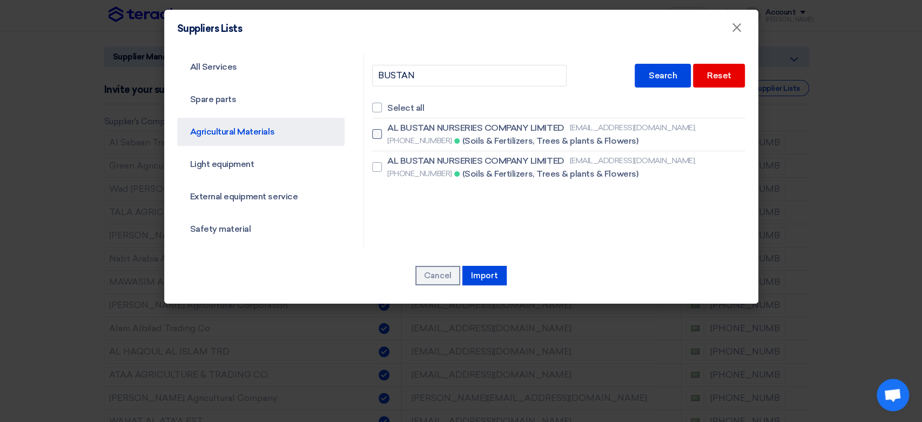
click at [373, 132] on div at bounding box center [377, 134] width 10 height 10
click at [387, 132] on input "AL BUSTAN NURSERIES COMPANY LIMITED [EMAIL_ADDRESS][DOMAIN_NAME], [PHONE_NUMBER…" at bounding box center [390, 134] width 7 height 7
checkbox input "true"
click at [479, 274] on button "Import" at bounding box center [485, 275] width 44 height 19
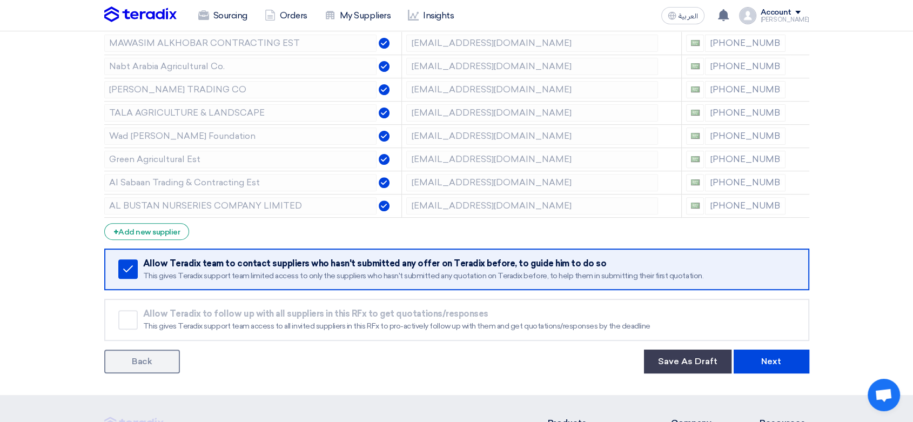
scroll to position [360, 0]
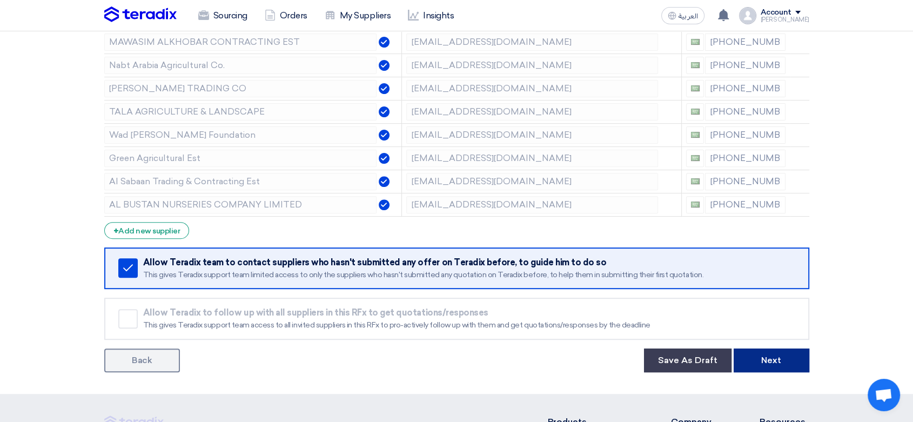
click at [786, 361] on button "Next" at bounding box center [772, 361] width 76 height 24
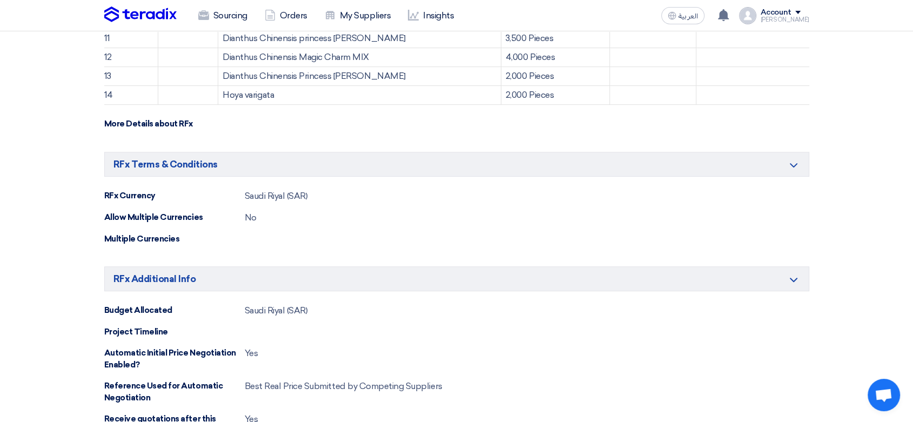
scroll to position [780, 0]
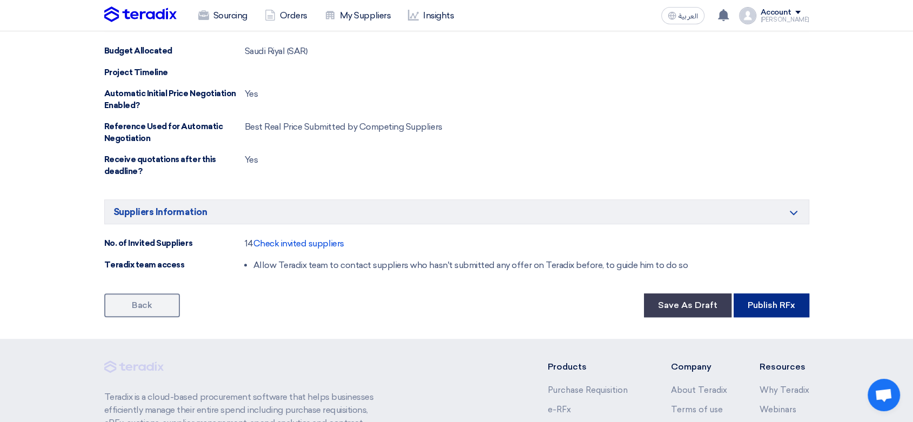
click at [768, 309] on button "Publish RFx" at bounding box center [772, 305] width 76 height 24
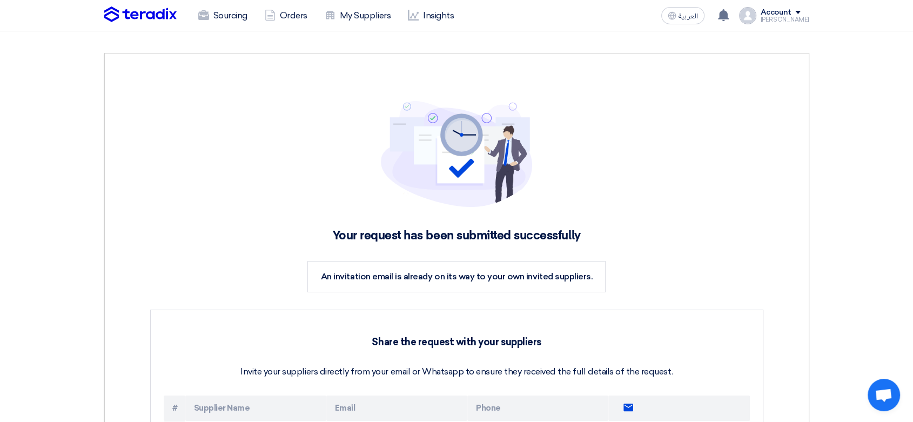
click at [150, 14] on img at bounding box center [140, 14] width 72 height 16
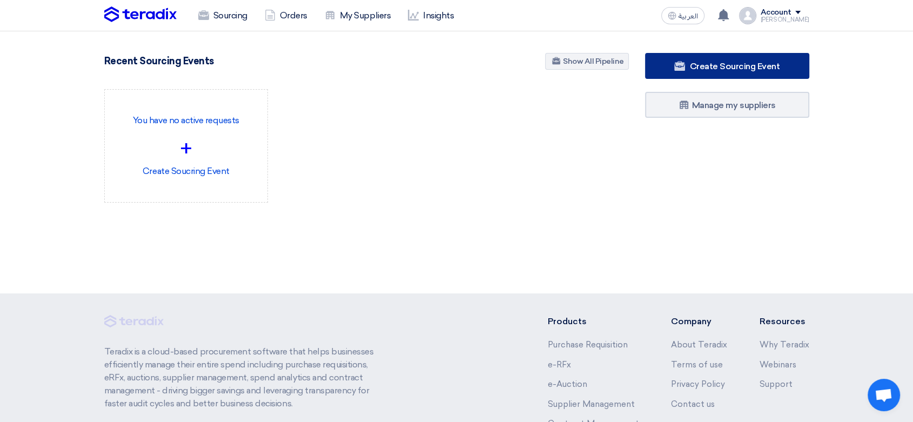
click at [702, 62] on span "Create Sourcing Event" at bounding box center [734, 66] width 90 height 10
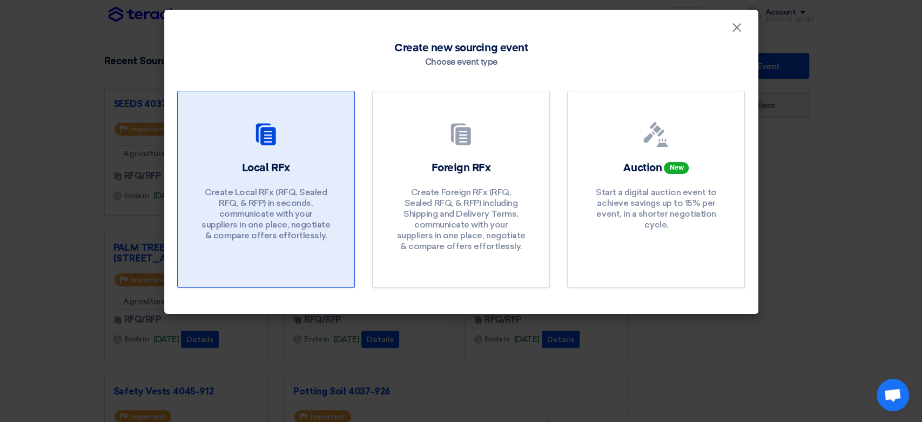
click at [263, 152] on link "Local RFx Create Local RFx (RFQ, Sealed RFQ, & RFP) in seconds, communicate wit…" at bounding box center [266, 189] width 178 height 197
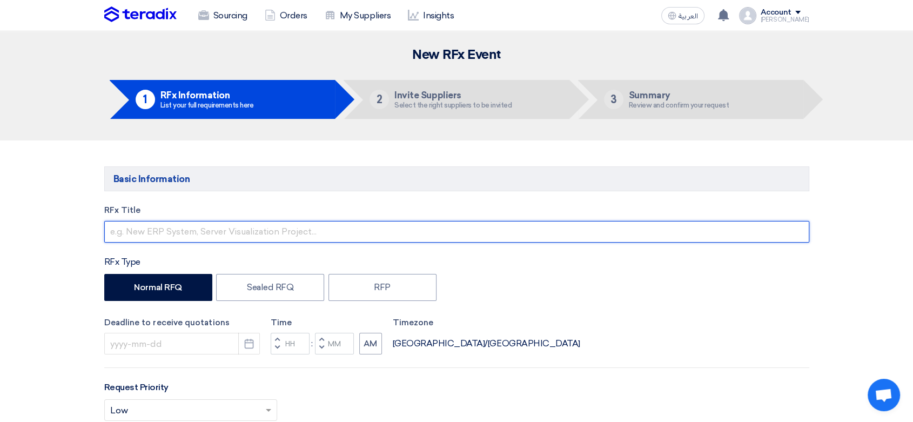
click at [231, 237] on input "text" at bounding box center [456, 232] width 705 height 22
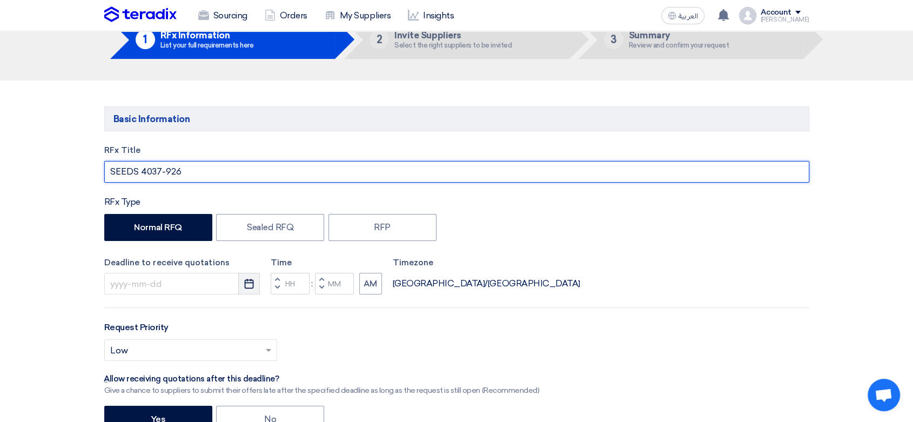
type input "SEEDS 4037-926"
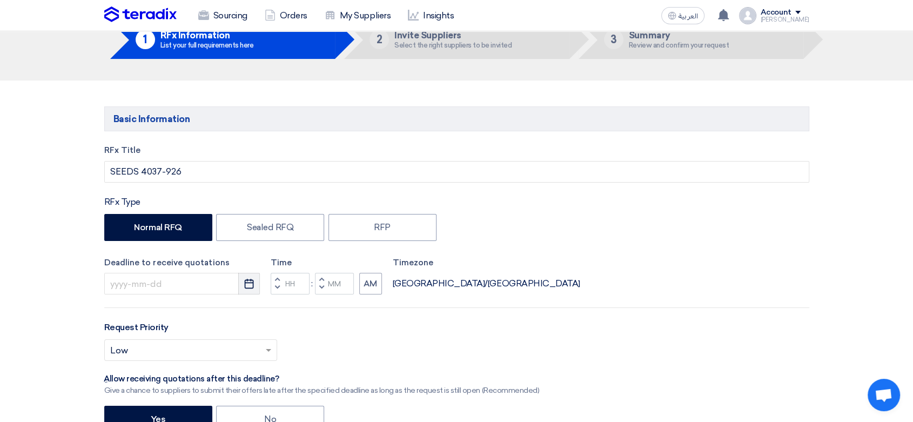
click at [247, 289] on use "button" at bounding box center [249, 284] width 9 height 10
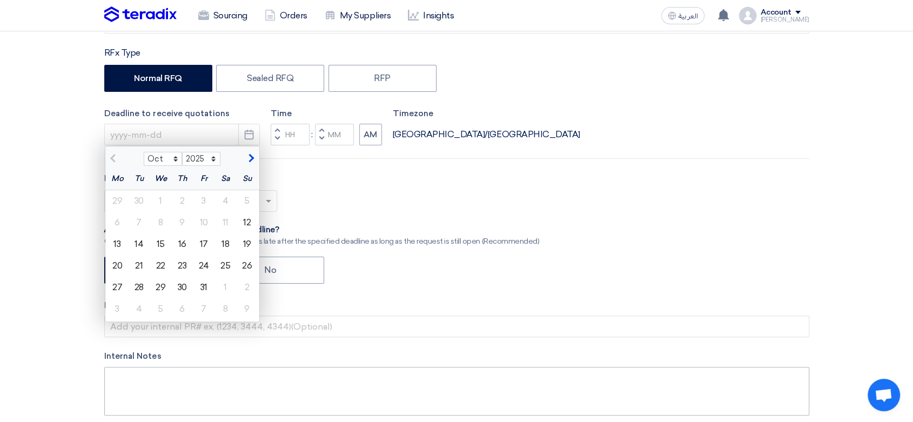
scroll to position [240, 0]
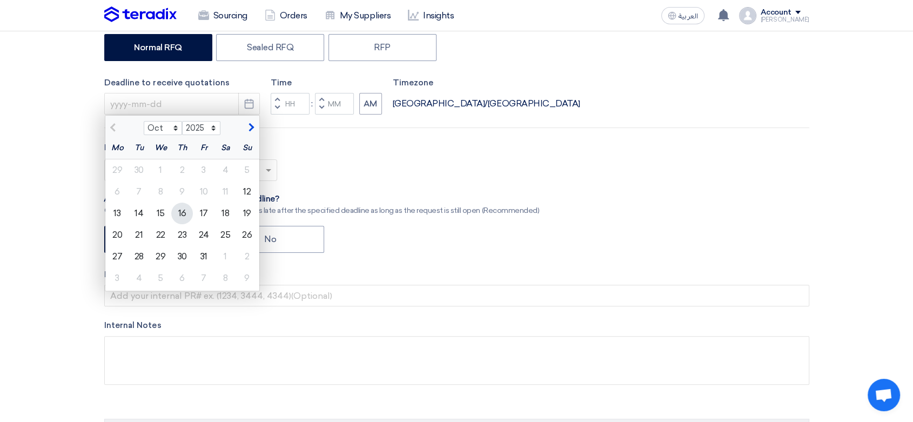
click at [184, 216] on div "16" at bounding box center [182, 214] width 22 height 22
type input "[DATE]"
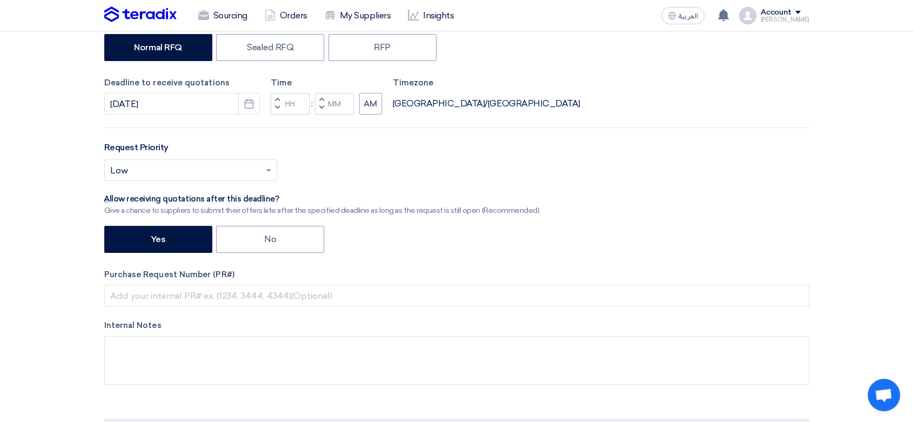
click at [275, 107] on span "button" at bounding box center [277, 107] width 4 height 6
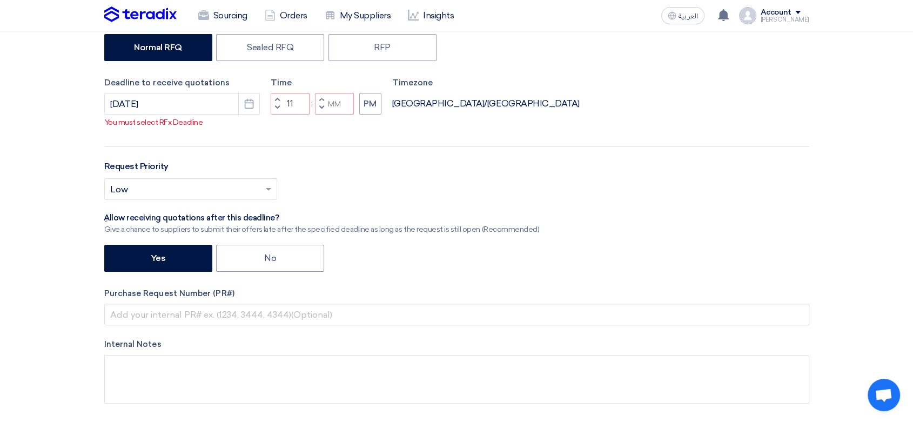
click at [277, 97] on div "Time Increment hours 11 Decrement hours : Increment minutes Decrement minutes PM" at bounding box center [326, 96] width 111 height 38
click at [276, 103] on span "button" at bounding box center [277, 99] width 4 height 6
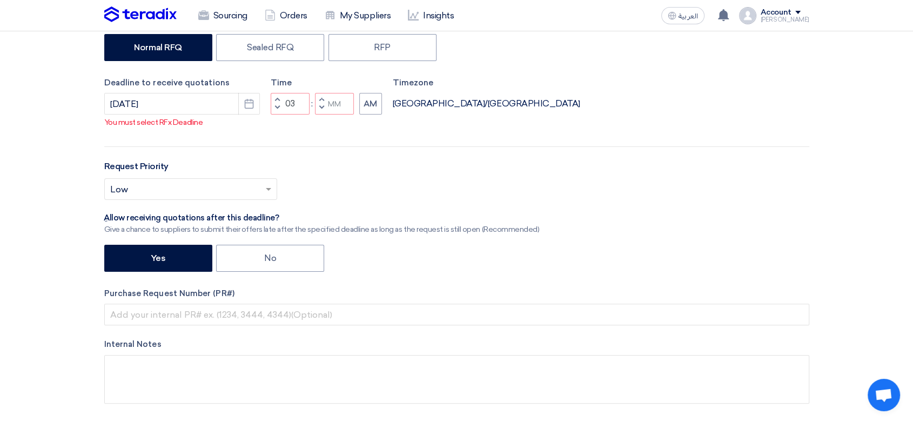
click at [276, 103] on span "button" at bounding box center [277, 99] width 4 height 6
click at [320, 111] on span "button" at bounding box center [321, 107] width 4 height 6
type input "03"
type input "59"
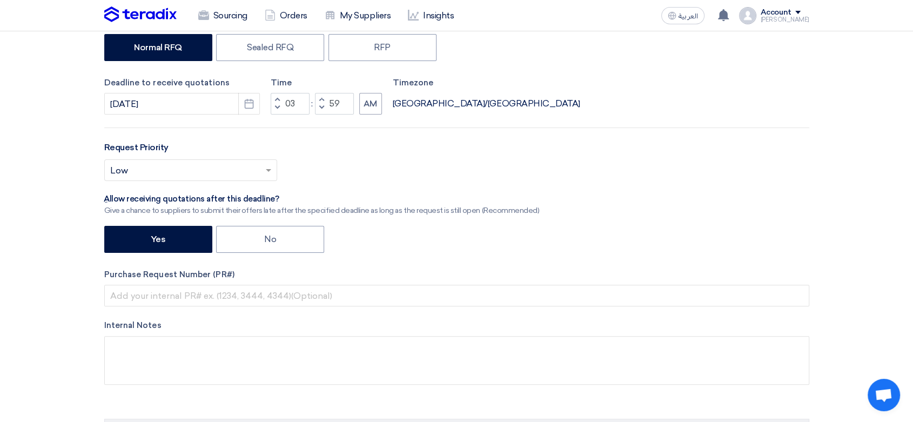
click at [319, 99] on span "button" at bounding box center [321, 99] width 4 height 6
type input "04"
type input "00"
click at [380, 108] on button "AM" at bounding box center [370, 104] width 23 height 22
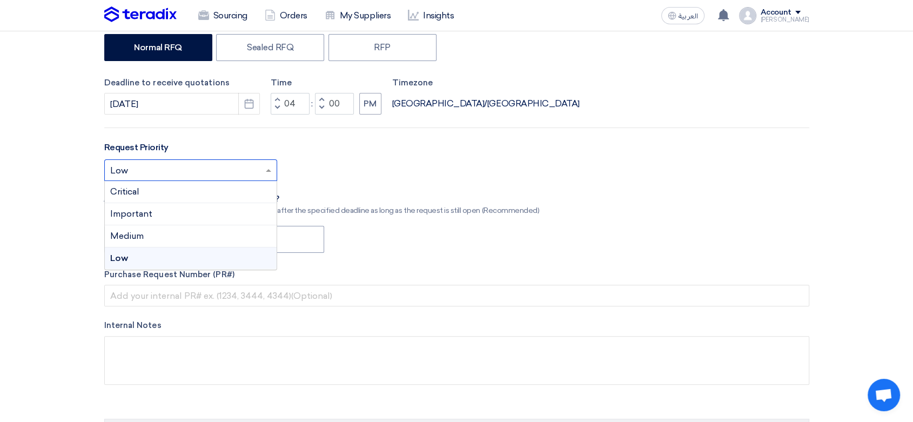
click at [203, 169] on input "text" at bounding box center [185, 172] width 150 height 18
click at [154, 219] on div "Important" at bounding box center [191, 214] width 172 height 22
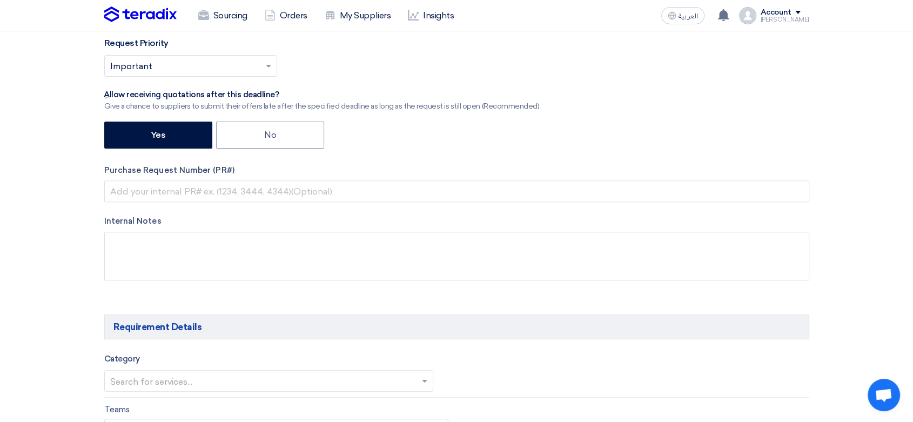
scroll to position [360, 0]
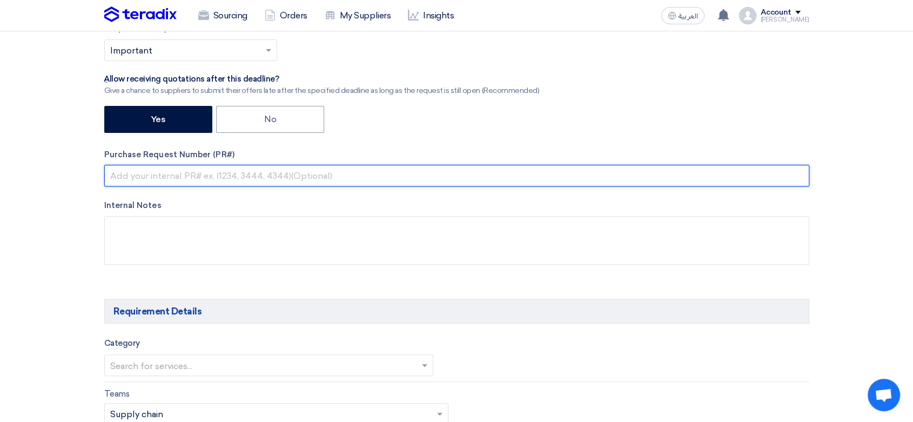
click at [182, 176] on input "text" at bounding box center [456, 176] width 705 height 22
paste input "8100015771"
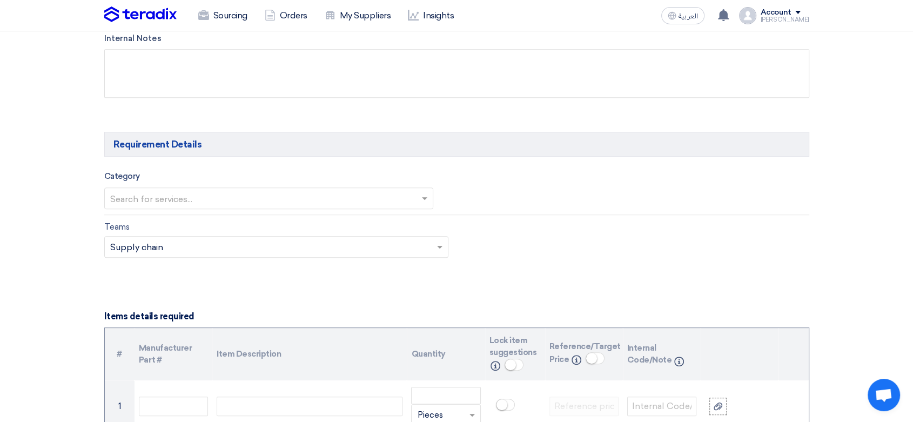
scroll to position [540, 0]
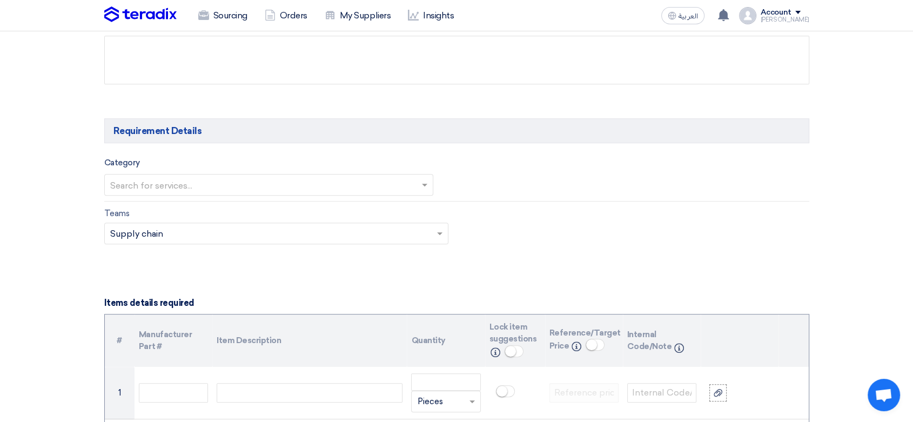
type input "8100015771"
click at [169, 181] on input "text" at bounding box center [263, 186] width 307 height 18
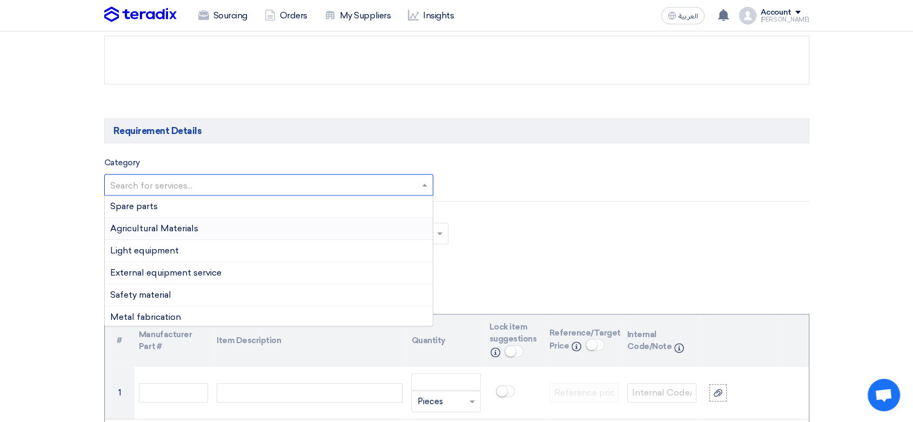
click at [146, 229] on span "Agricultural Materials" at bounding box center [154, 228] width 88 height 10
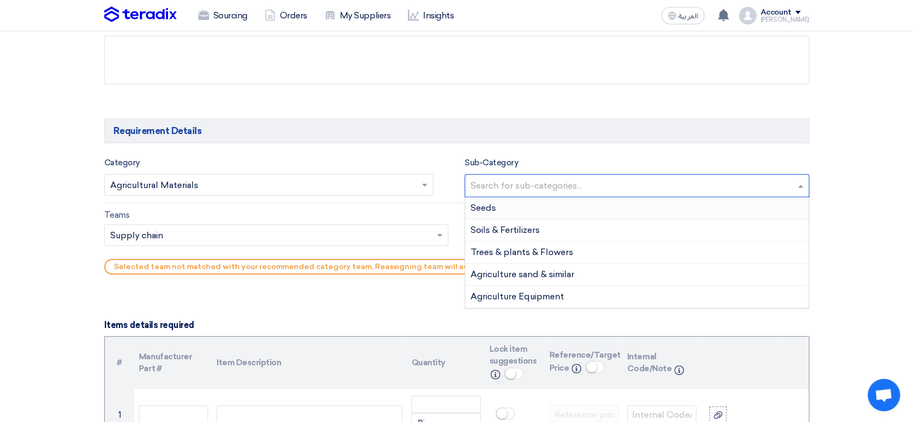
click at [560, 185] on input "text" at bounding box center [639, 187] width 336 height 18
click at [518, 207] on div "Seeds" at bounding box center [637, 208] width 344 height 22
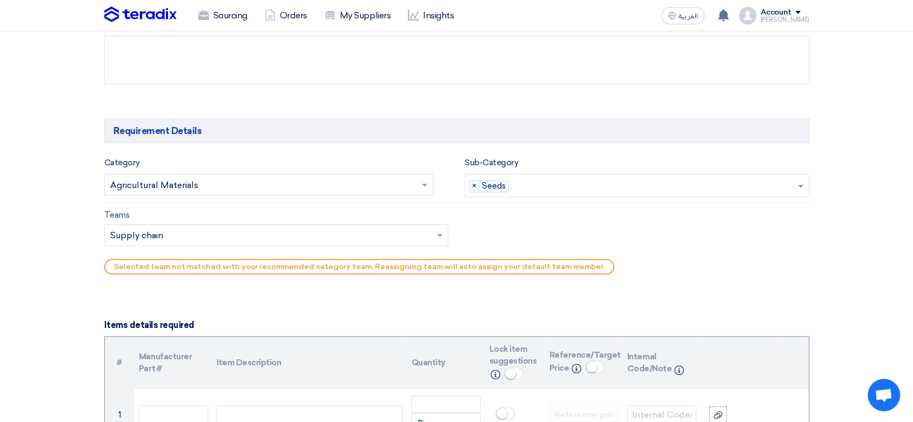
click at [408, 228] on input "text" at bounding box center [271, 236] width 322 height 18
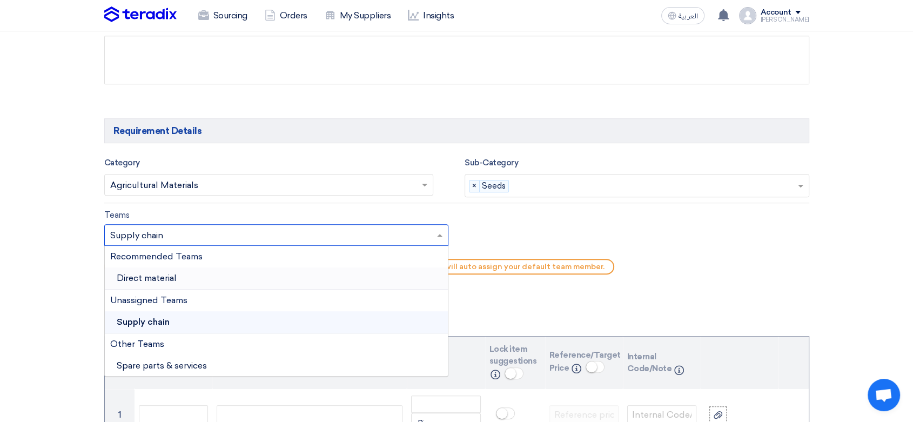
click at [134, 282] on span "Direct material" at bounding box center [147, 278] width 60 height 10
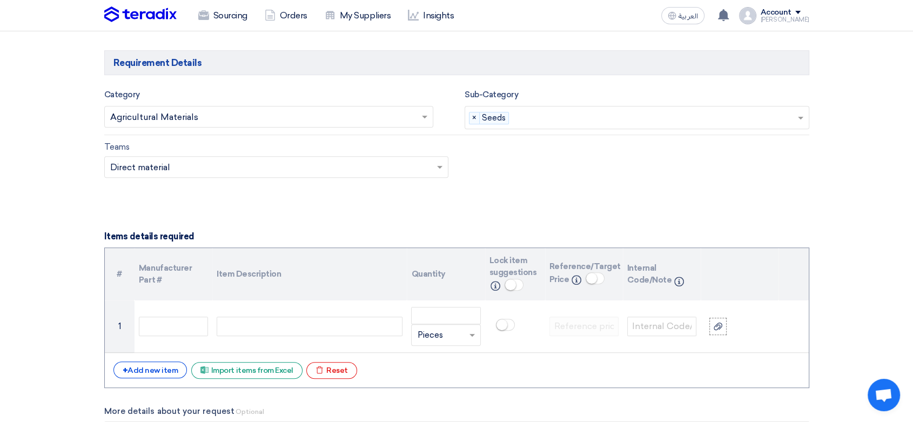
scroll to position [660, 0]
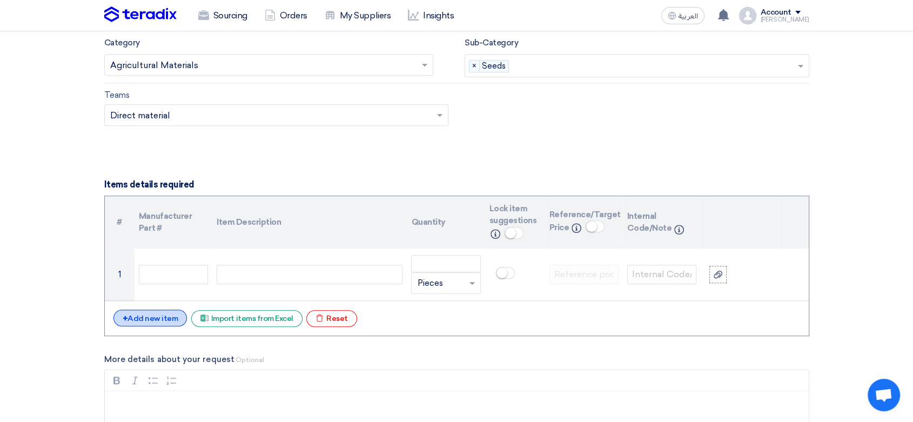
click at [151, 319] on div "+ Add new item" at bounding box center [150, 318] width 74 height 17
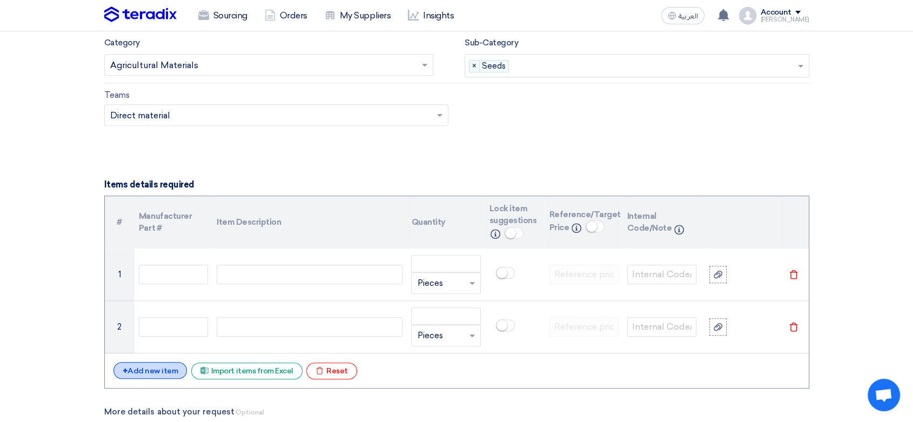
click at [153, 371] on div "+ Add new item" at bounding box center [150, 370] width 74 height 17
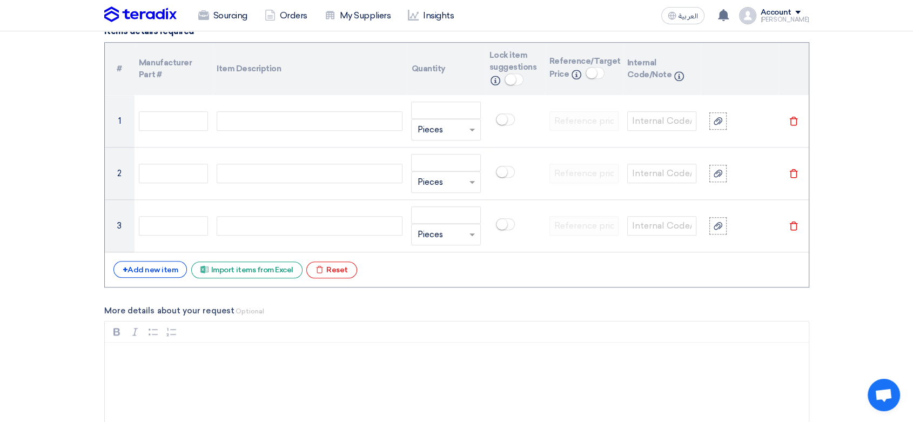
scroll to position [840, 0]
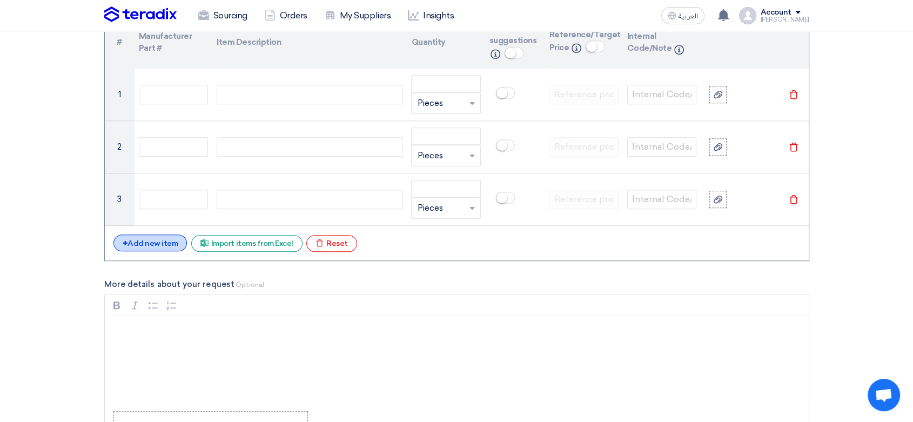
click at [151, 245] on div "+ Add new item" at bounding box center [150, 243] width 74 height 17
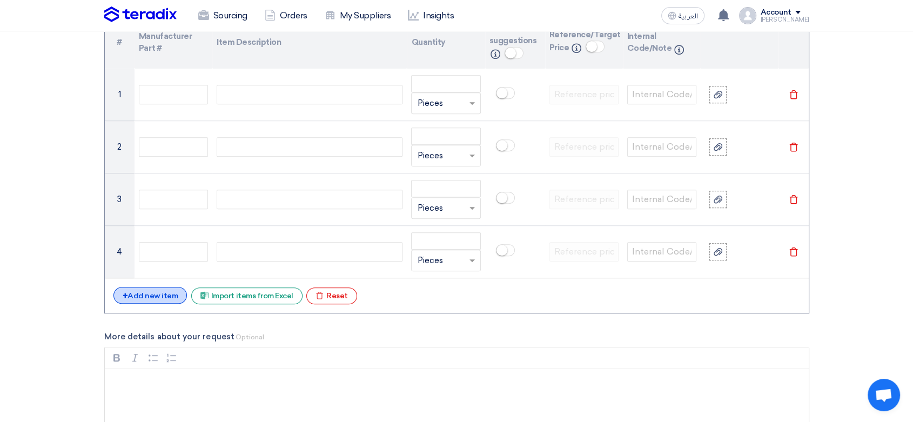
click at [154, 299] on div "+ Add new item" at bounding box center [150, 295] width 74 height 17
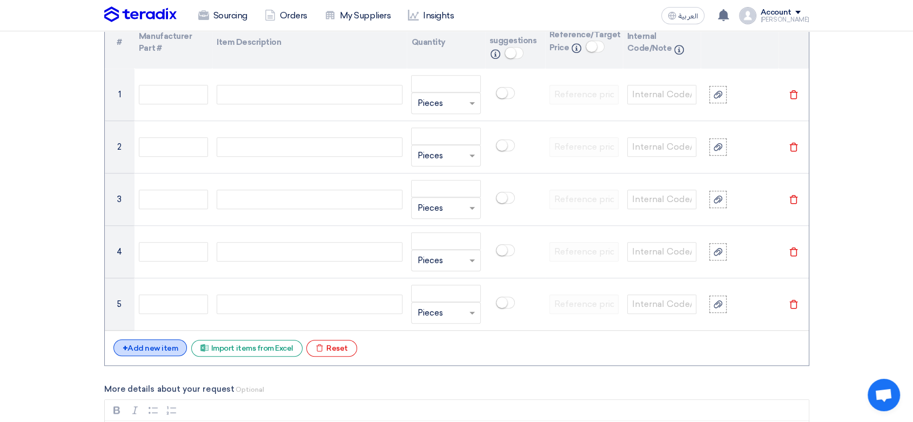
click at [149, 344] on div "+ Add new item" at bounding box center [150, 347] width 74 height 17
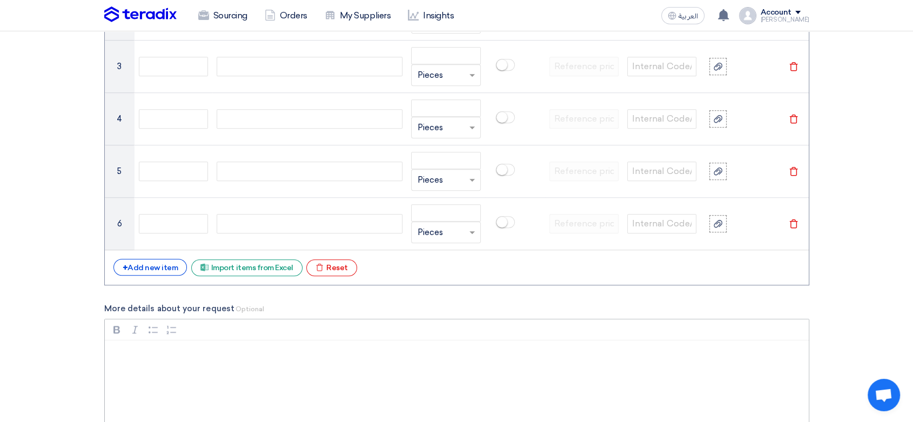
scroll to position [1020, 0]
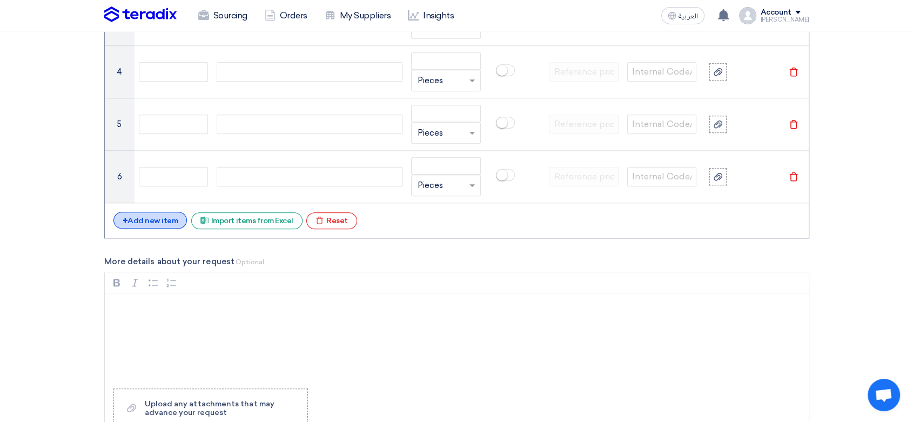
click at [137, 224] on div "+ Add new item" at bounding box center [150, 220] width 74 height 17
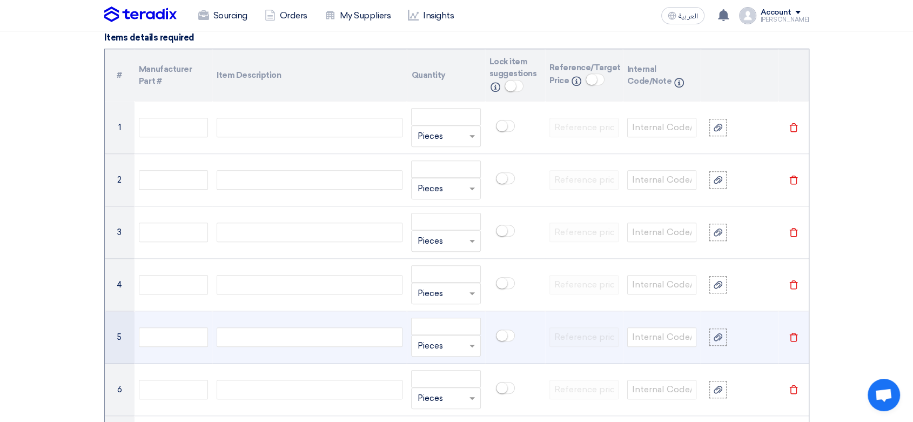
scroll to position [780, 0]
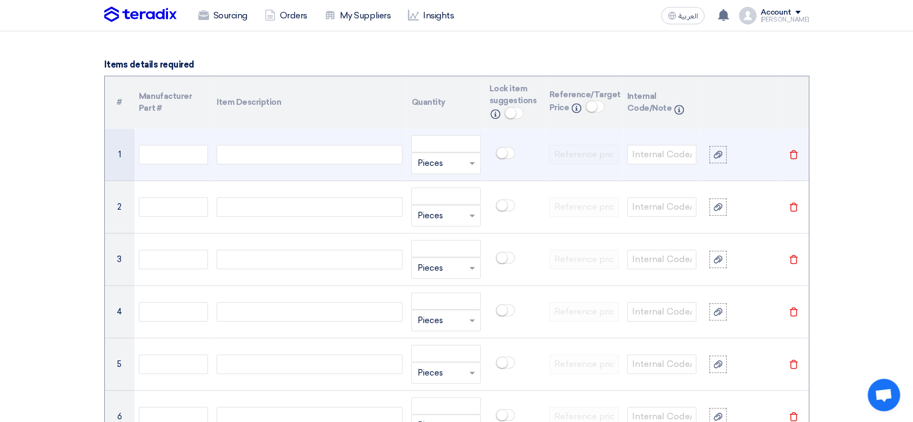
click at [294, 150] on div at bounding box center [310, 154] width 186 height 19
drag, startPoint x: 365, startPoint y: 156, endPoint x: 203, endPoint y: 132, distance: 163.8
click at [203, 132] on tr "1 PANSY CRYSTAL BOWL DEEP BLUE Unit × Pieces [GEOGRAPHIC_DATA]" at bounding box center [457, 155] width 704 height 52
copy div "PANSY CRYSTAL BOWL DEEP BLUE"
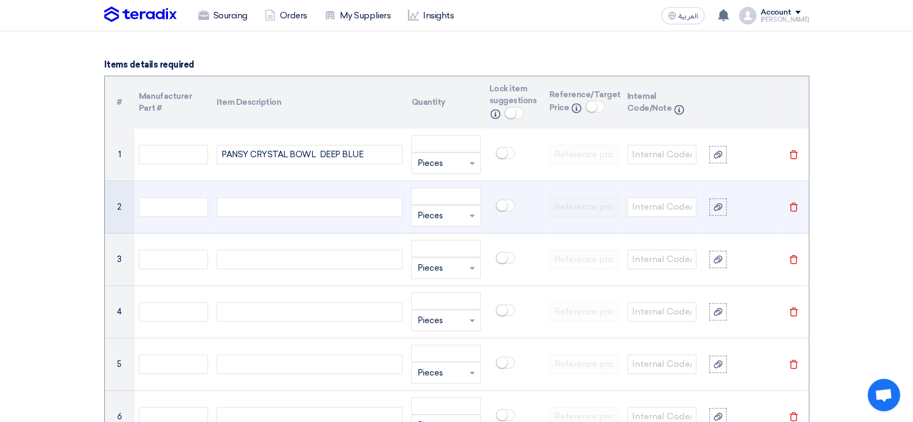
click at [259, 210] on div at bounding box center [310, 206] width 186 height 19
paste div
drag, startPoint x: 367, startPoint y: 206, endPoint x: 176, endPoint y: 195, distance: 191.6
click at [176, 195] on tr "2 PANSY CRYSTAL BOWL SCARLET Unit × Pieces [GEOGRAPHIC_DATA]" at bounding box center [457, 207] width 704 height 52
copy span "PANSY CRYSTAL BOWL SCARLET"
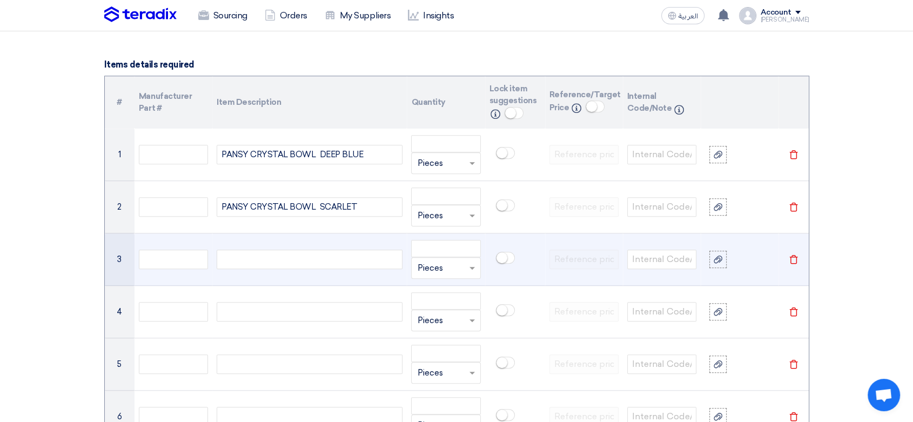
click at [339, 251] on div at bounding box center [310, 259] width 186 height 19
paste div
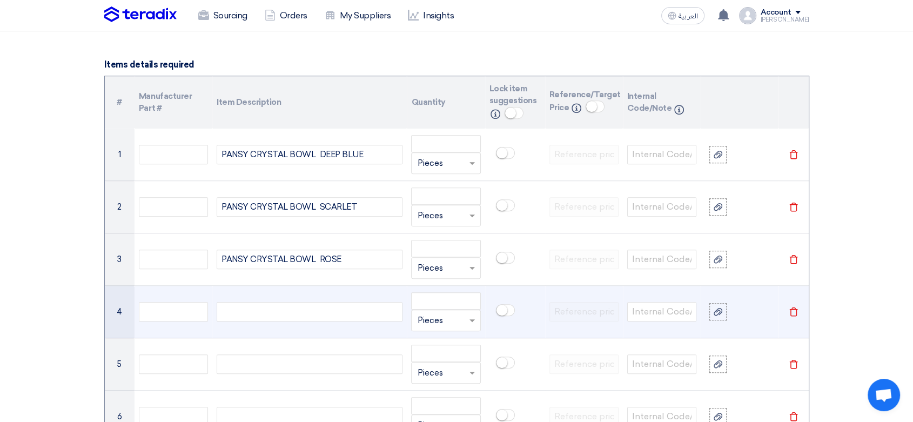
click at [270, 310] on div at bounding box center [310, 311] width 186 height 19
click at [316, 312] on div "PANSY MAJESTIC GIANTYELLOW" at bounding box center [310, 311] width 186 height 19
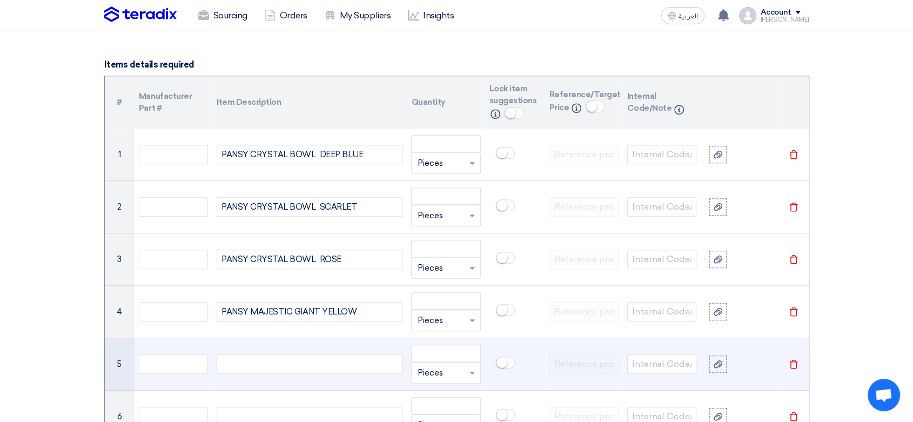
click at [274, 366] on div at bounding box center [310, 363] width 186 height 19
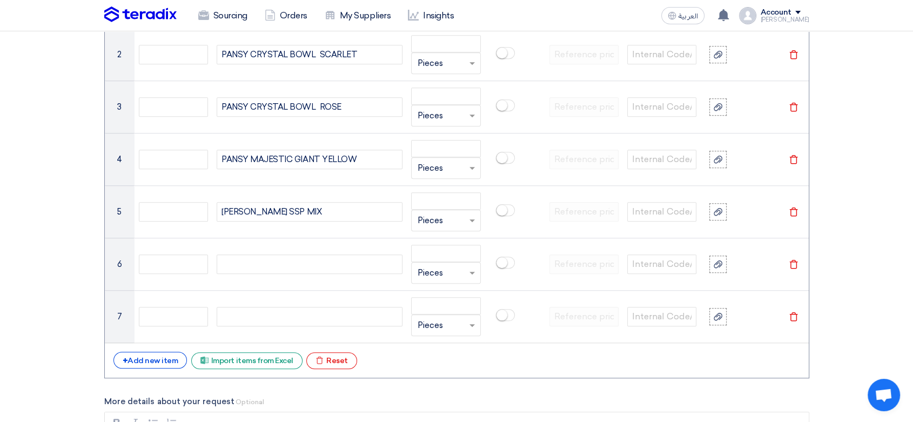
scroll to position [960, 0]
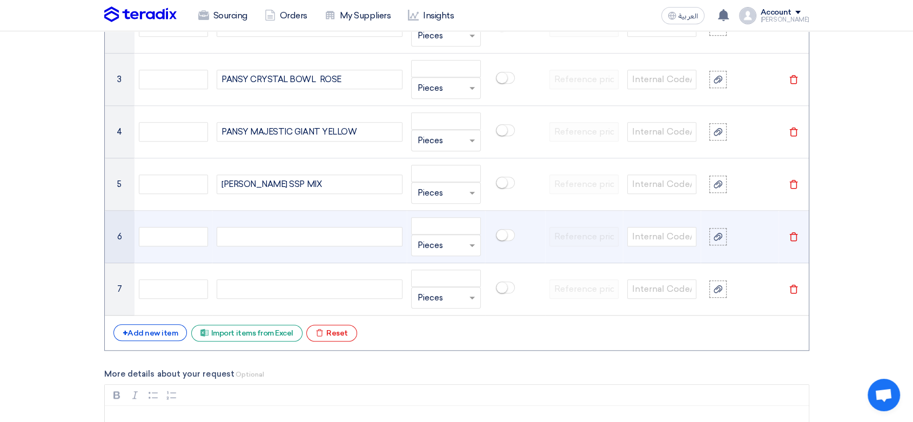
click at [250, 232] on div at bounding box center [310, 236] width 186 height 19
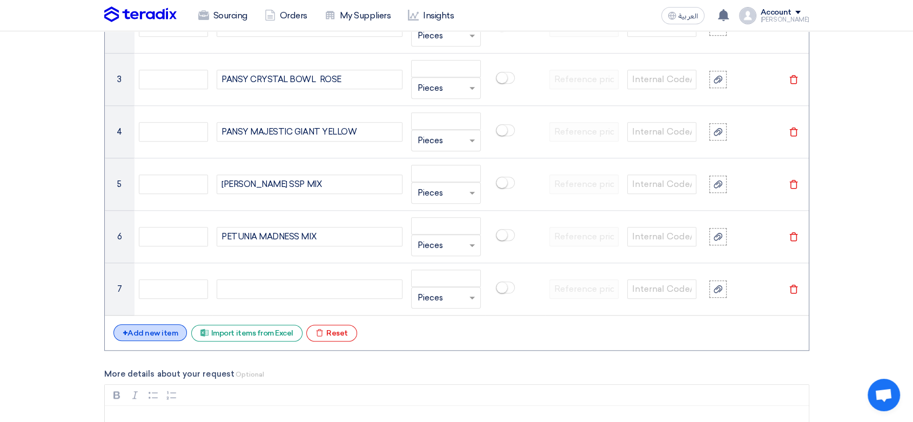
click at [140, 330] on div "+ Add new item" at bounding box center [150, 332] width 74 height 17
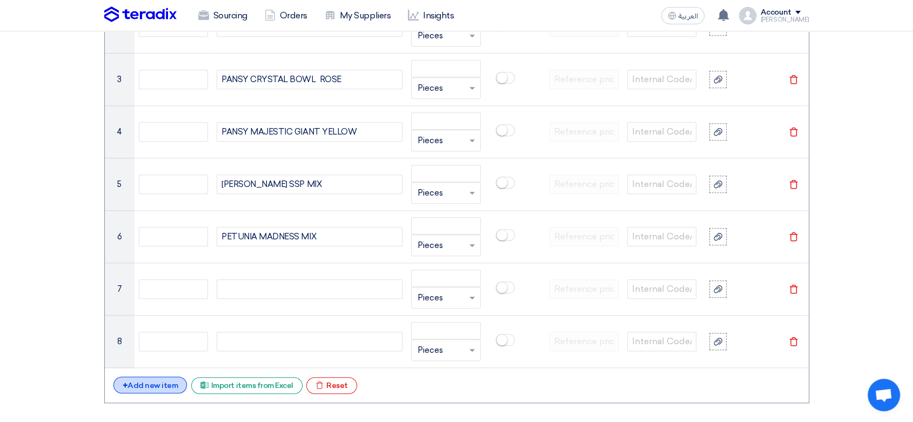
click at [146, 387] on div "+ Add new item" at bounding box center [150, 385] width 74 height 17
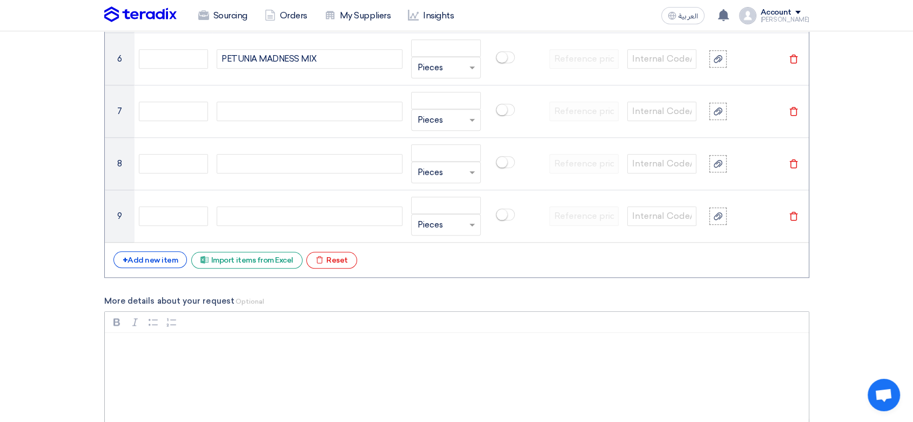
scroll to position [1141, 0]
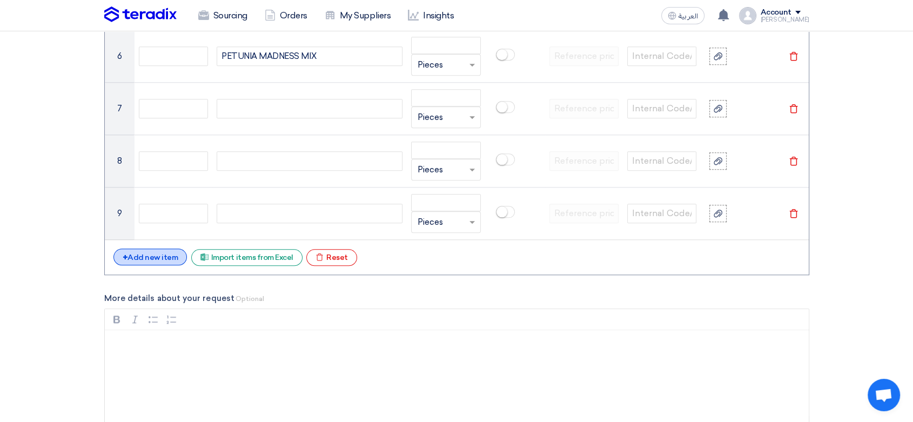
click at [154, 255] on div "+ Add new item" at bounding box center [150, 257] width 74 height 17
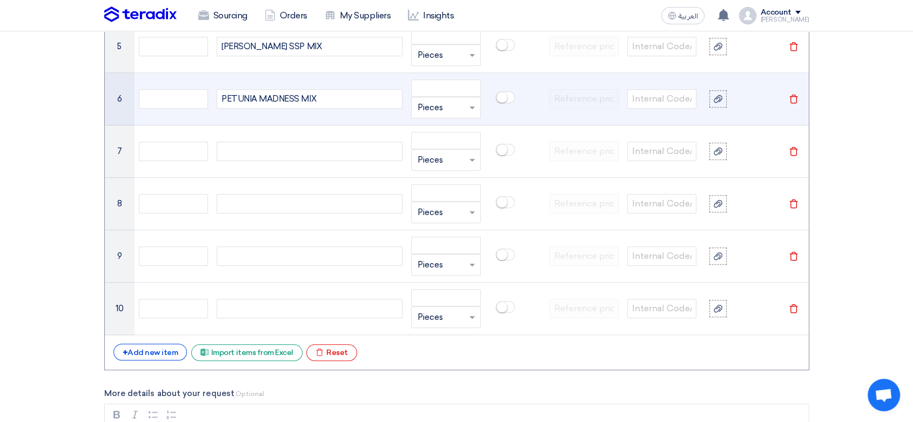
scroll to position [1081, 0]
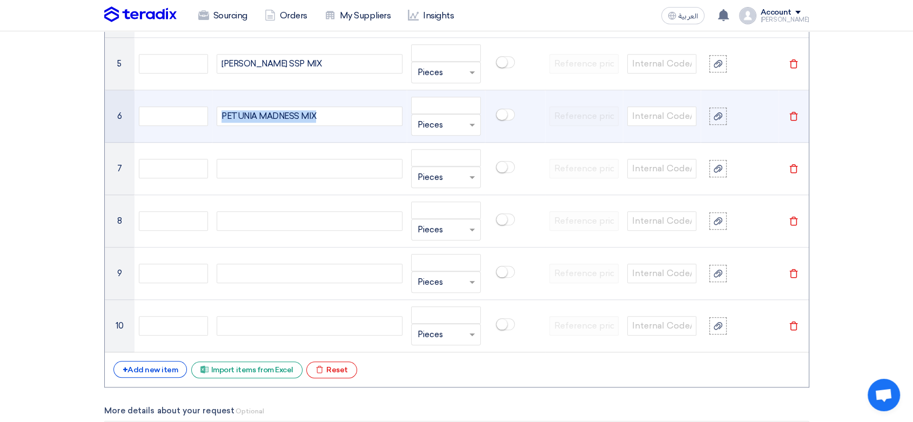
drag, startPoint x: 323, startPoint y: 116, endPoint x: 204, endPoint y: 99, distance: 120.6
click at [204, 99] on tr "6 PETUNIA MADNESS MIX Unit × Pieces [GEOGRAPHIC_DATA]" at bounding box center [457, 116] width 704 height 52
copy div "PETUNIA MADNESS MIX"
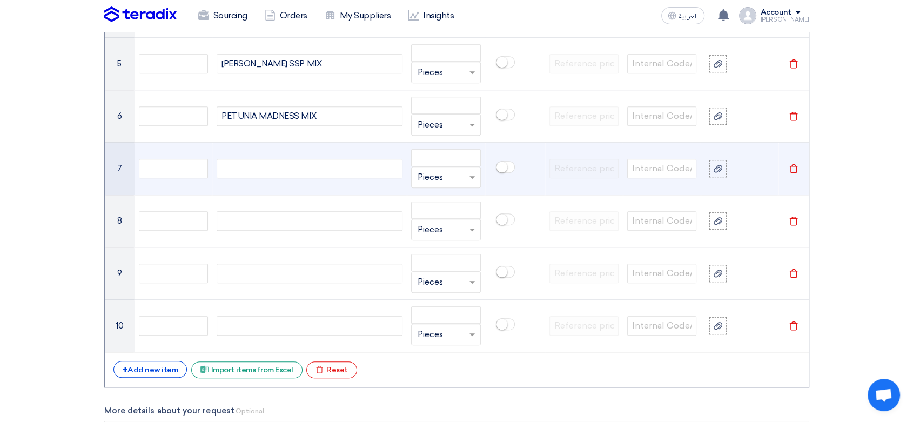
click at [297, 165] on div at bounding box center [310, 168] width 186 height 19
paste div
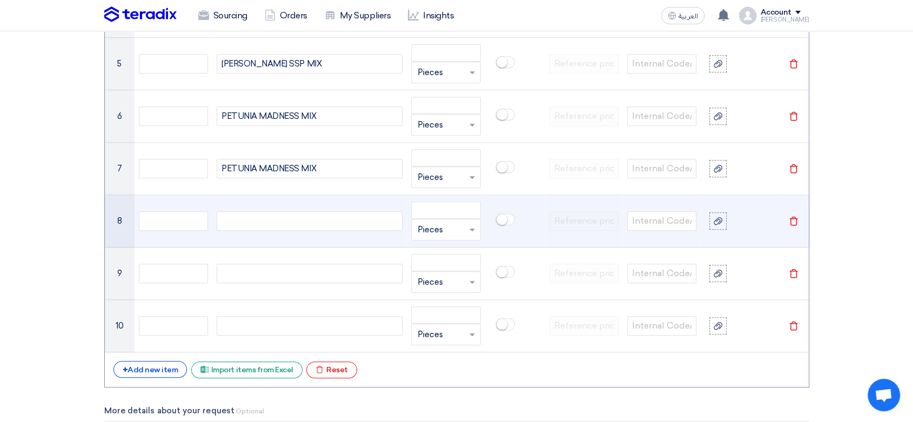
click at [298, 219] on div at bounding box center [310, 220] width 186 height 19
paste div
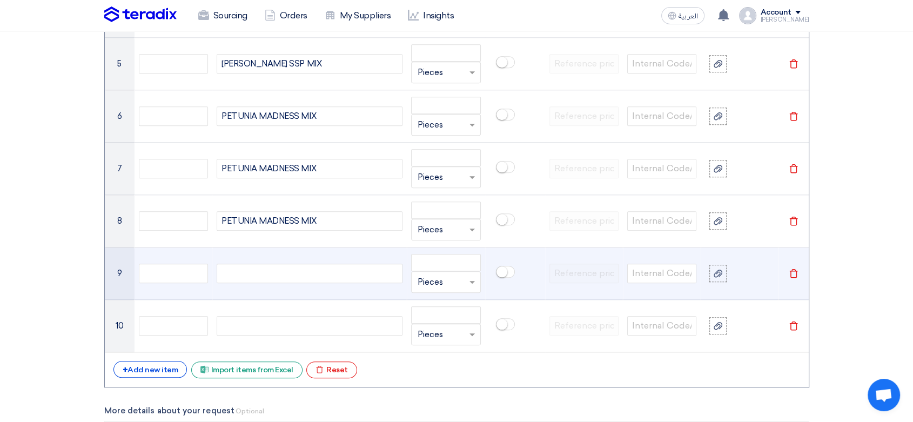
click at [299, 272] on div at bounding box center [310, 273] width 186 height 19
paste div
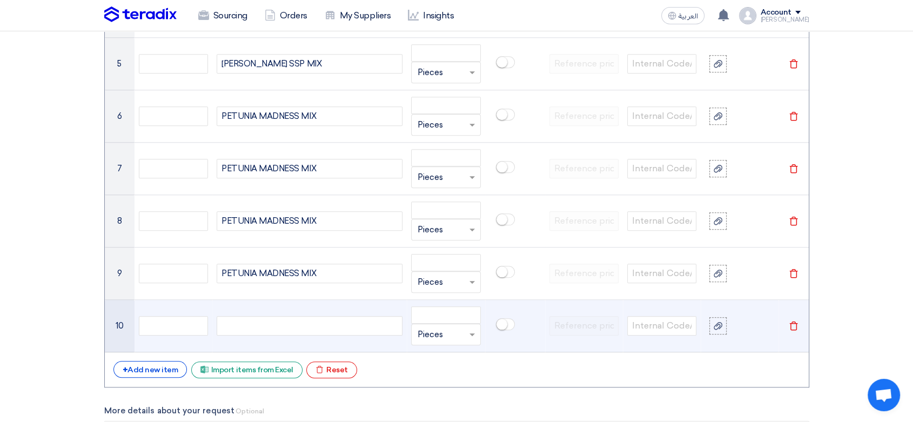
click at [304, 324] on div at bounding box center [310, 325] width 186 height 19
paste div
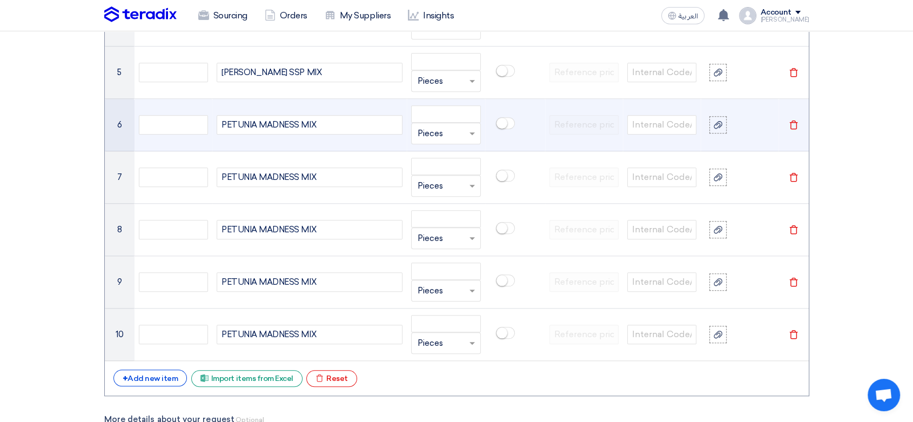
scroll to position [1020, 0]
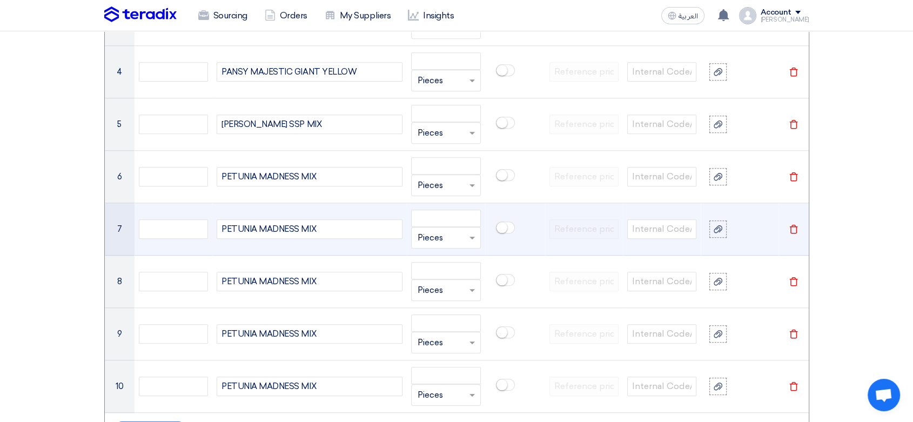
click at [351, 228] on div "PETUNIA MADNESS MIX" at bounding box center [310, 228] width 186 height 19
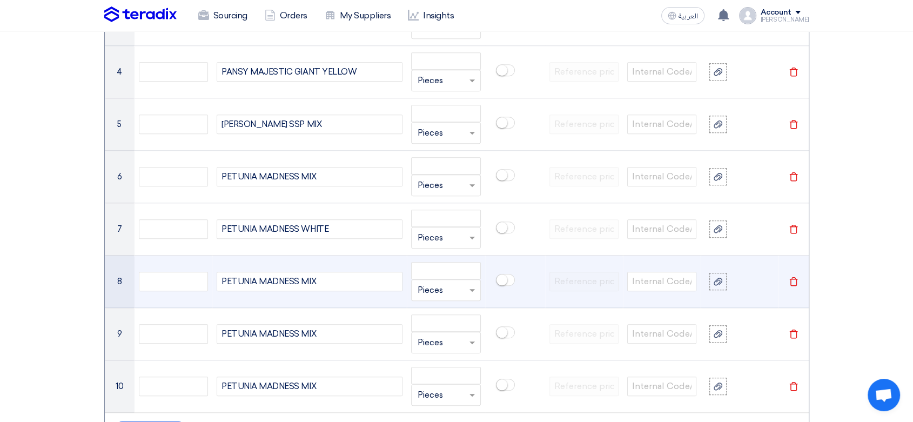
click at [349, 282] on div "PETUNIA MADNESS MIX" at bounding box center [310, 281] width 186 height 19
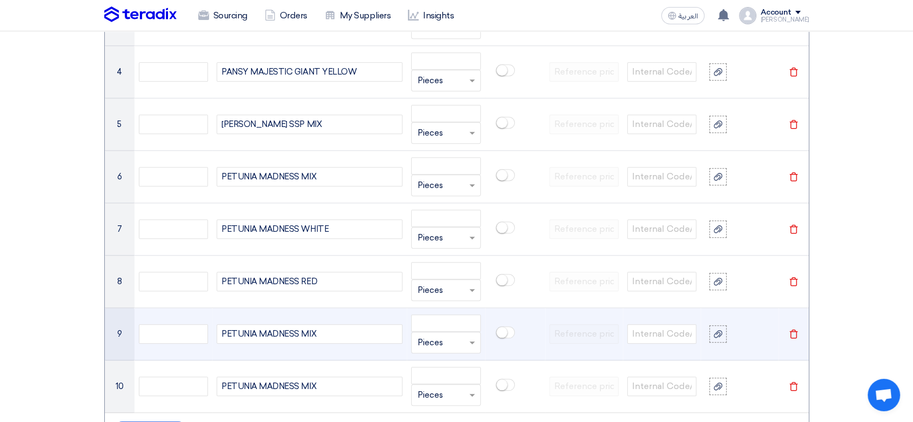
click at [347, 335] on div "PETUNIA MADNESS MIX" at bounding box center [310, 333] width 186 height 19
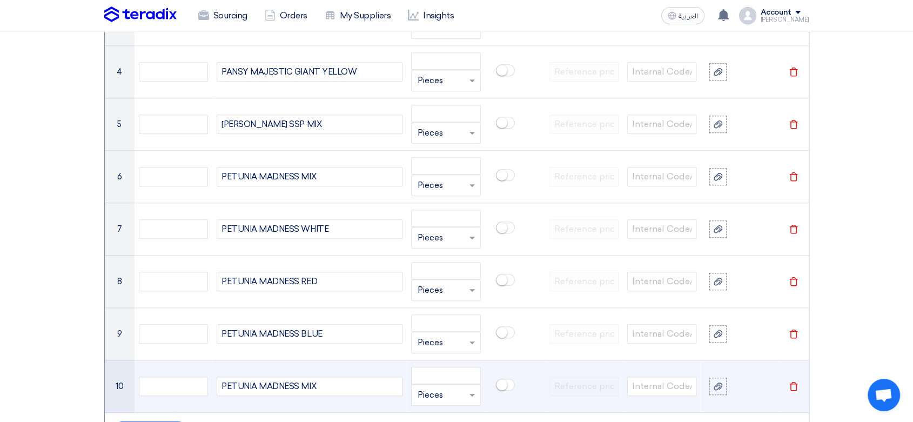
click at [341, 384] on div "PETUNIA MADNESS MIX" at bounding box center [310, 386] width 186 height 19
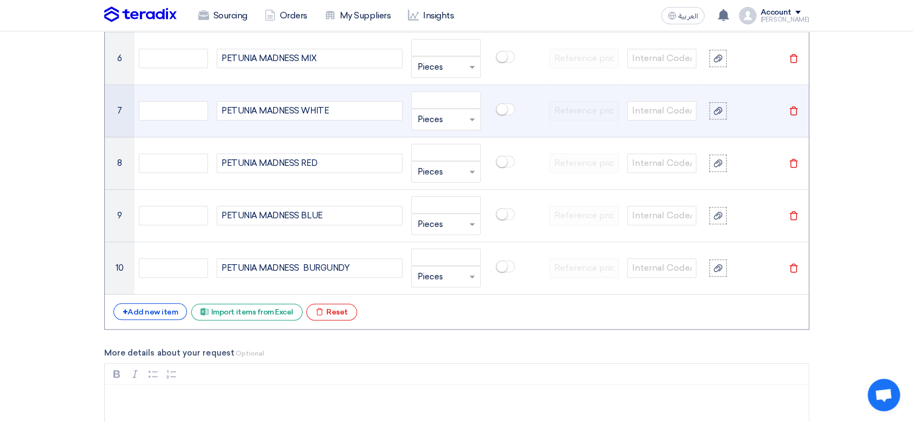
scroll to position [1201, 0]
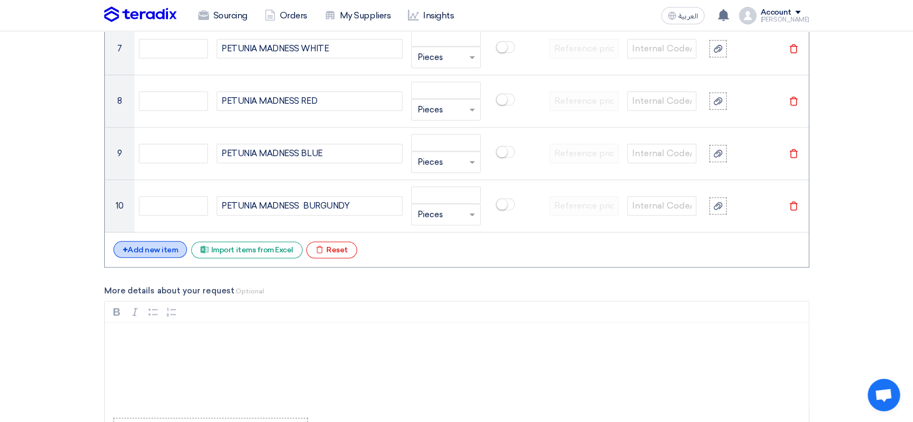
click at [136, 250] on div "+ Add new item" at bounding box center [150, 249] width 74 height 17
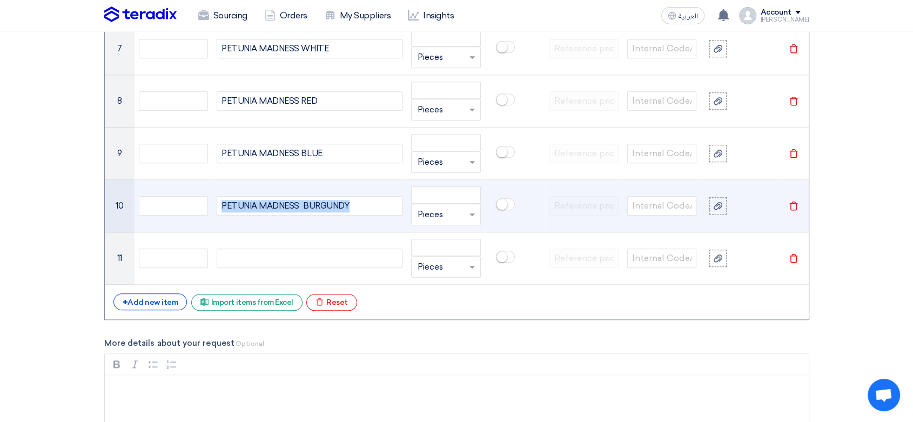
drag, startPoint x: 354, startPoint y: 199, endPoint x: 187, endPoint y: 193, distance: 167.1
click at [187, 193] on tr "10 PETUNIA MADNESS BURGUNDY Unit × Pieces [GEOGRAPHIC_DATA]" at bounding box center [457, 206] width 704 height 52
copy span "PETUNIA MADNESS BURGUNDY"
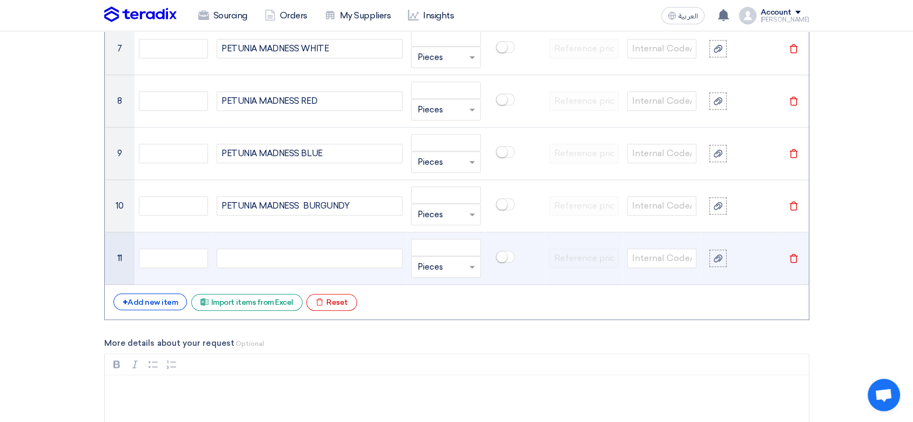
click at [268, 256] on div at bounding box center [310, 258] width 186 height 19
paste div
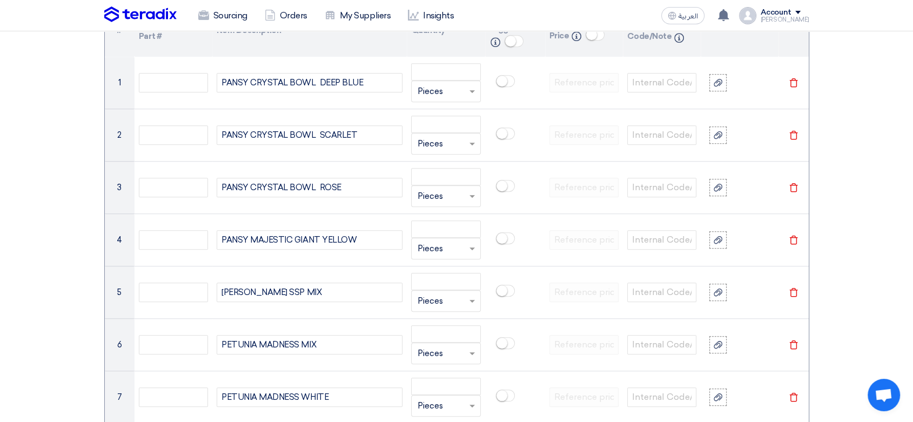
scroll to position [780, 0]
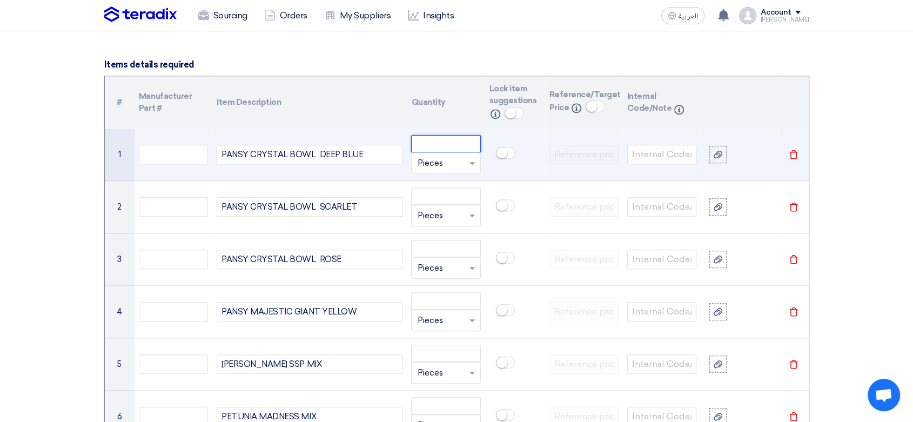
click at [441, 143] on input "number" at bounding box center [445, 143] width 69 height 17
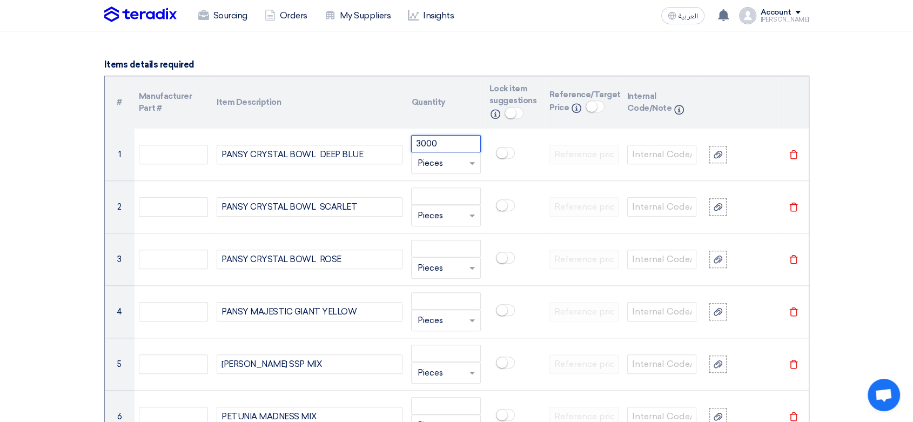
type input "3000"
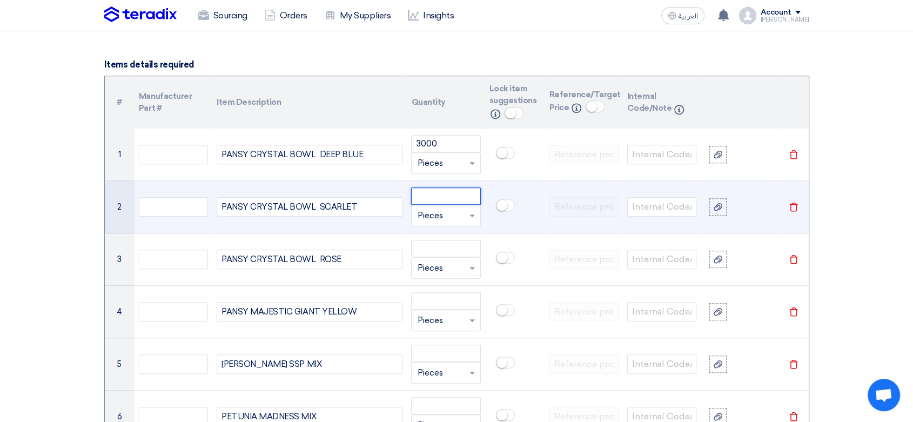
click at [445, 196] on input "number" at bounding box center [445, 196] width 69 height 17
type input "3000"
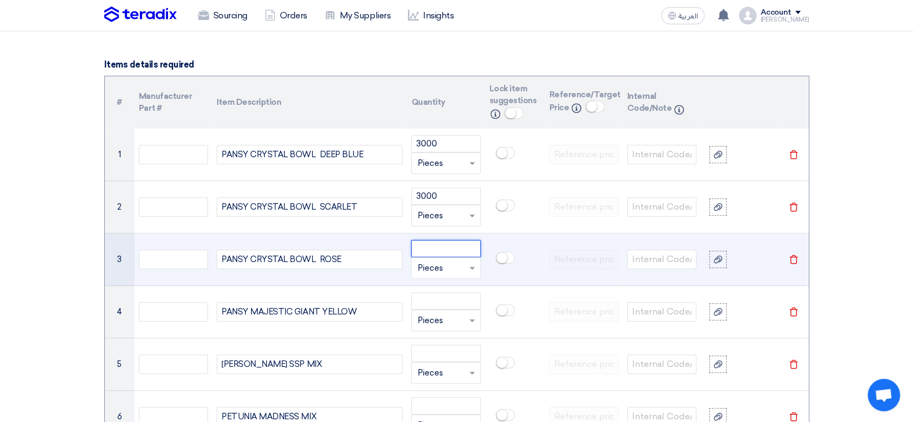
click at [448, 251] on input "number" at bounding box center [445, 248] width 69 height 17
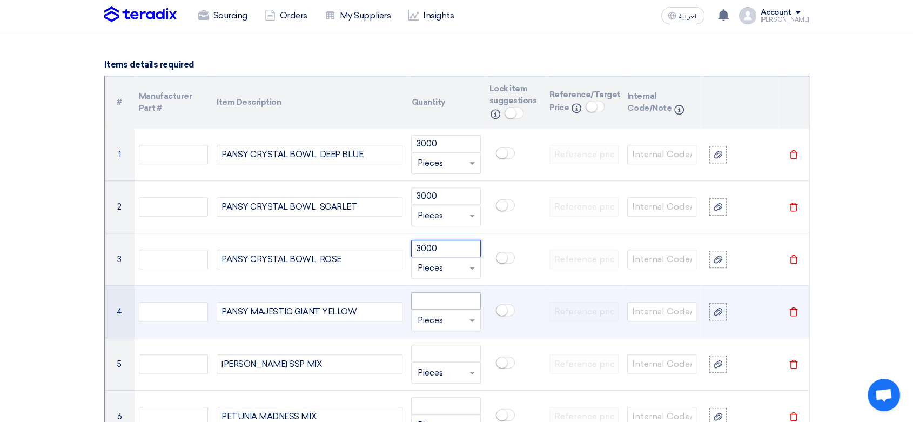
type input "3000"
click at [448, 300] on input "number" at bounding box center [445, 300] width 69 height 17
type input "3000"
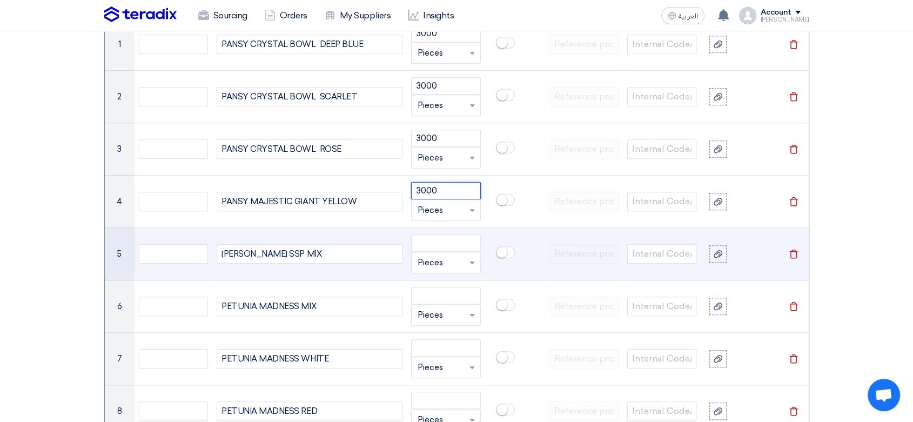
scroll to position [900, 0]
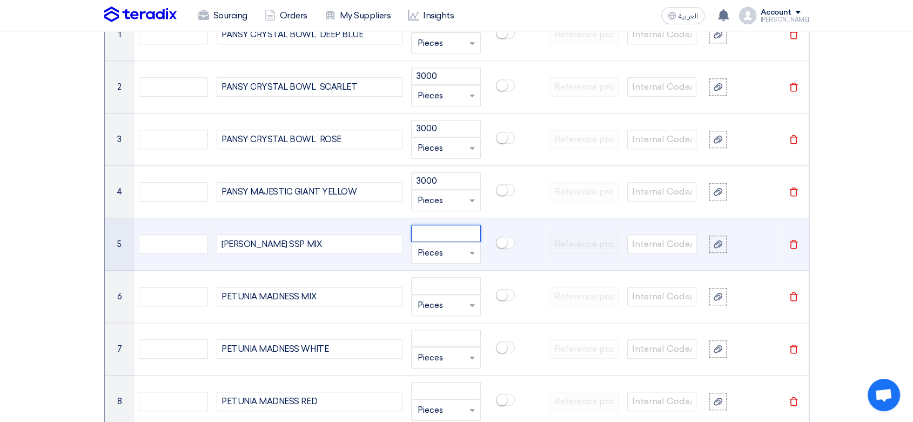
click at [444, 225] on input "number" at bounding box center [445, 233] width 69 height 17
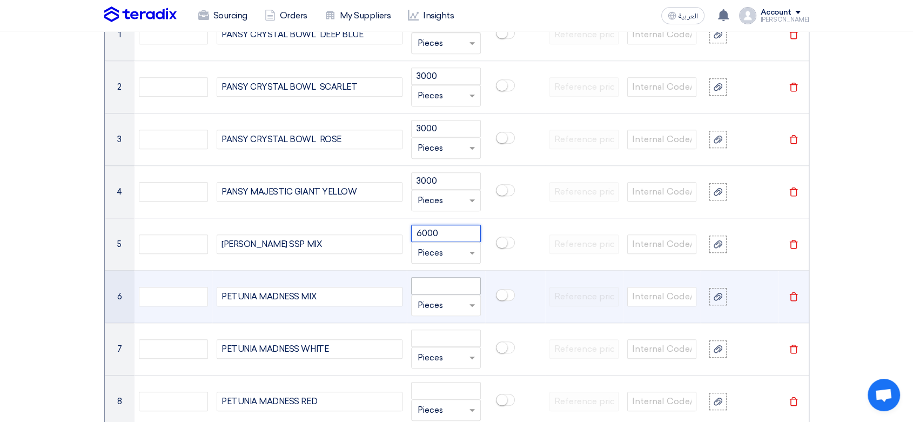
type input "6000"
click at [449, 284] on input "number" at bounding box center [445, 285] width 69 height 17
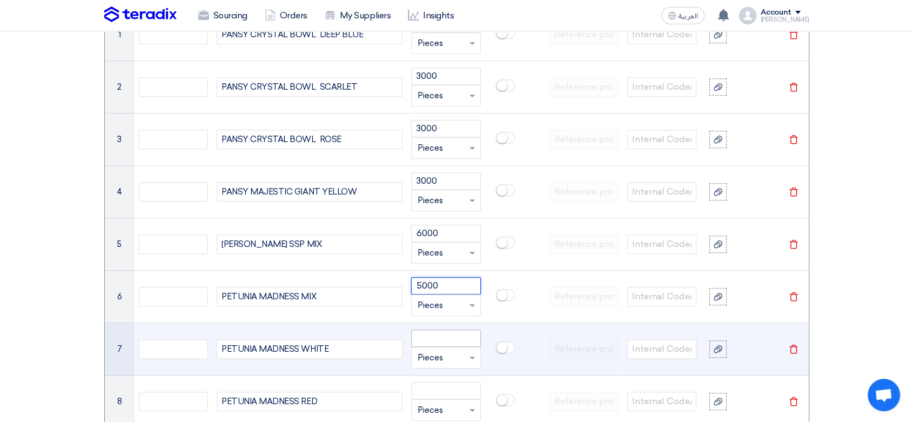
type input "5000"
click at [428, 338] on input "number" at bounding box center [445, 338] width 69 height 17
type input "15000"
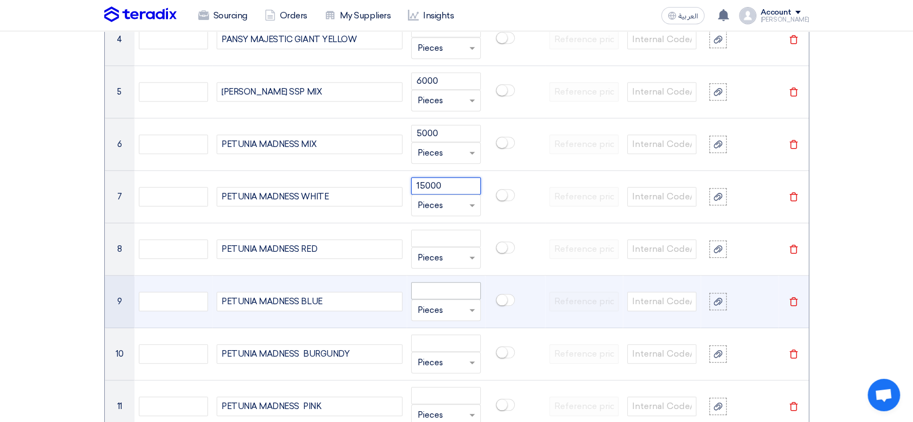
scroll to position [1081, 0]
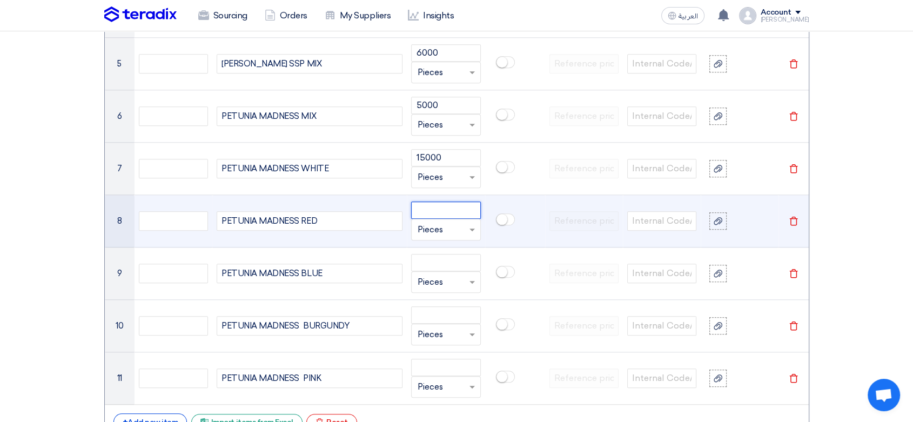
click at [437, 210] on input "number" at bounding box center [445, 210] width 69 height 17
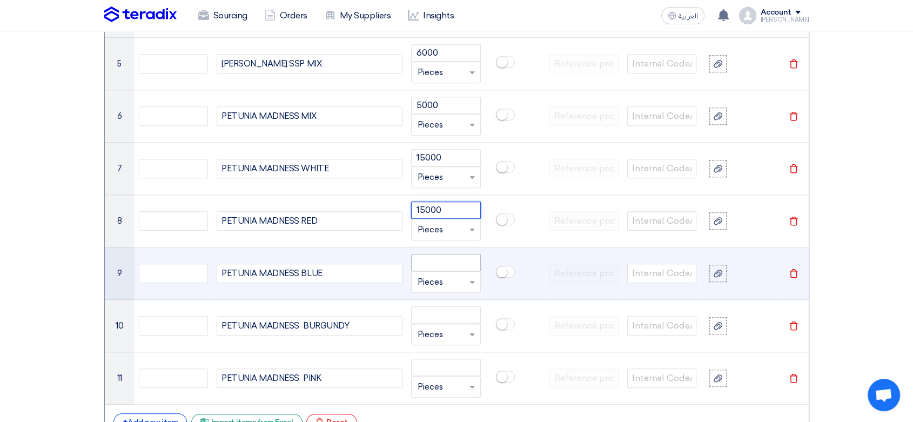
type input "15000"
click at [436, 261] on input "number" at bounding box center [445, 262] width 69 height 17
type input "10000"
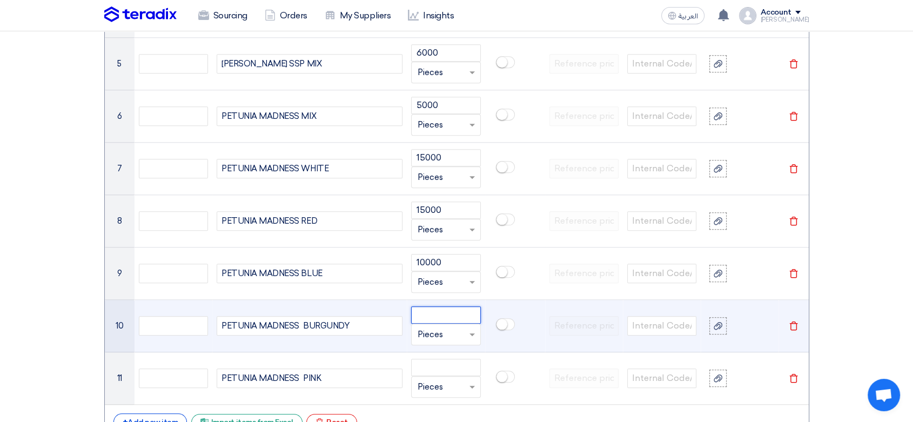
click at [444, 313] on input "number" at bounding box center [445, 314] width 69 height 17
type input "10000"
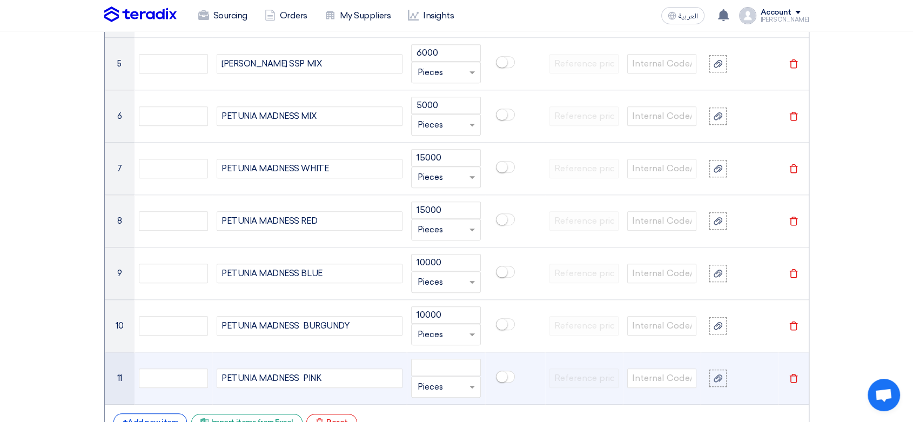
click at [441, 357] on td "Unit × Pieces" at bounding box center [446, 378] width 78 height 52
click at [443, 366] on input "number" at bounding box center [445, 367] width 69 height 17
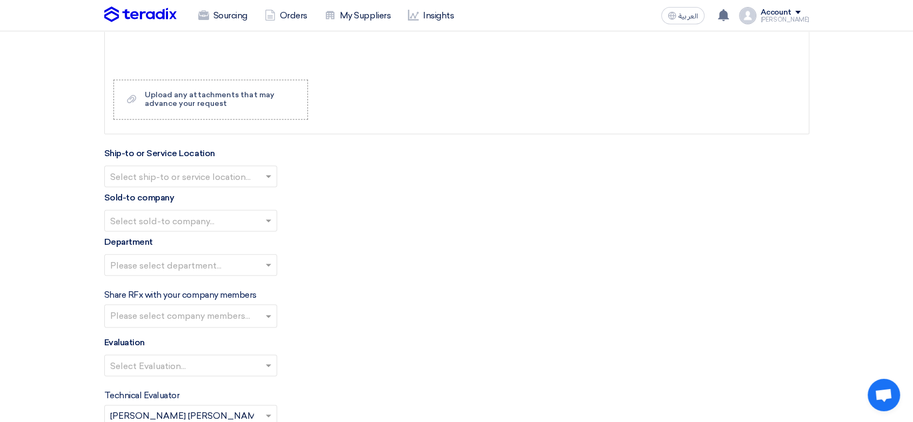
scroll to position [1621, 0]
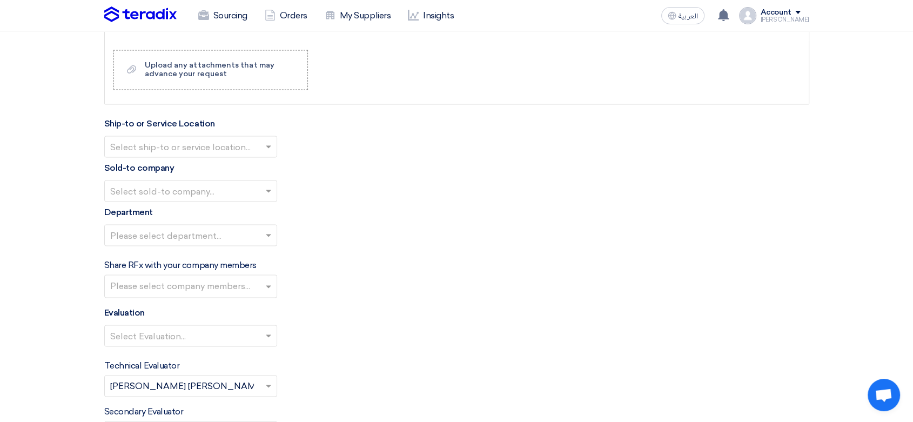
type input "10000"
click at [246, 146] on input "text" at bounding box center [185, 148] width 150 height 18
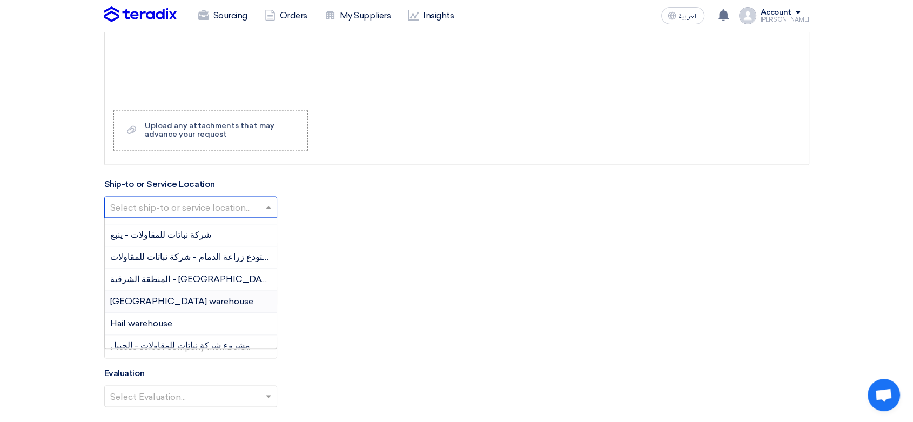
scroll to position [52, 0]
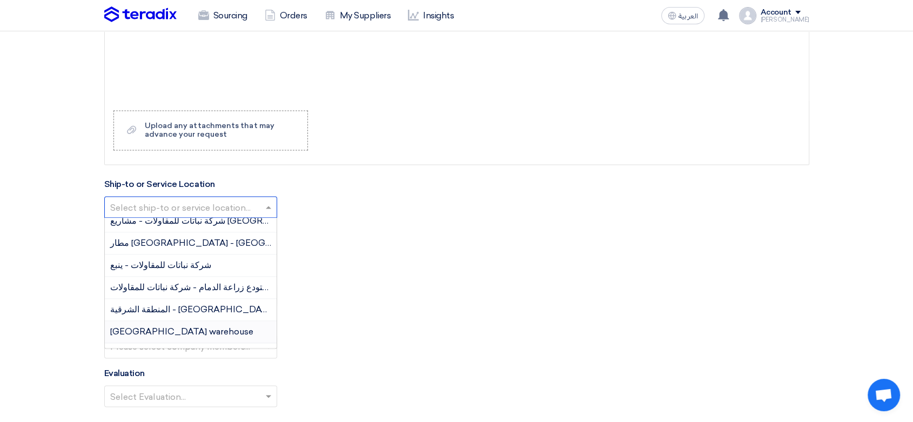
click at [179, 326] on span "[GEOGRAPHIC_DATA] warehouse" at bounding box center [181, 331] width 143 height 10
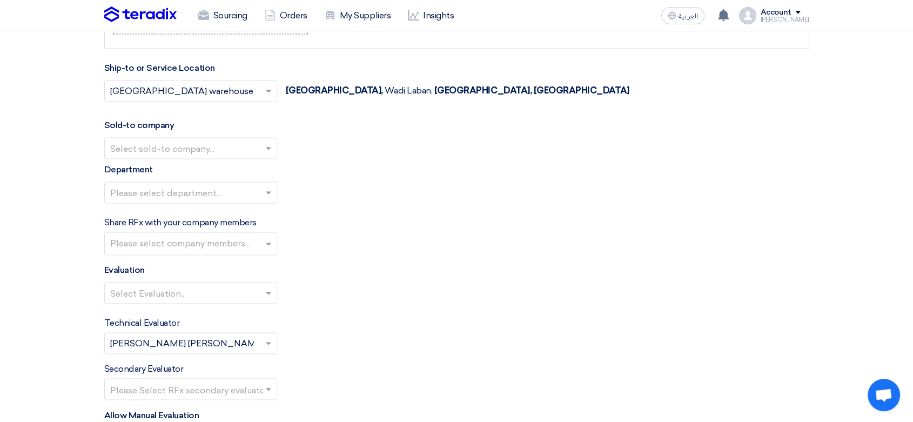
scroll to position [1681, 0]
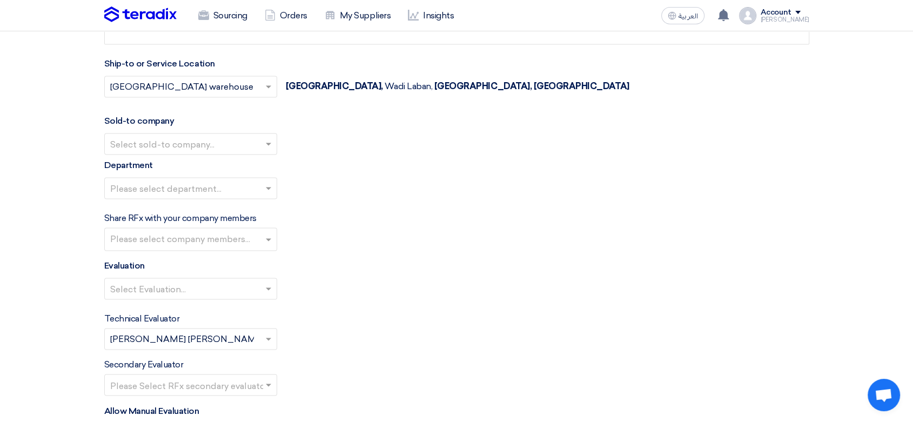
click at [218, 142] on input "text" at bounding box center [185, 145] width 150 height 18
click at [193, 156] on div "Nabatat for contracting" at bounding box center [191, 166] width 172 height 22
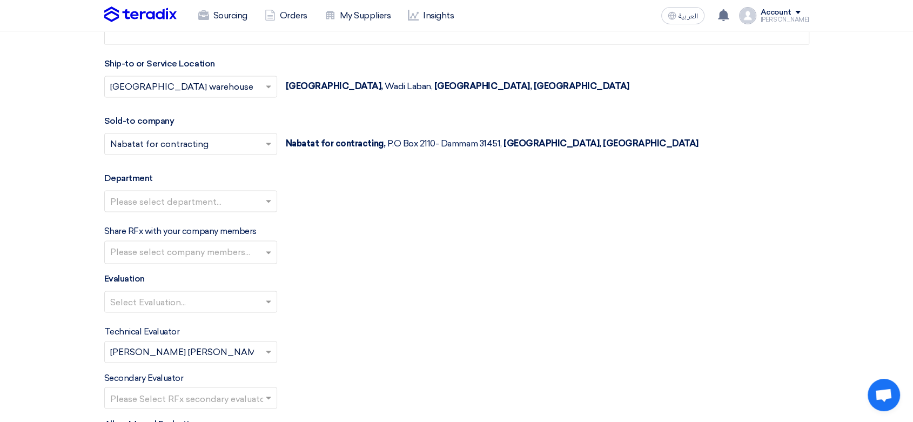
click at [183, 200] on input "text" at bounding box center [185, 202] width 150 height 18
click at [172, 218] on span "General Department" at bounding box center [152, 222] width 85 height 10
click at [165, 299] on input "text" at bounding box center [185, 303] width 150 height 18
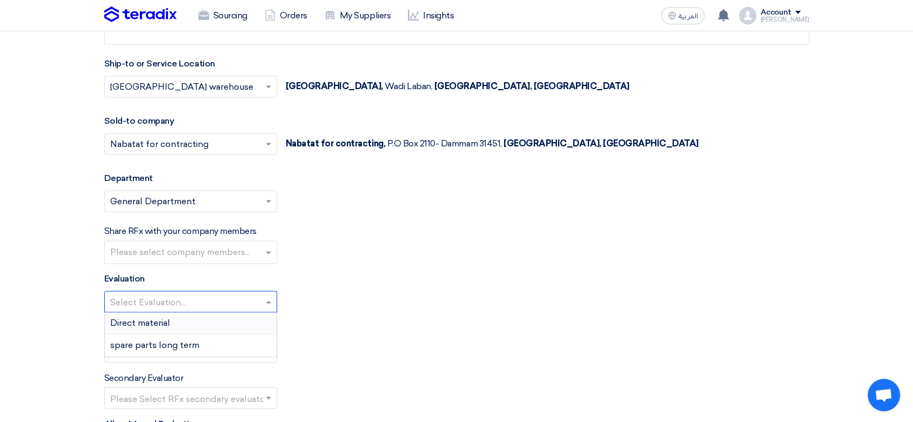
click at [164, 314] on div "Direct material" at bounding box center [191, 323] width 172 height 22
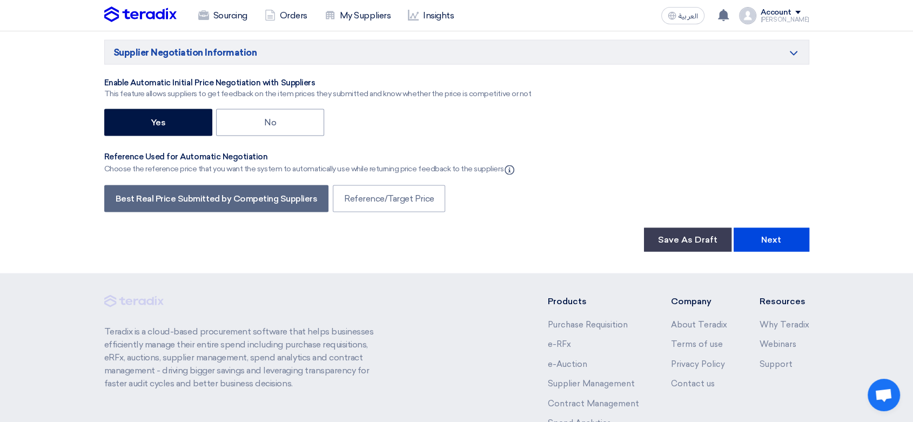
scroll to position [2281, 0]
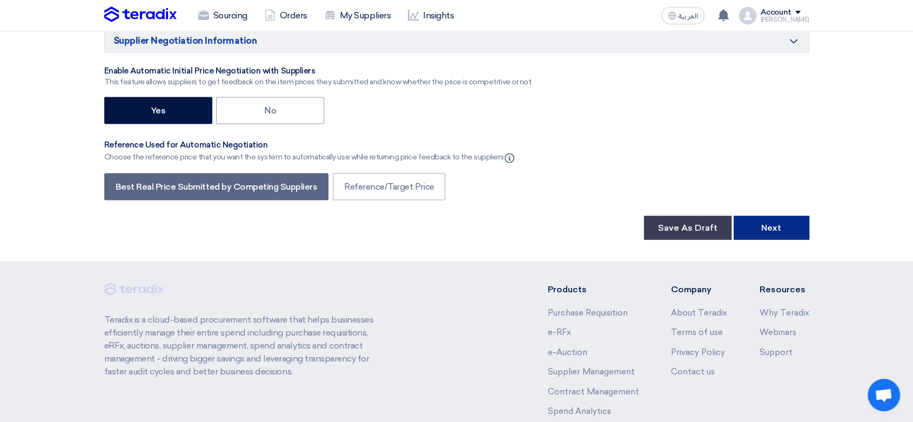
click at [778, 233] on button "Next" at bounding box center [772, 228] width 76 height 24
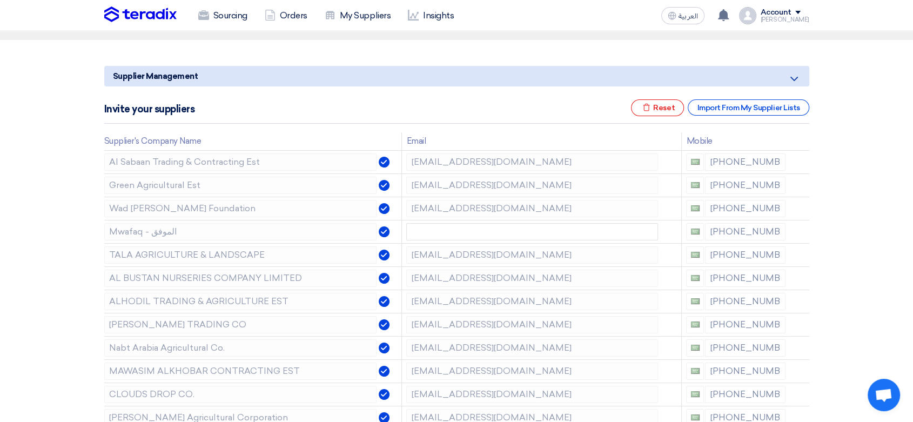
scroll to position [120, 0]
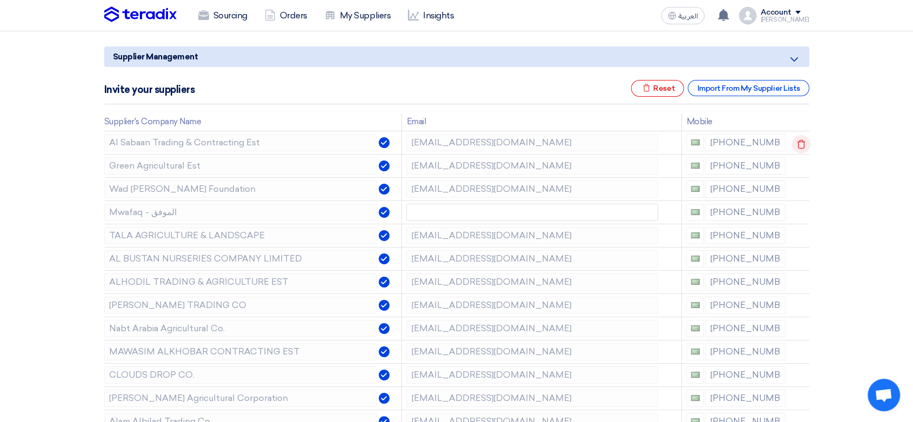
click at [800, 142] on icon at bounding box center [801, 144] width 18 height 18
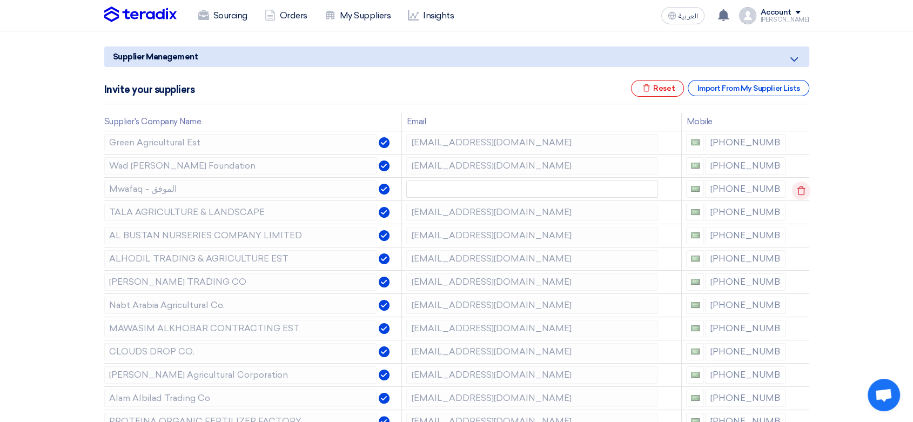
click at [793, 193] on icon at bounding box center [801, 191] width 18 height 18
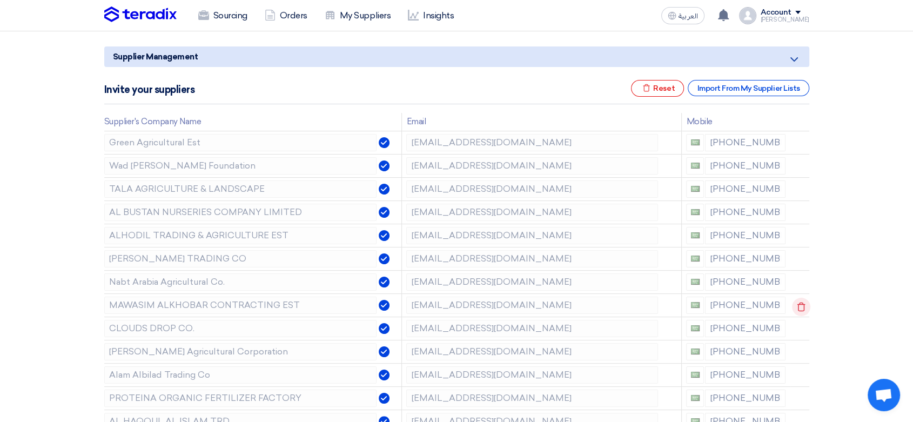
scroll to position [180, 0]
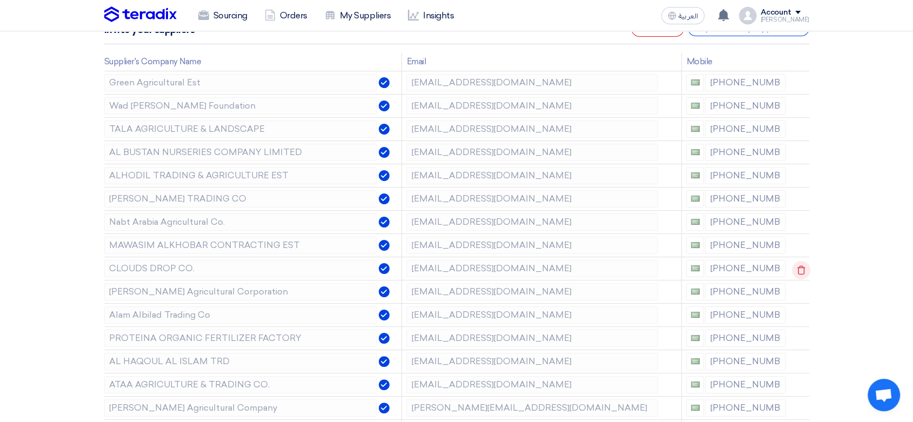
click at [804, 266] on icon at bounding box center [801, 270] width 18 height 18
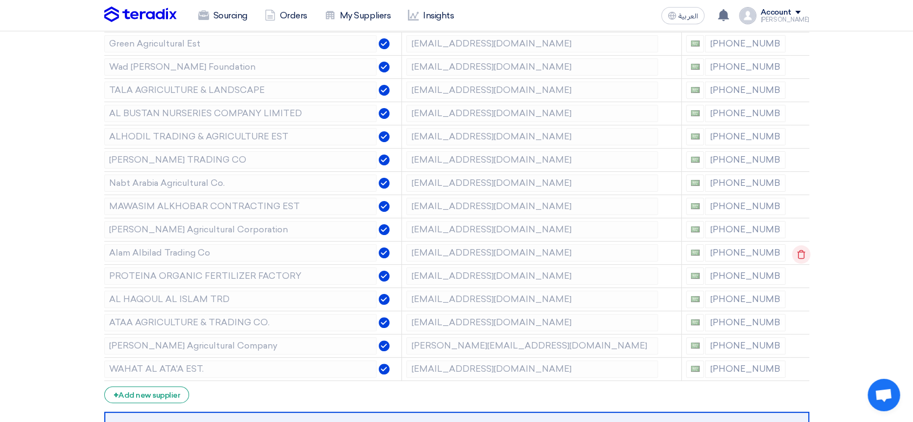
scroll to position [240, 0]
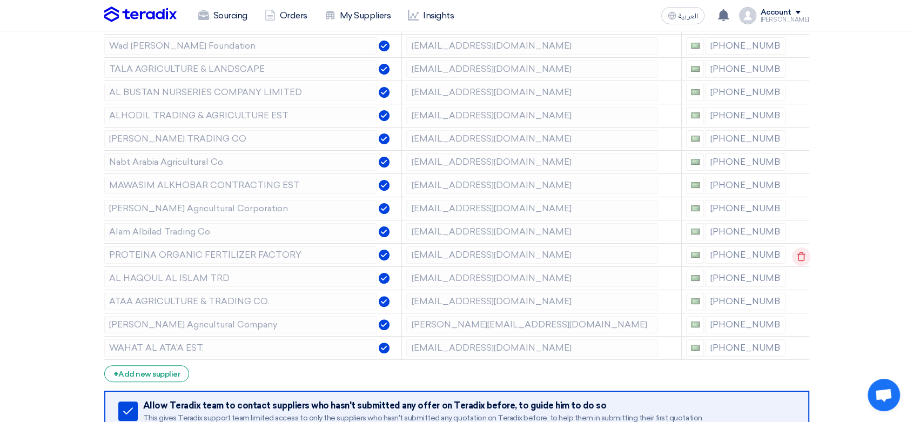
click at [801, 253] on icon at bounding box center [801, 256] width 18 height 18
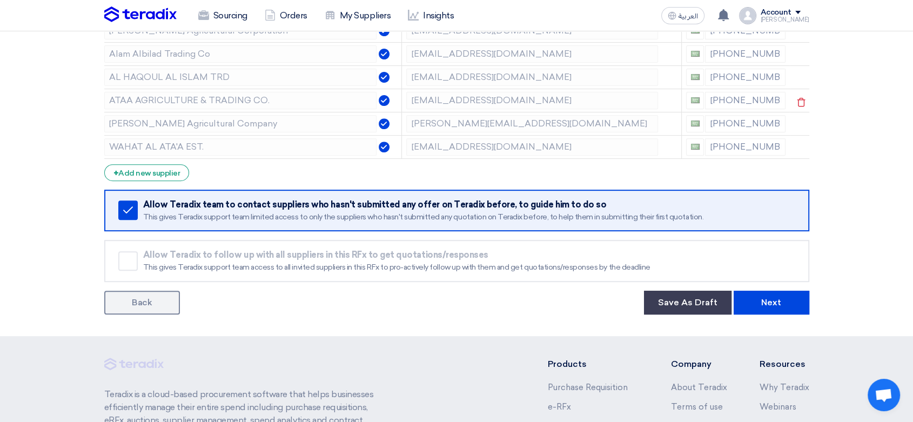
scroll to position [420, 0]
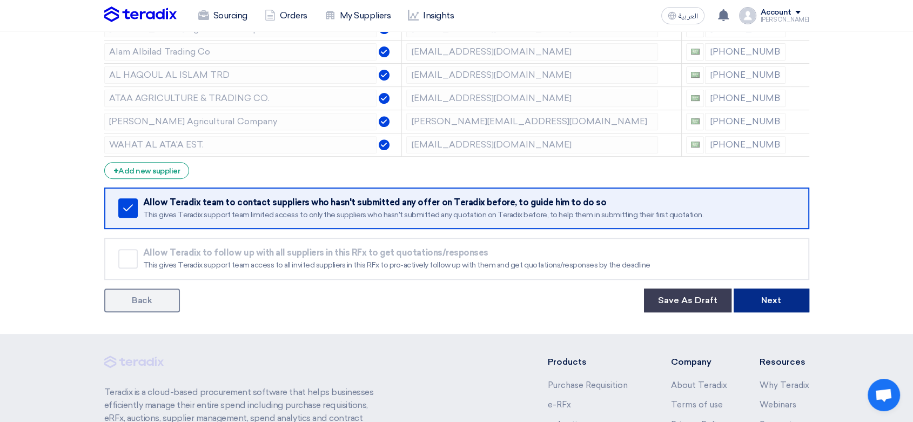
click at [794, 300] on button "Next" at bounding box center [772, 301] width 76 height 24
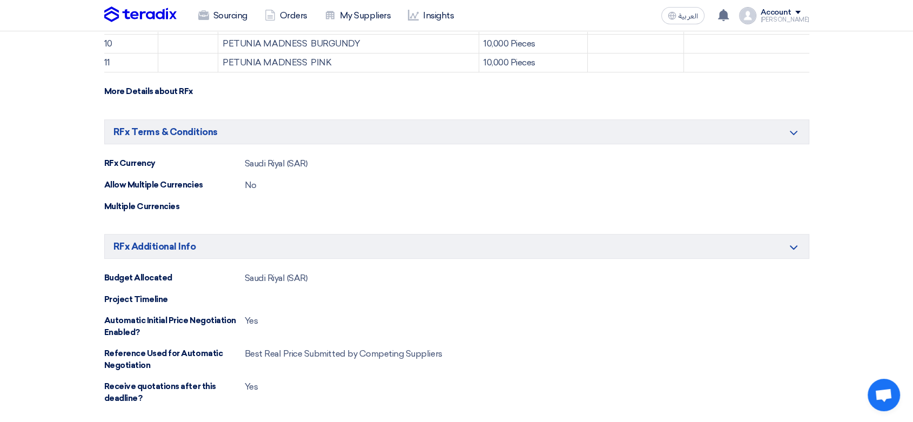
scroll to position [720, 0]
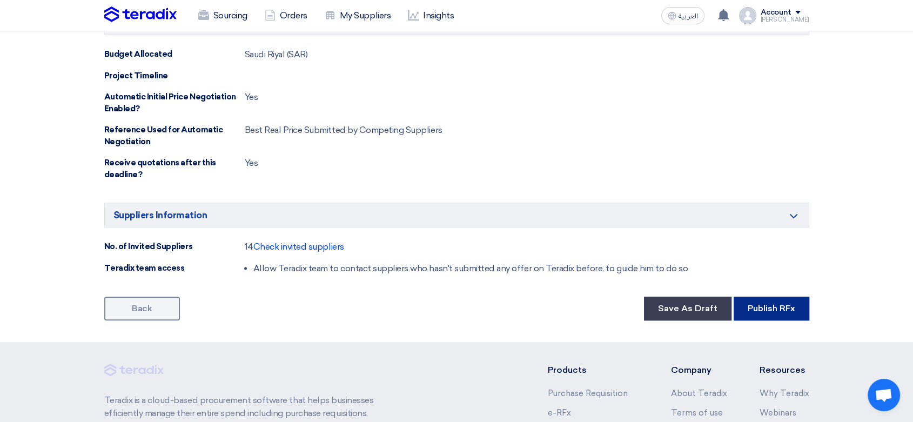
click at [764, 307] on button "Publish RFx" at bounding box center [772, 309] width 76 height 24
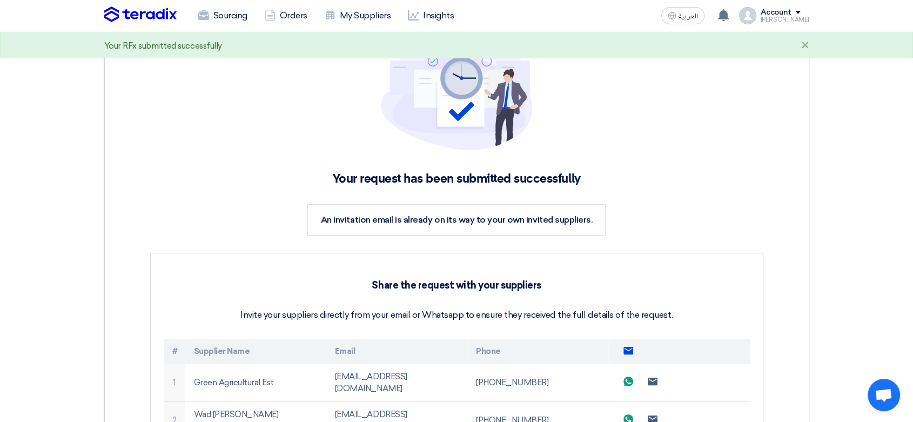
scroll to position [13, 0]
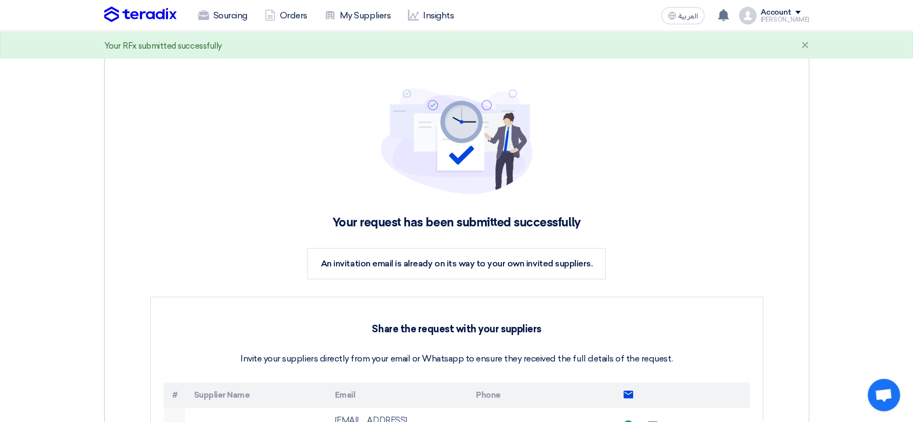
click at [158, 9] on img at bounding box center [140, 14] width 72 height 16
